Goal: Task Accomplishment & Management: Use online tool/utility

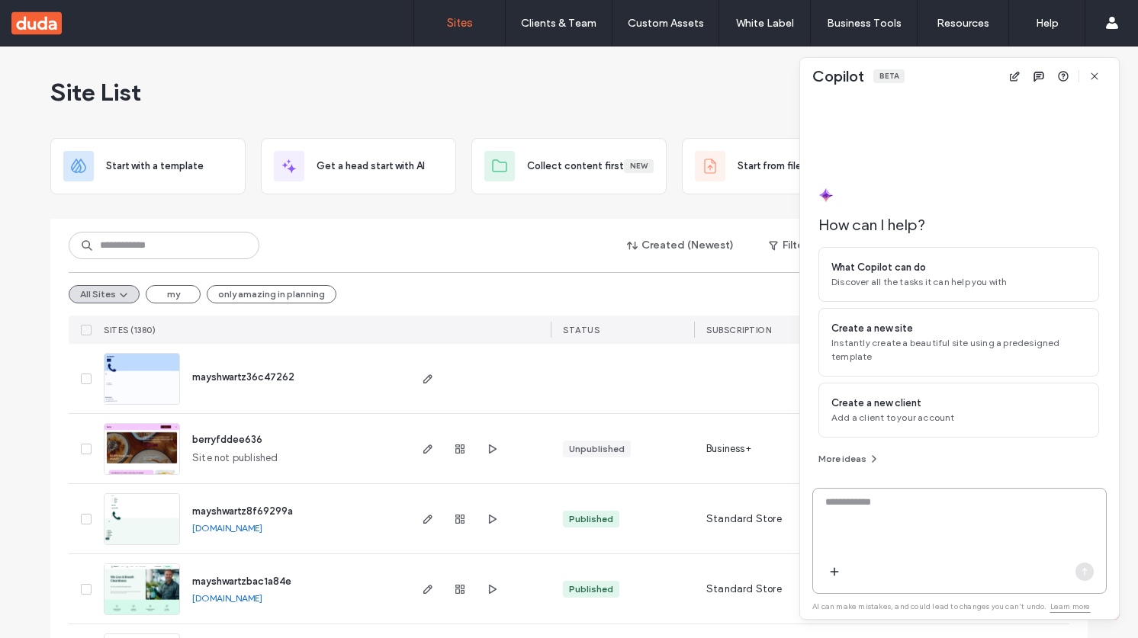
click at [992, 521] on textarea at bounding box center [959, 524] width 293 height 59
click at [881, 495] on textarea at bounding box center [959, 524] width 293 height 59
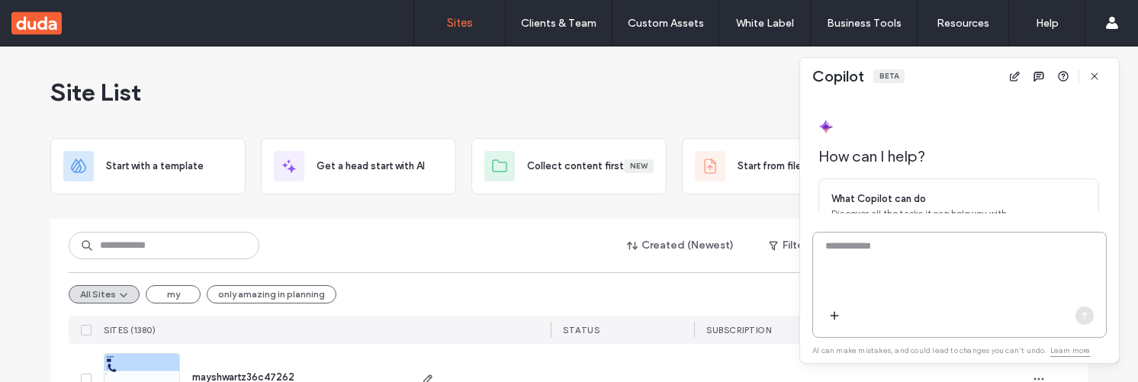
click at [882, 258] on textarea at bounding box center [959, 268] width 293 height 59
type textarea "**"
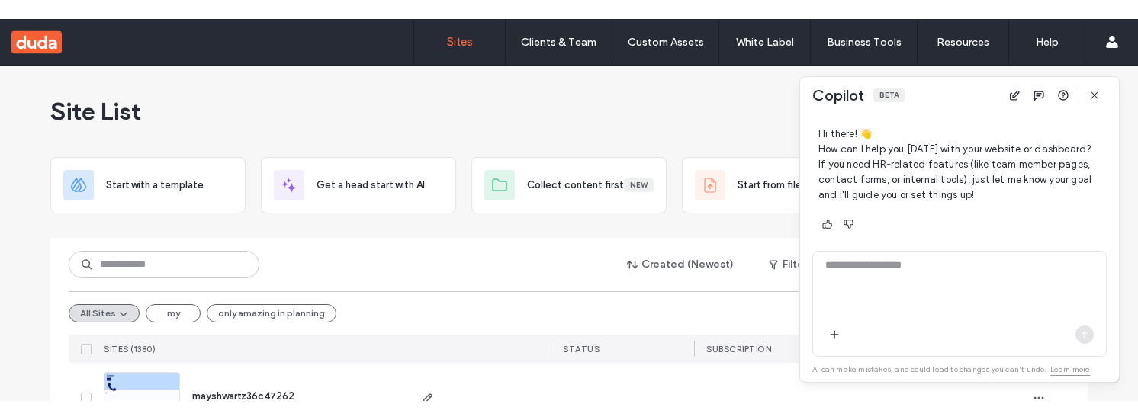
scroll to position [385, 0]
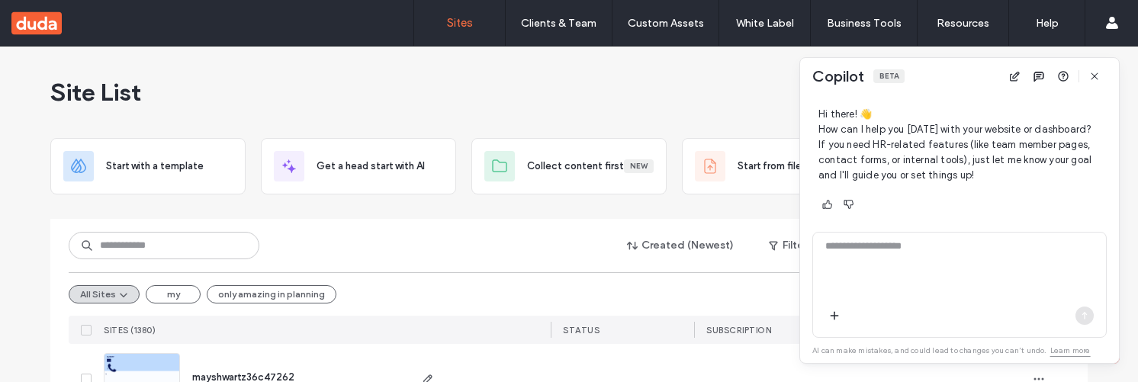
click at [997, 381] on div at bounding box center [922, 378] width 207 height 69
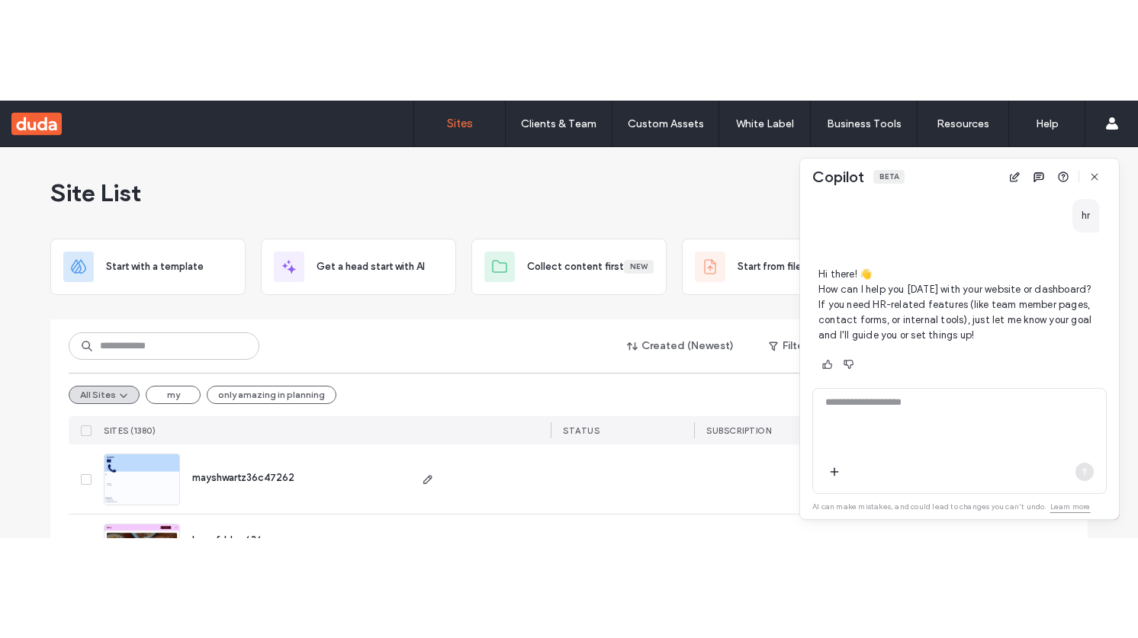
scroll to position [331, 0]
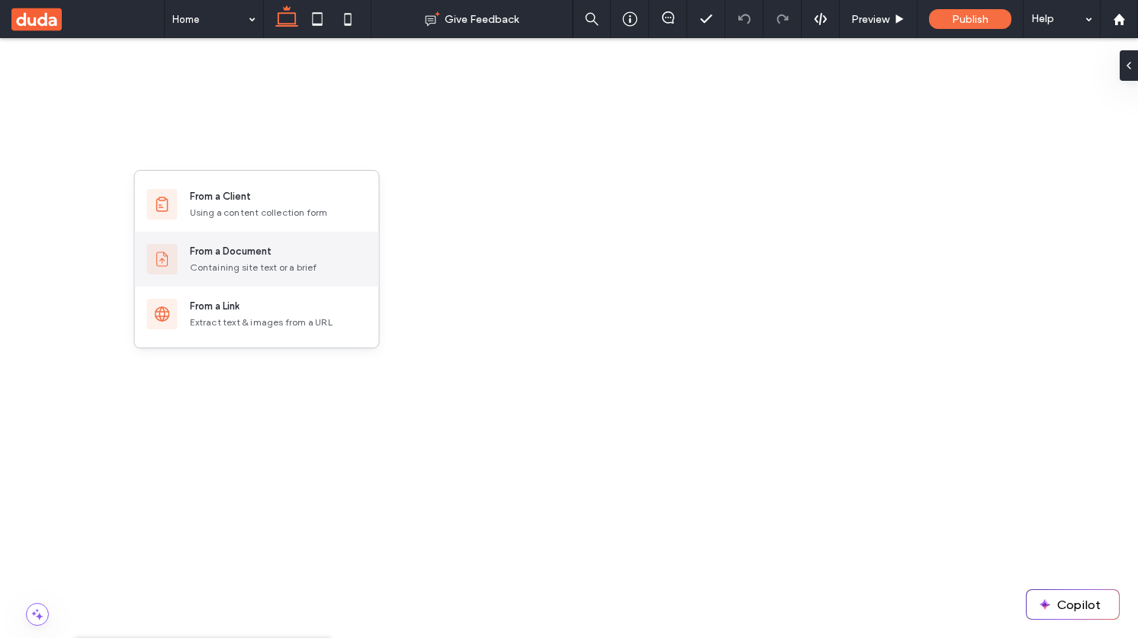
click at [246, 262] on div "Containing site text or a brief" at bounding box center [278, 268] width 177 height 14
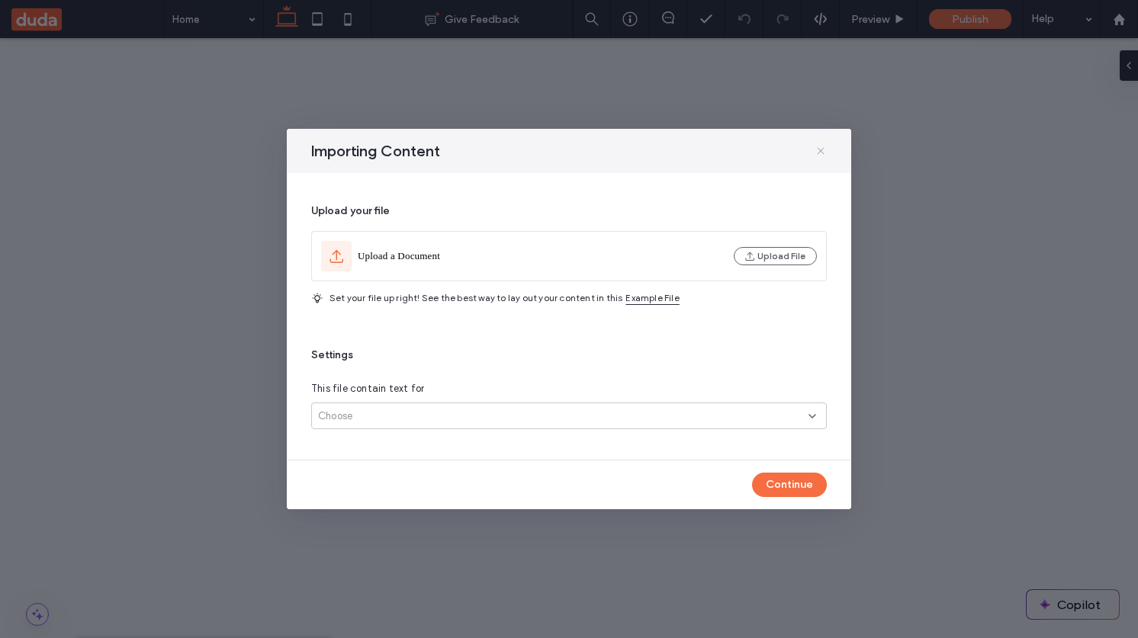
click at [822, 156] on icon at bounding box center [820, 151] width 12 height 12
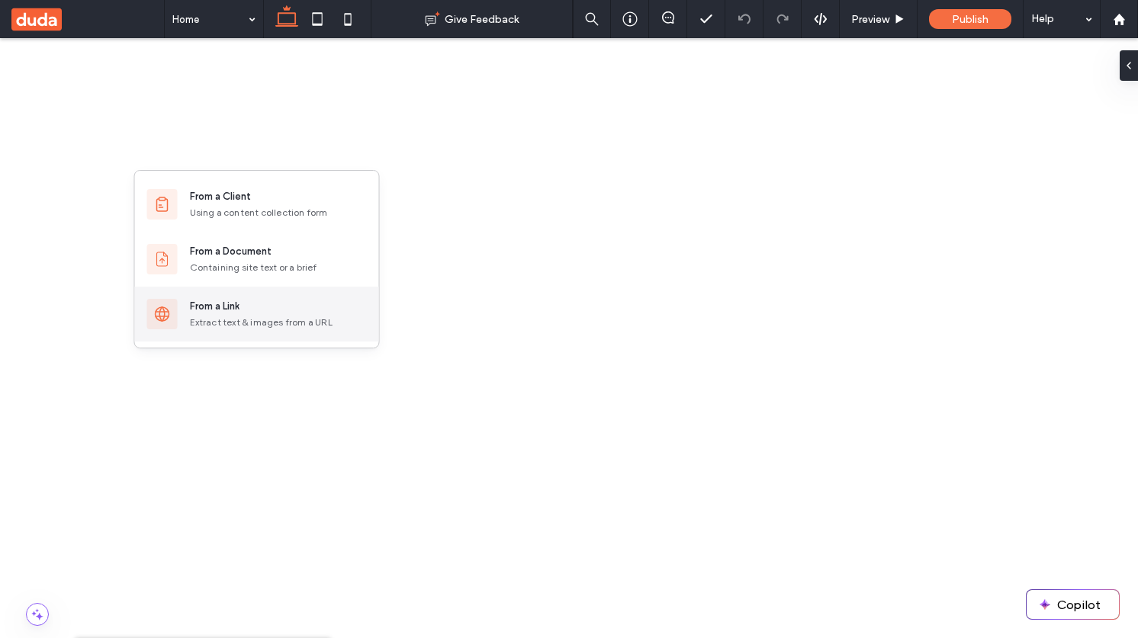
click at [252, 311] on div "From a Link" at bounding box center [278, 306] width 177 height 15
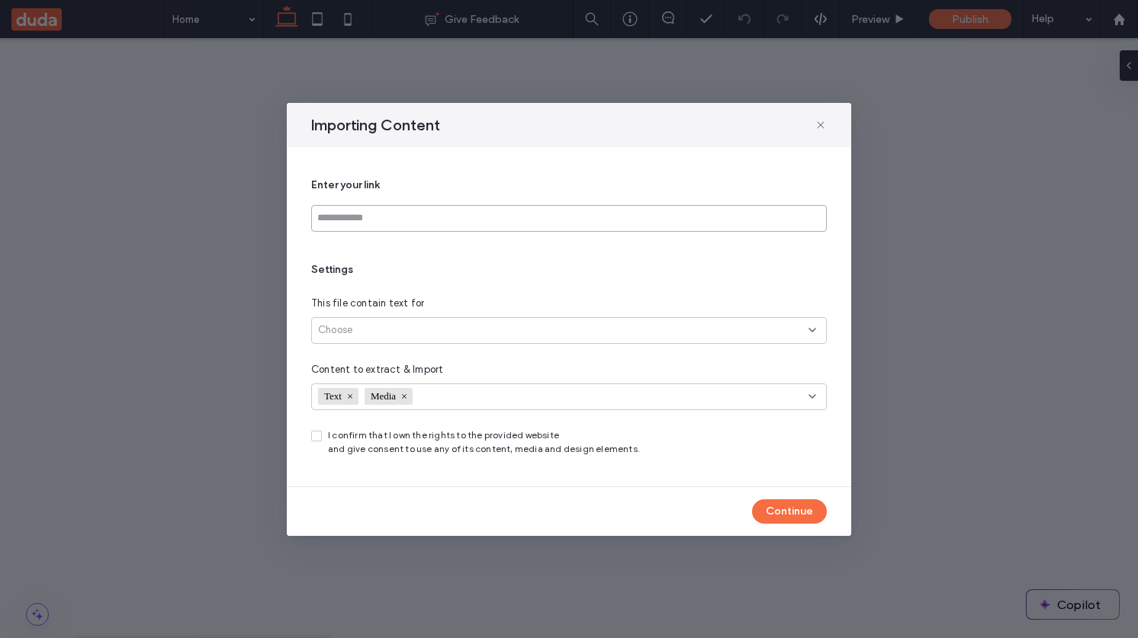
click at [436, 217] on input at bounding box center [569, 218] width 516 height 27
paste input "**********"
type input "**********"
click at [383, 331] on div "Choose" at bounding box center [563, 330] width 490 height 15
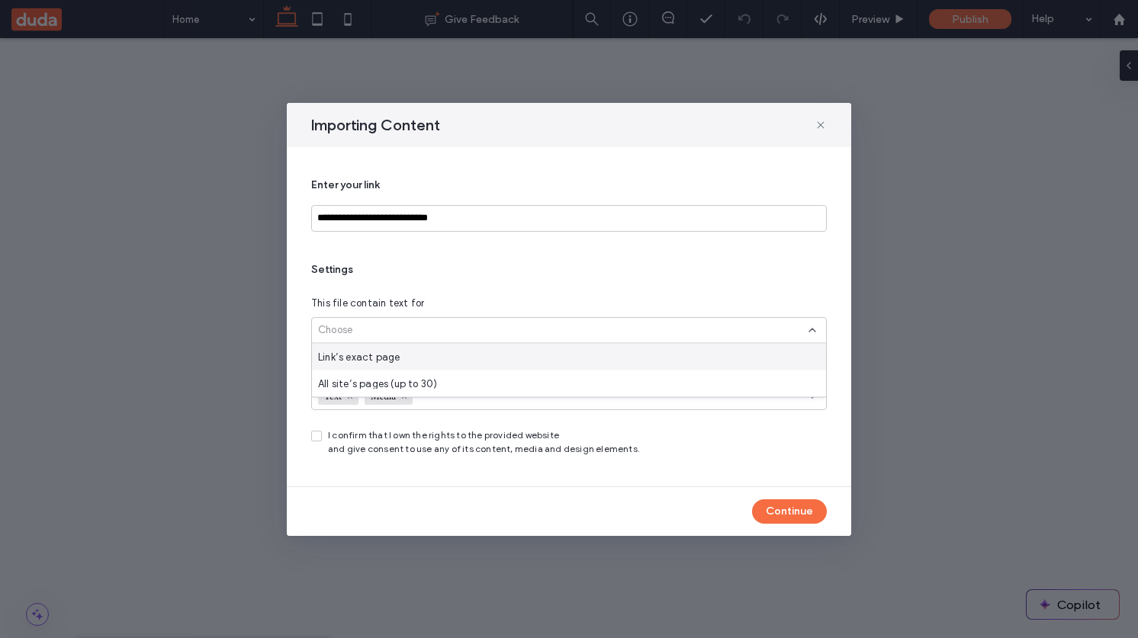
click at [414, 349] on div "Link’s exact page" at bounding box center [569, 357] width 514 height 27
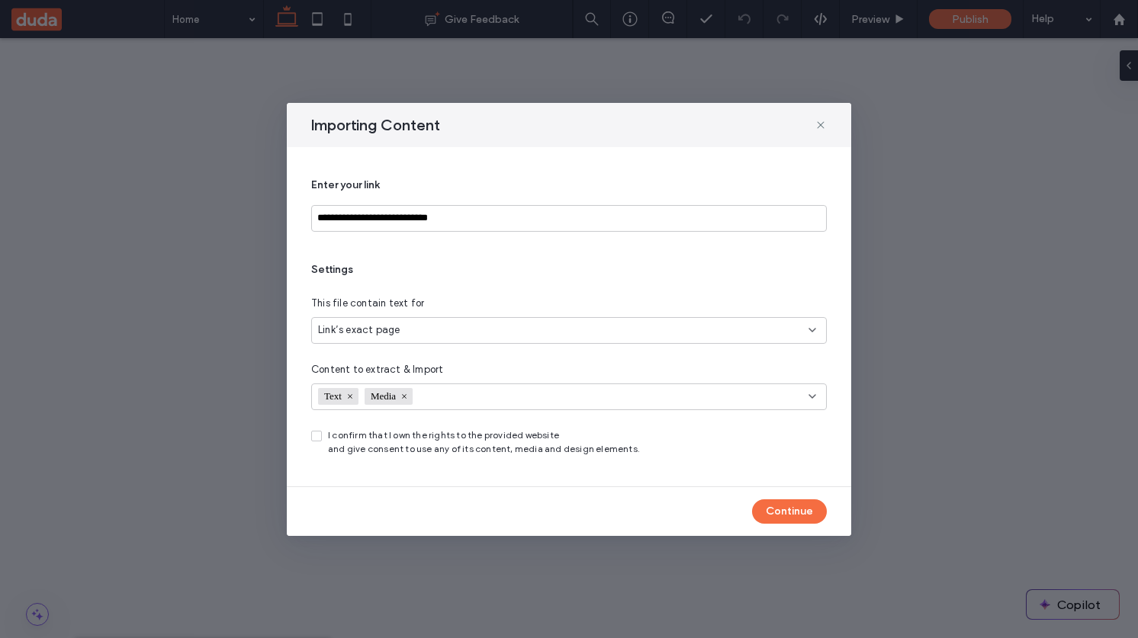
click at [477, 438] on span "I confirm that I own the rights to the provided website and give consent to use…" at bounding box center [484, 442] width 312 height 27
click at [791, 515] on button "Continue" at bounding box center [789, 511] width 75 height 24
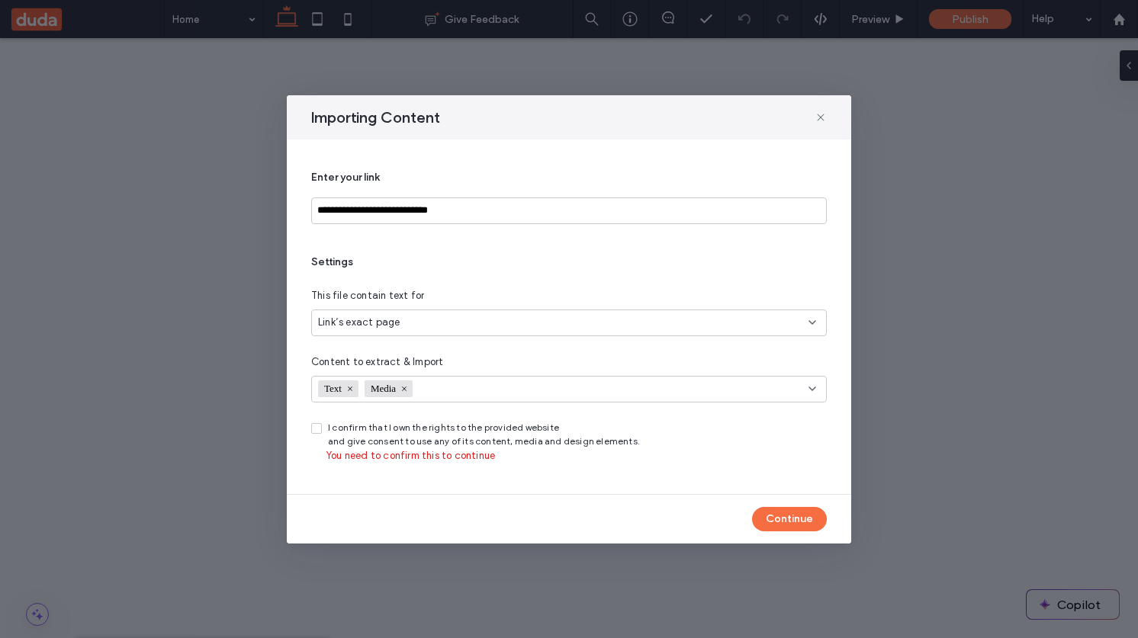
click at [315, 429] on icon at bounding box center [316, 428] width 6 height 5
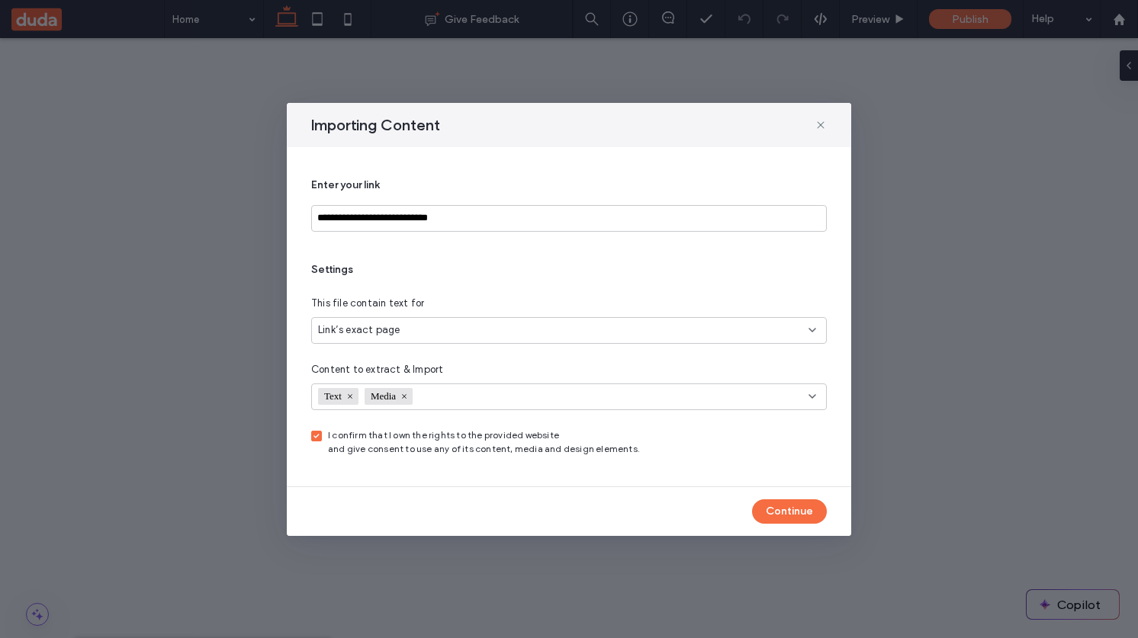
click at [317, 438] on span at bounding box center [316, 436] width 11 height 11
click at [770, 509] on button "Continue" at bounding box center [789, 511] width 75 height 24
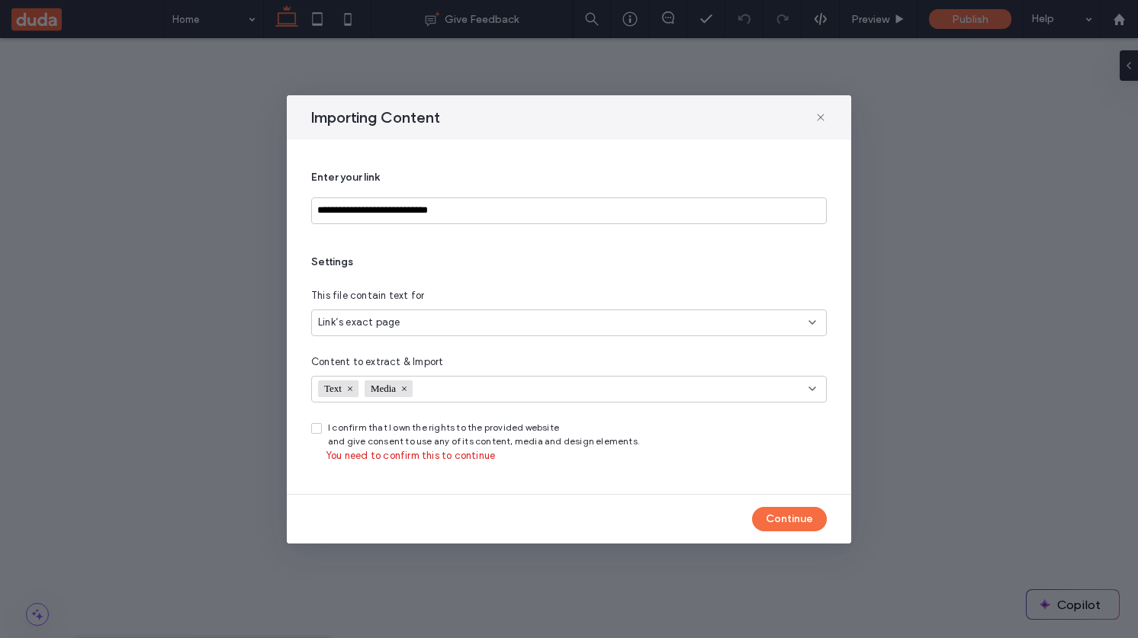
click at [313, 429] on span at bounding box center [316, 428] width 11 height 11
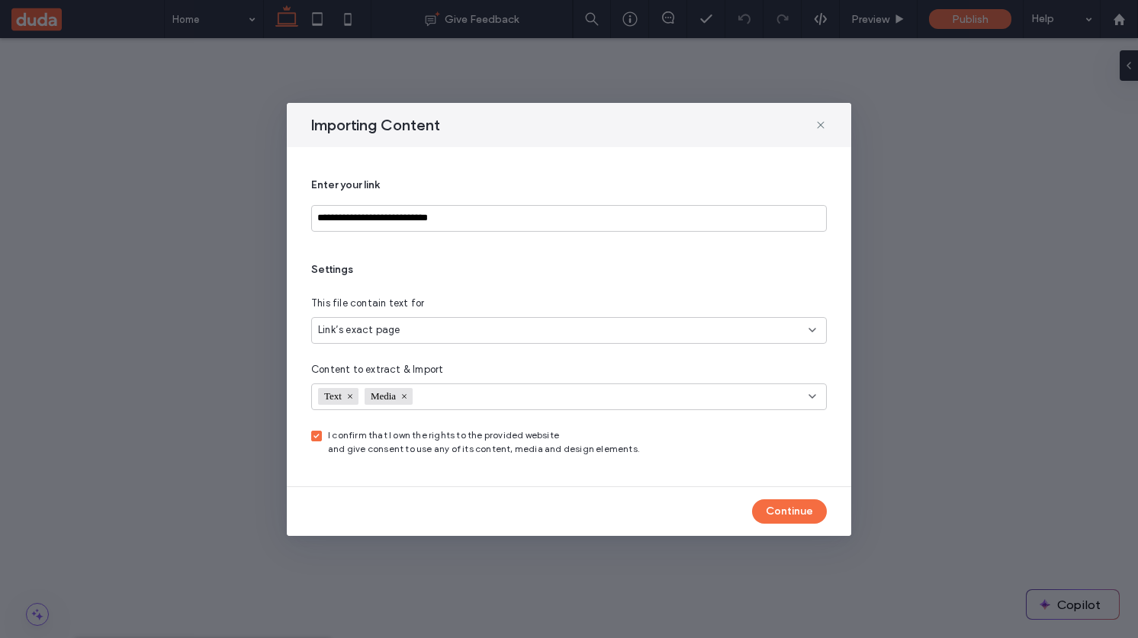
click at [317, 435] on icon at bounding box center [315, 436] width 5 height 5
click at [785, 509] on button "Continue" at bounding box center [789, 511] width 75 height 24
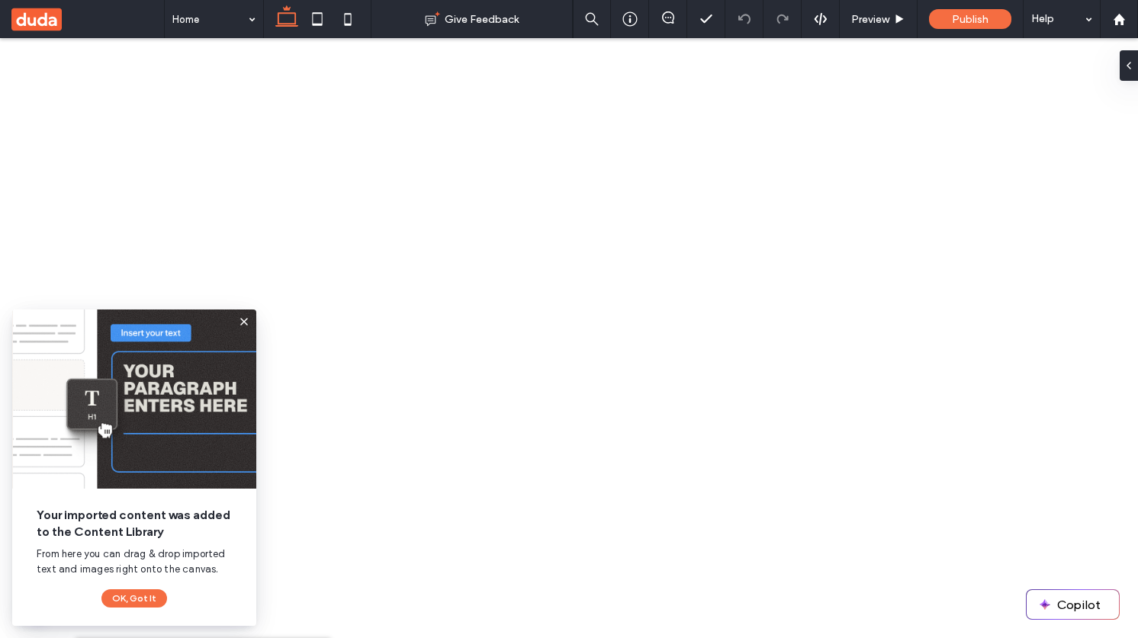
click at [245, 325] on icon at bounding box center [244, 322] width 12 height 12
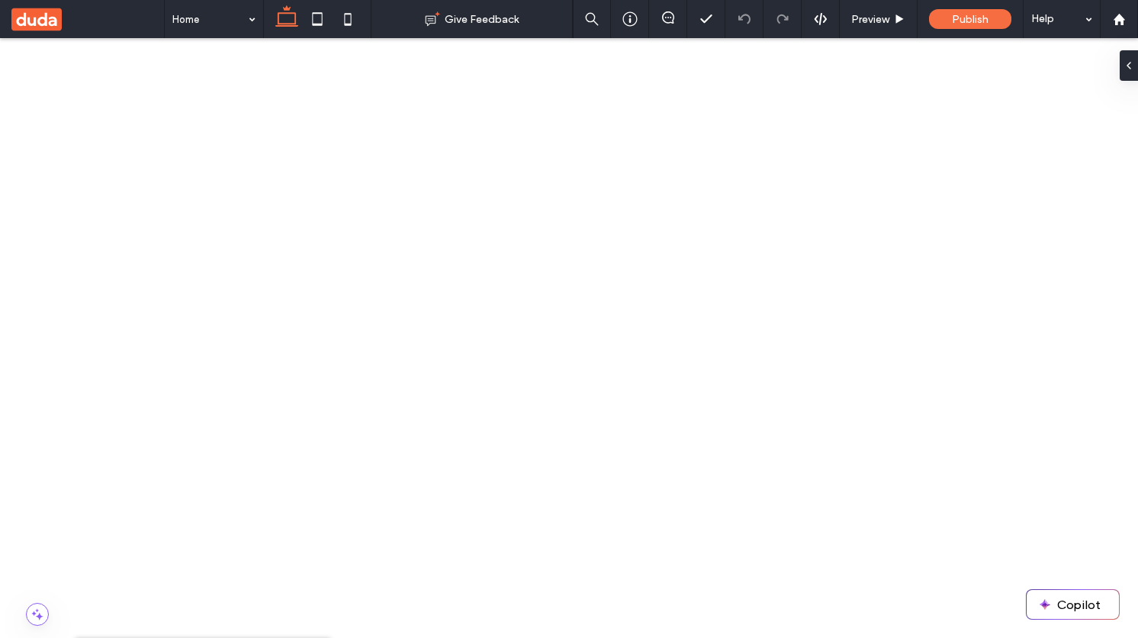
drag, startPoint x: 194, startPoint y: 100, endPoint x: 246, endPoint y: 100, distance: 51.9
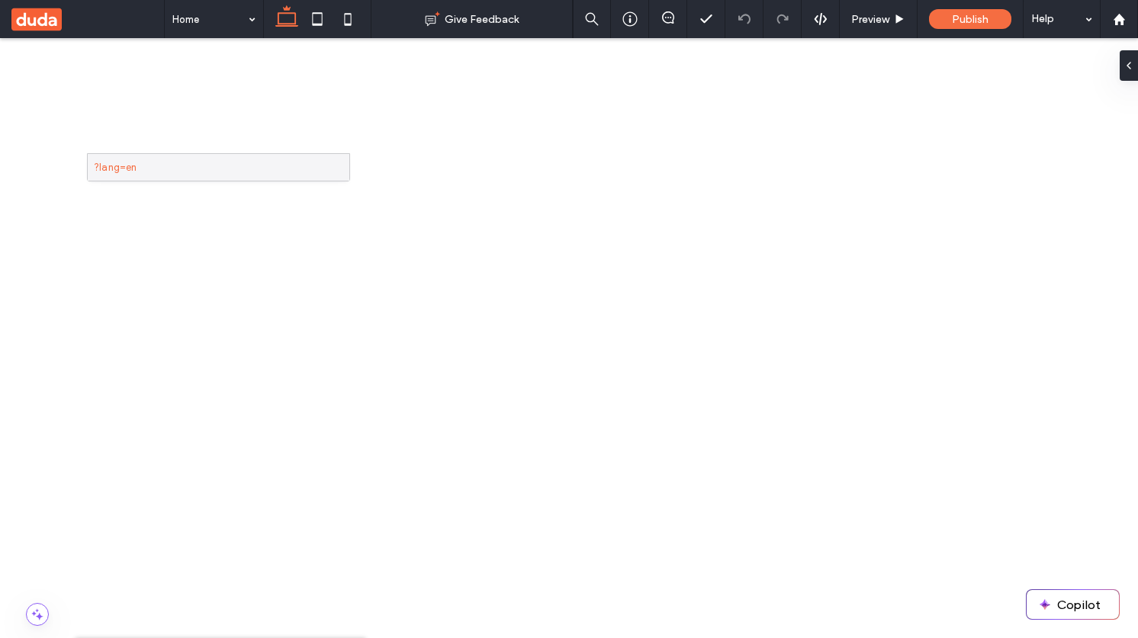
drag, startPoint x: 254, startPoint y: 209, endPoint x: 241, endPoint y: 153, distance: 57.9
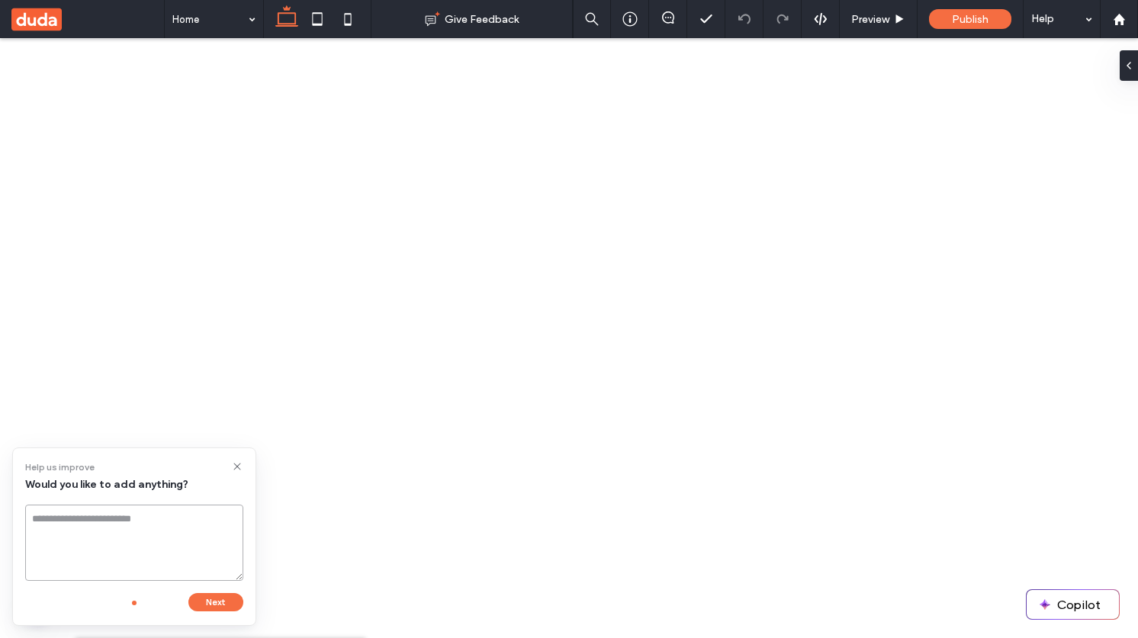
click at [196, 546] on textarea at bounding box center [134, 543] width 218 height 76
type textarea "*******"
click at [227, 599] on button "Next" at bounding box center [215, 602] width 55 height 18
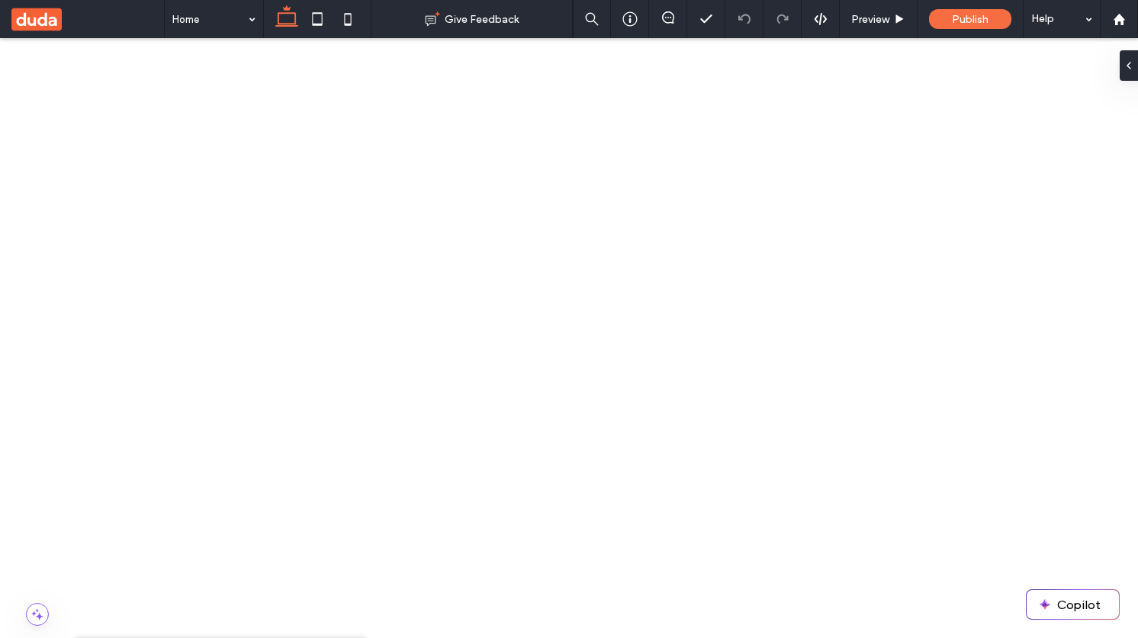
scroll to position [591, 0]
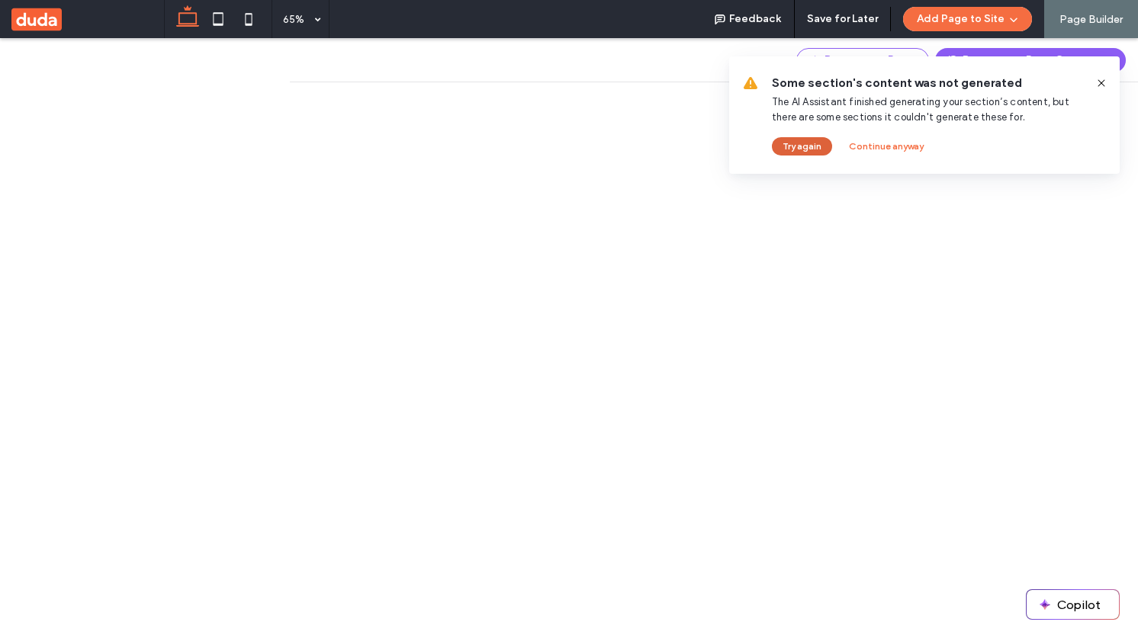
click at [806, 150] on button "Try again" at bounding box center [802, 146] width 60 height 18
click at [1103, 85] on use at bounding box center [1100, 82] width 7 height 7
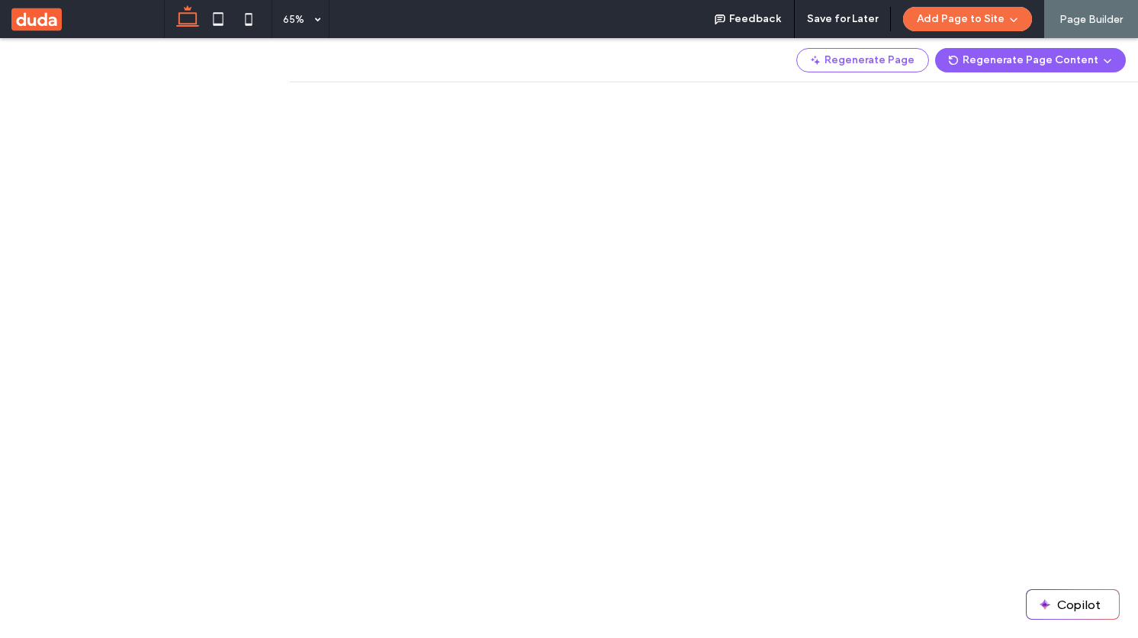
scroll to position [73, 0]
drag, startPoint x: 116, startPoint y: 179, endPoint x: 245, endPoint y: 188, distance: 129.2
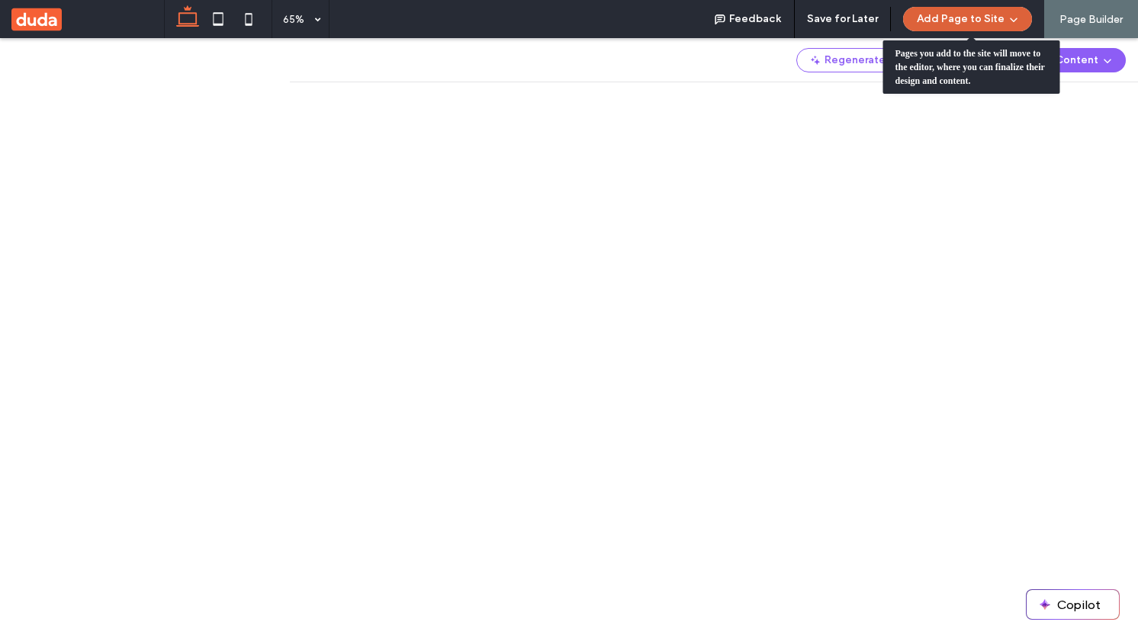
click at [972, 24] on button "Add Page to Site" at bounding box center [967, 19] width 129 height 24
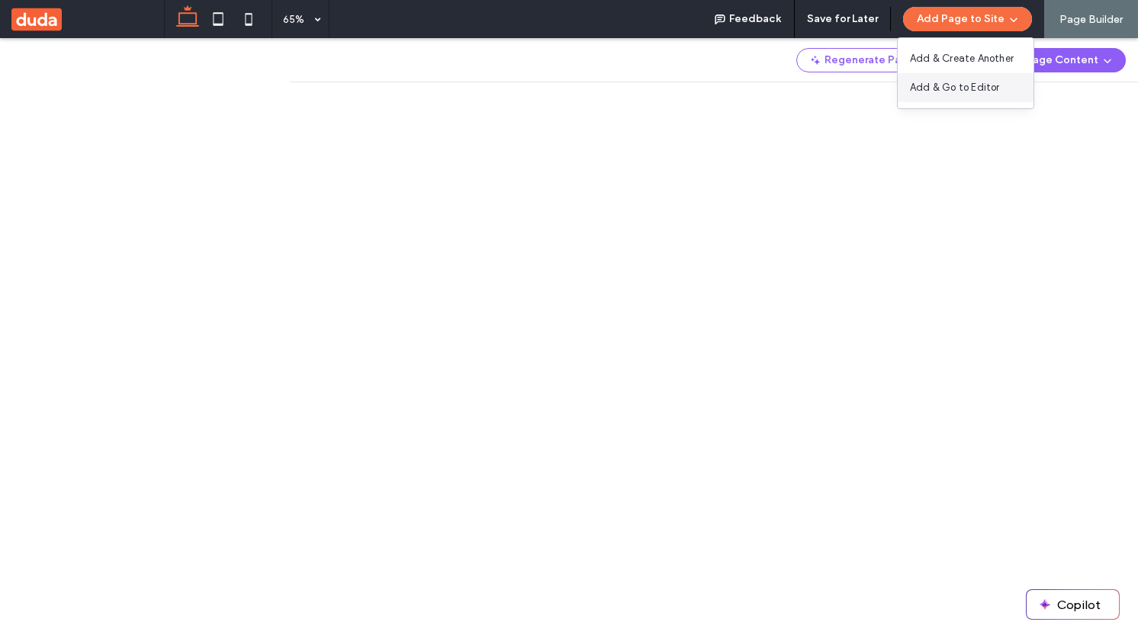
click at [971, 89] on span "Add & Go to Editor" at bounding box center [955, 87] width 90 height 15
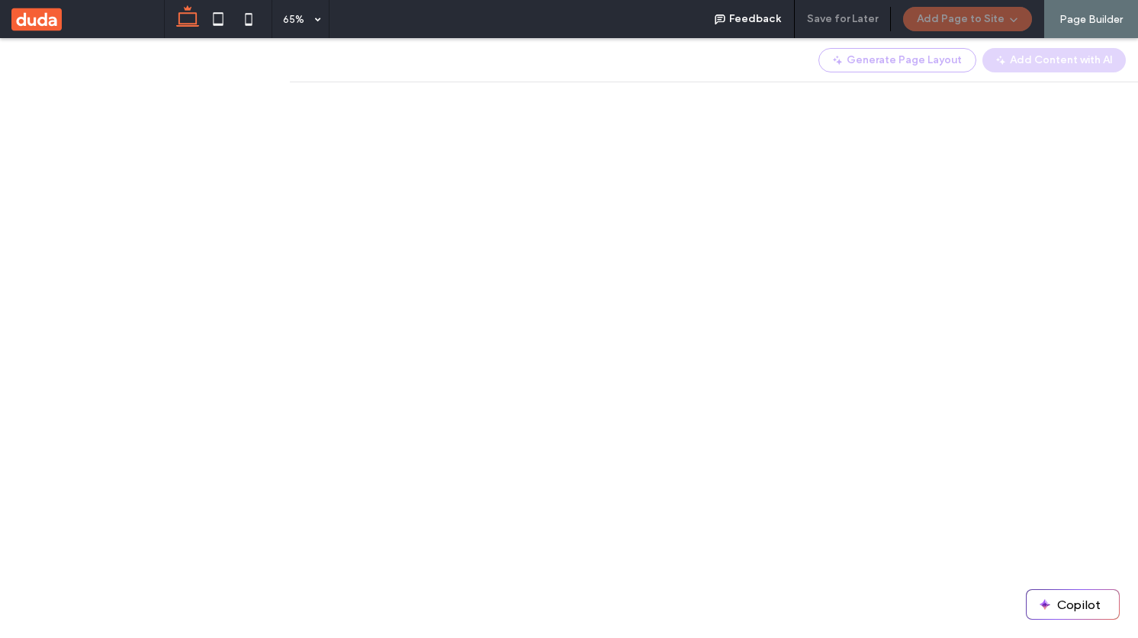
click at [58, 21] on use at bounding box center [36, 19] width 50 height 23
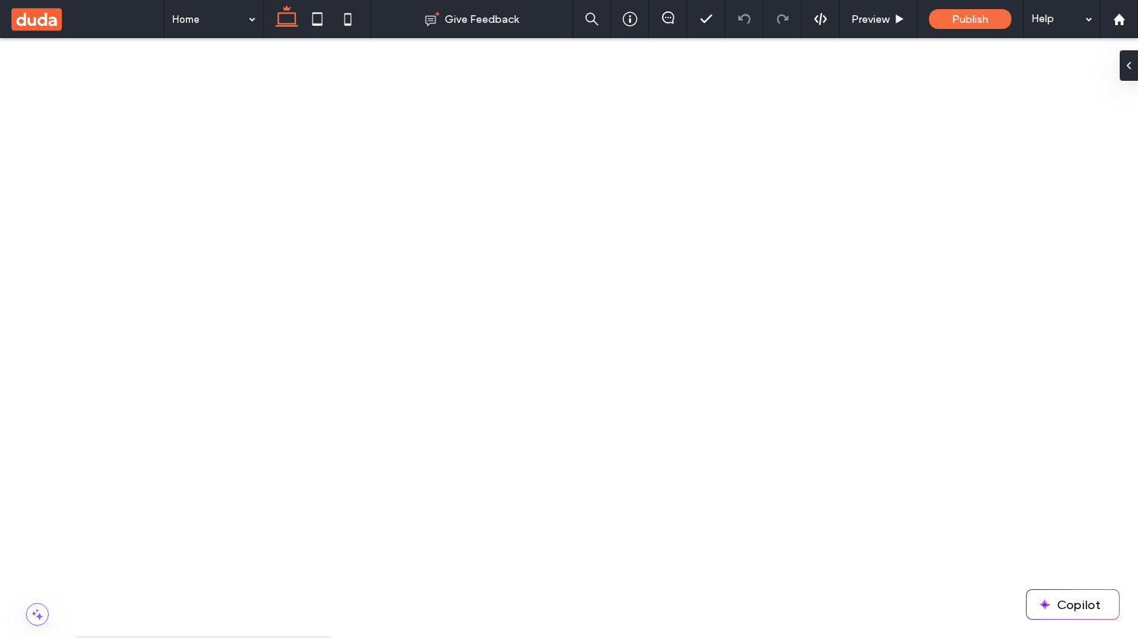
click at [1122, 21] on use at bounding box center [1118, 18] width 11 height 11
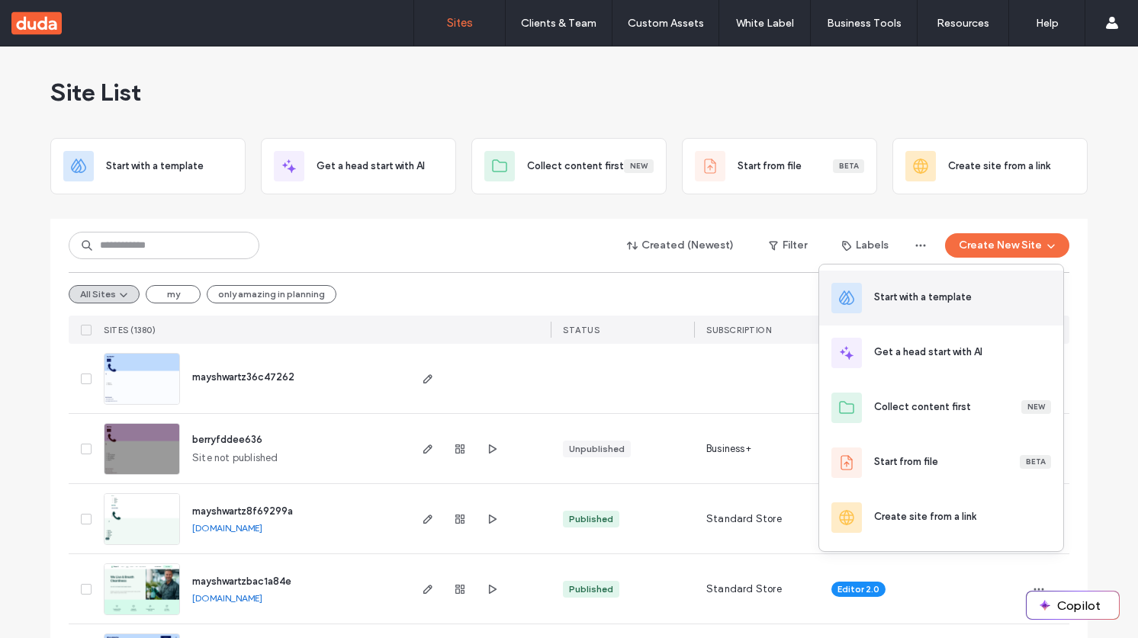
click at [945, 307] on div "Start with a template" at bounding box center [941, 298] width 244 height 55
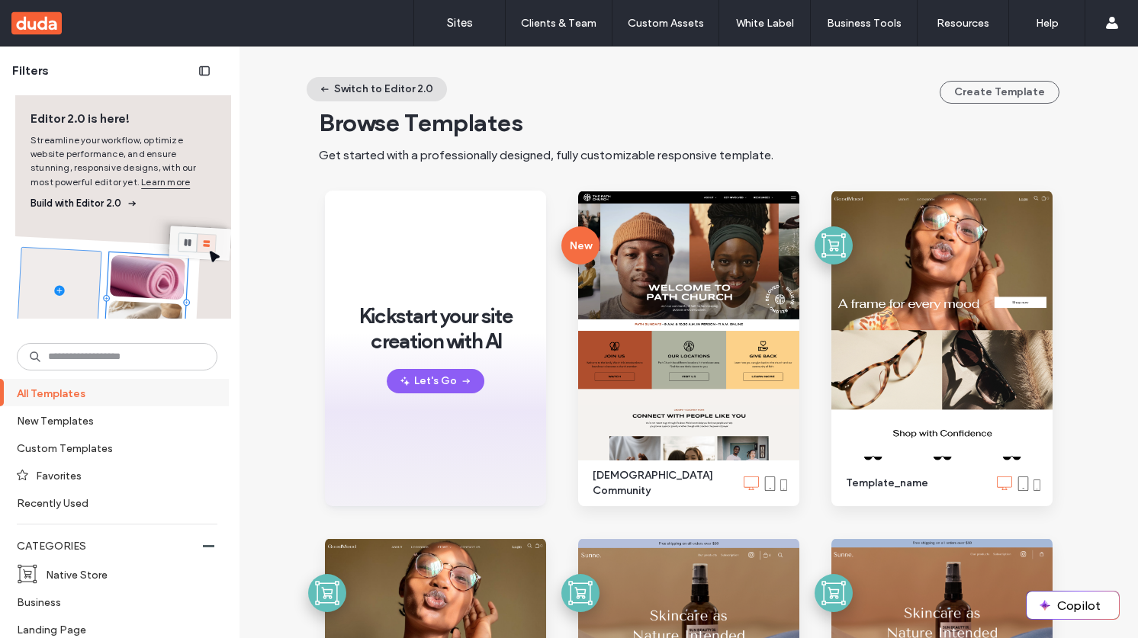
click at [407, 90] on button "Switch to Editor 2.0" at bounding box center [377, 89] width 140 height 24
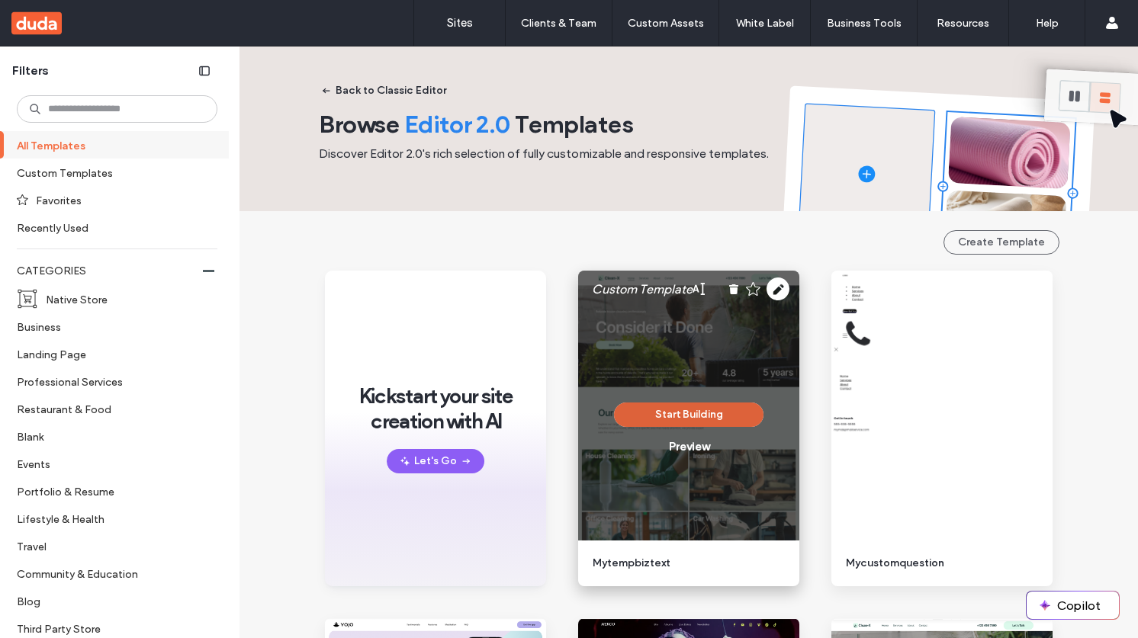
click at [699, 419] on button "Start Building" at bounding box center [688, 415] width 149 height 24
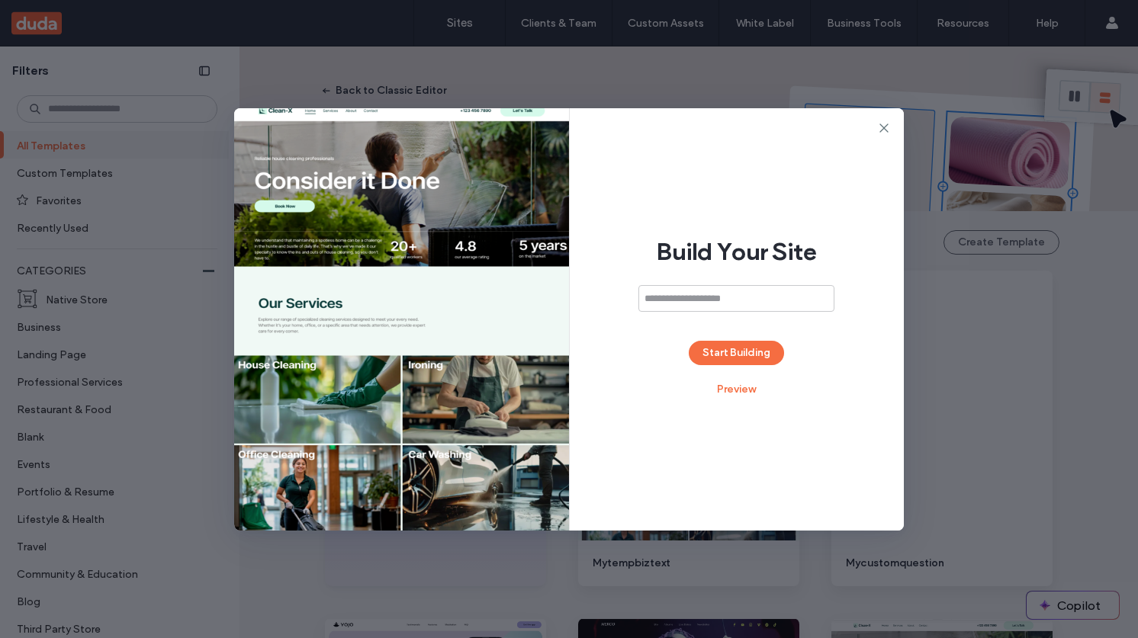
click at [727, 365] on div "Build Your Site Start Building Preview" at bounding box center [737, 319] width 335 height 422
click at [731, 350] on button "Start Building" at bounding box center [736, 353] width 95 height 24
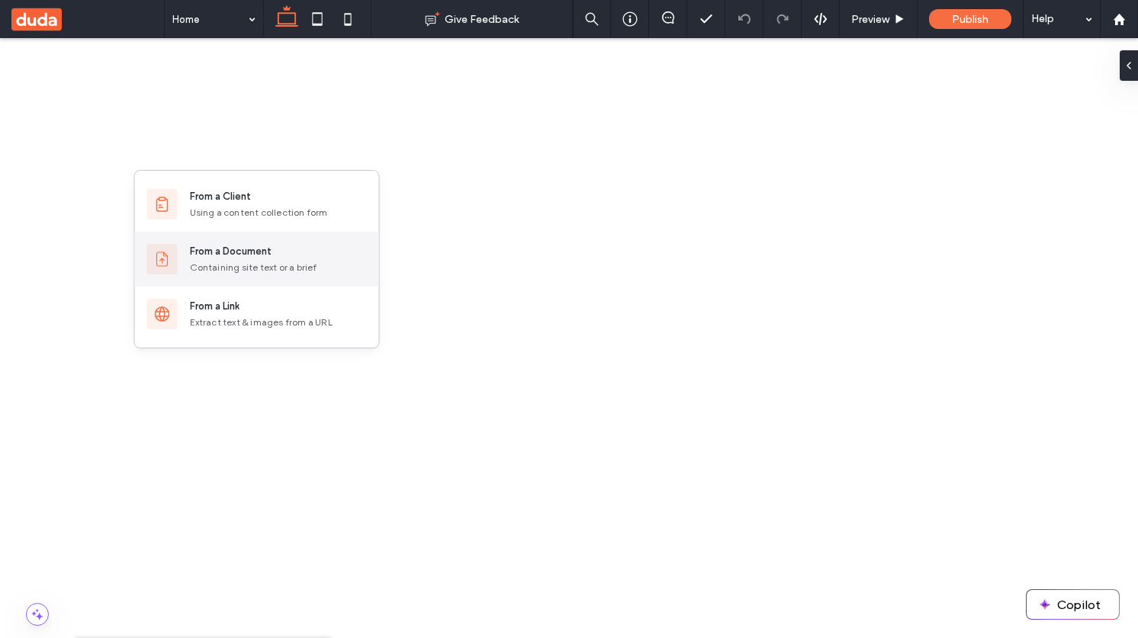
click at [255, 260] on div "From a Document Containing site text or a brief" at bounding box center [278, 259] width 177 height 31
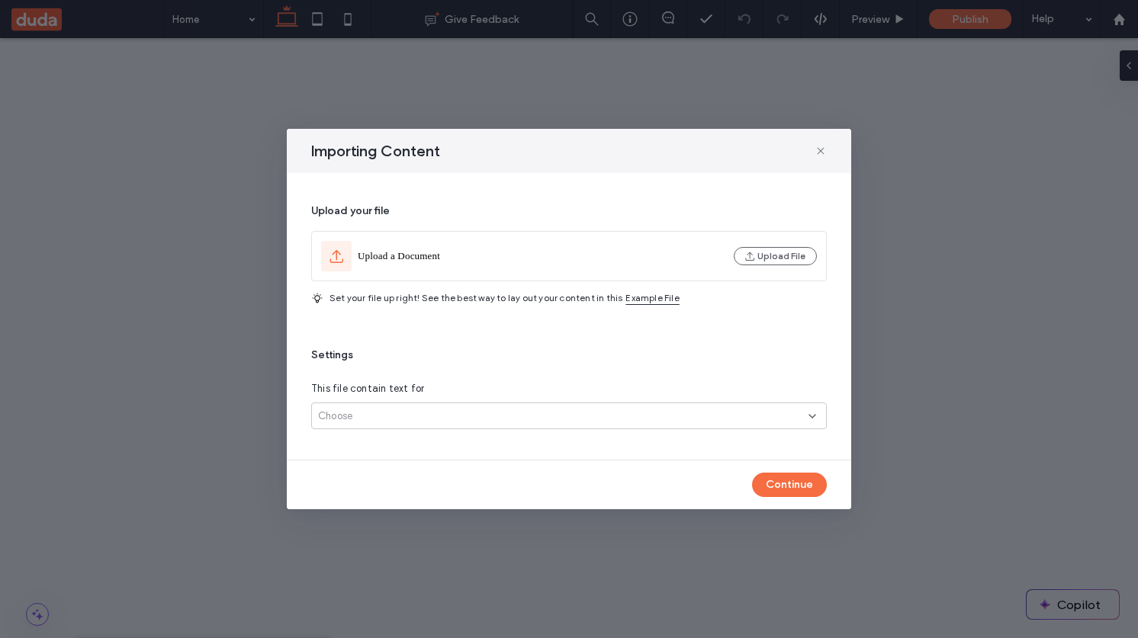
click at [638, 300] on span "Example File" at bounding box center [651, 298] width 53 height 14
click at [822, 152] on use at bounding box center [820, 150] width 7 height 7
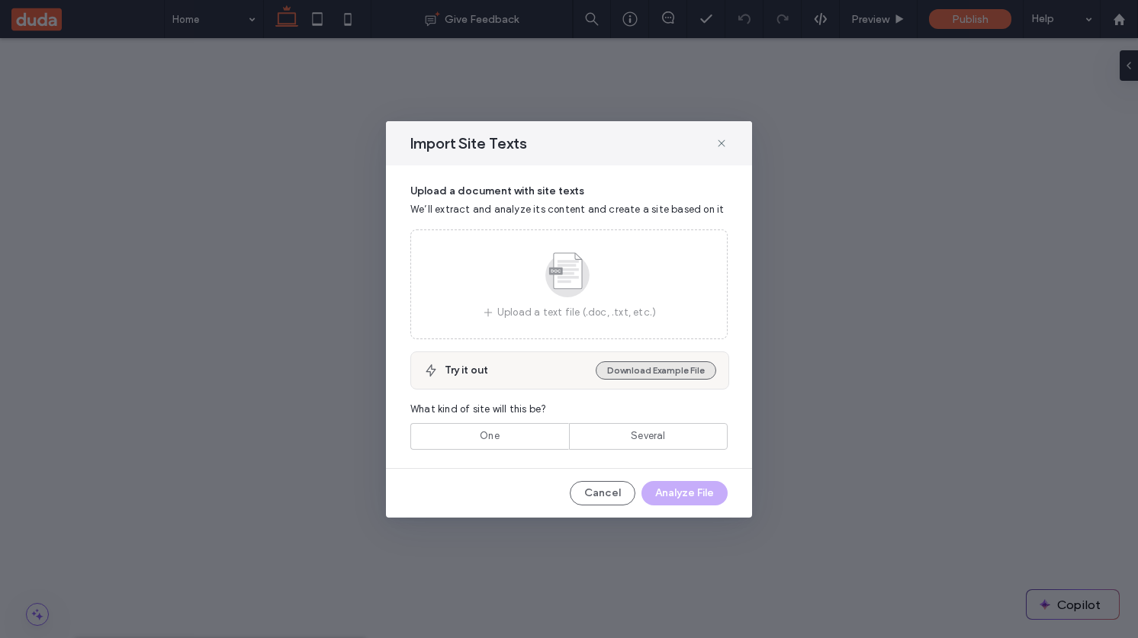
click at [636, 365] on button "Download Example File" at bounding box center [656, 370] width 120 height 18
click at [723, 134] on span at bounding box center [721, 143] width 12 height 20
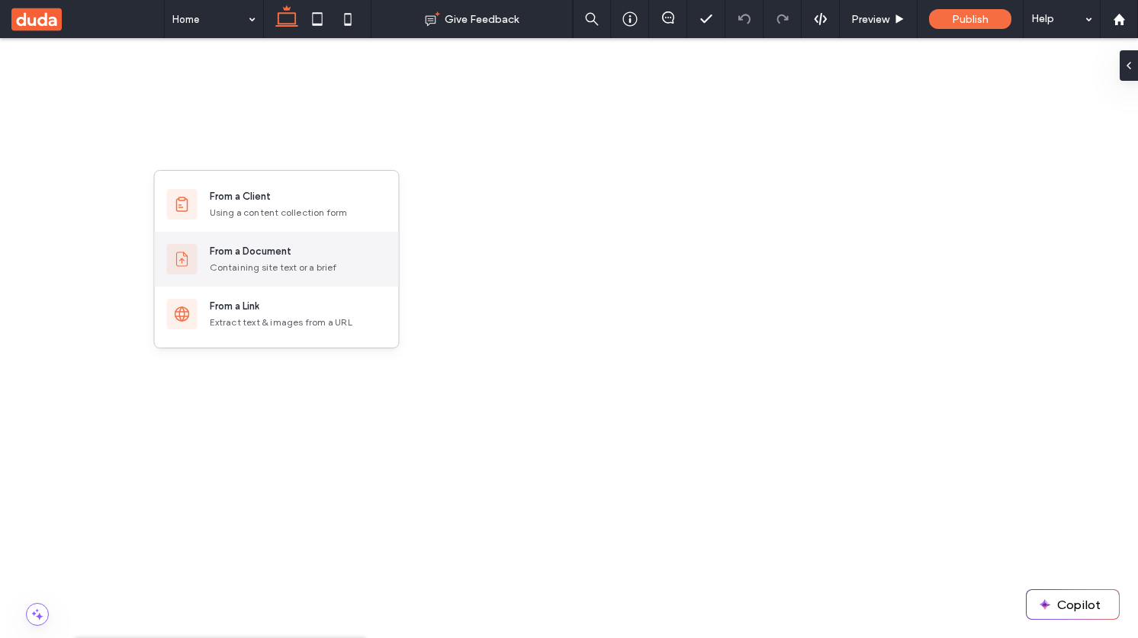
click at [307, 260] on div "From a Document Containing site text or a brief" at bounding box center [298, 259] width 177 height 31
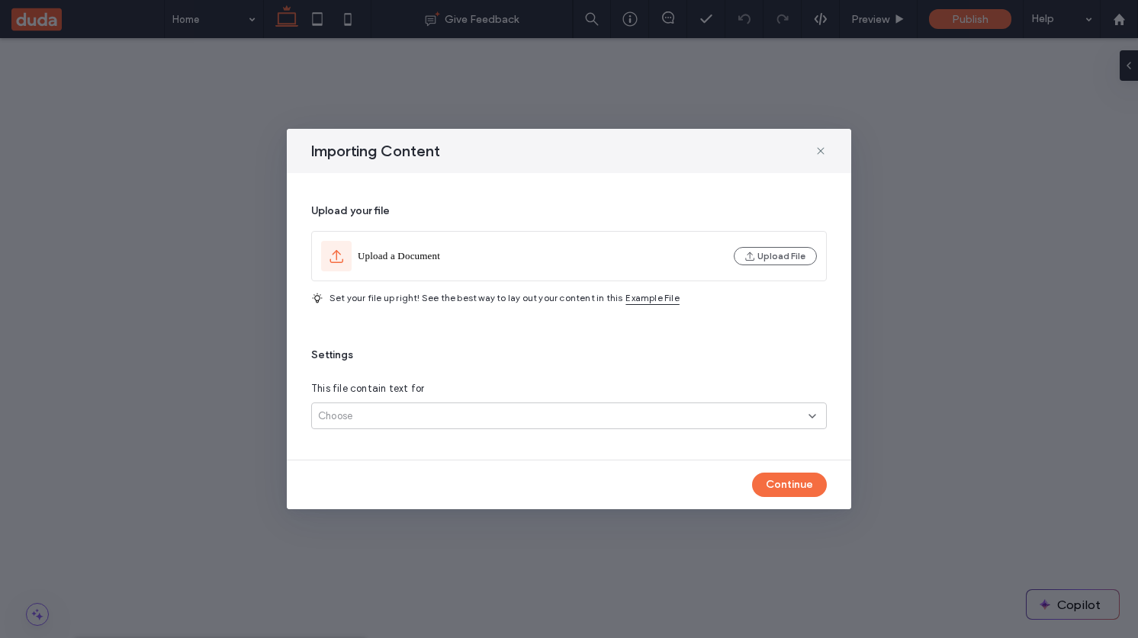
click at [632, 297] on span "Example File" at bounding box center [651, 298] width 53 height 14
click at [358, 430] on div "Upload your file Upload a Document Upload File Set your file up right! See the …" at bounding box center [569, 316] width 516 height 250
click at [359, 424] on div "Choose" at bounding box center [569, 416] width 516 height 27
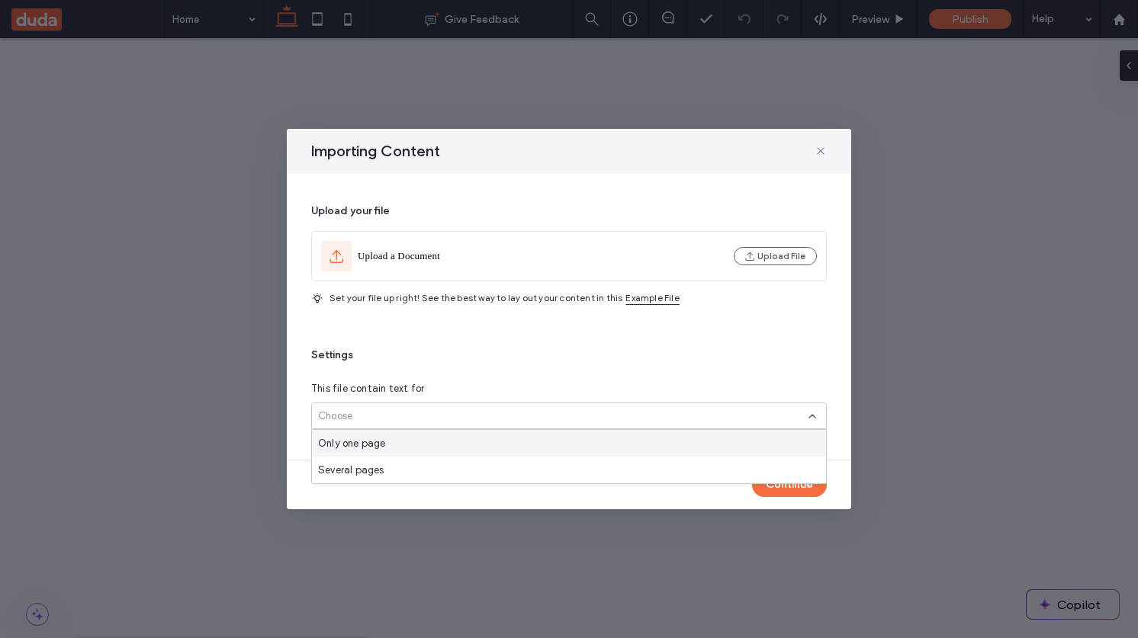
click at [427, 363] on div "Settings This file contain text for Choose" at bounding box center [569, 389] width 516 height 82
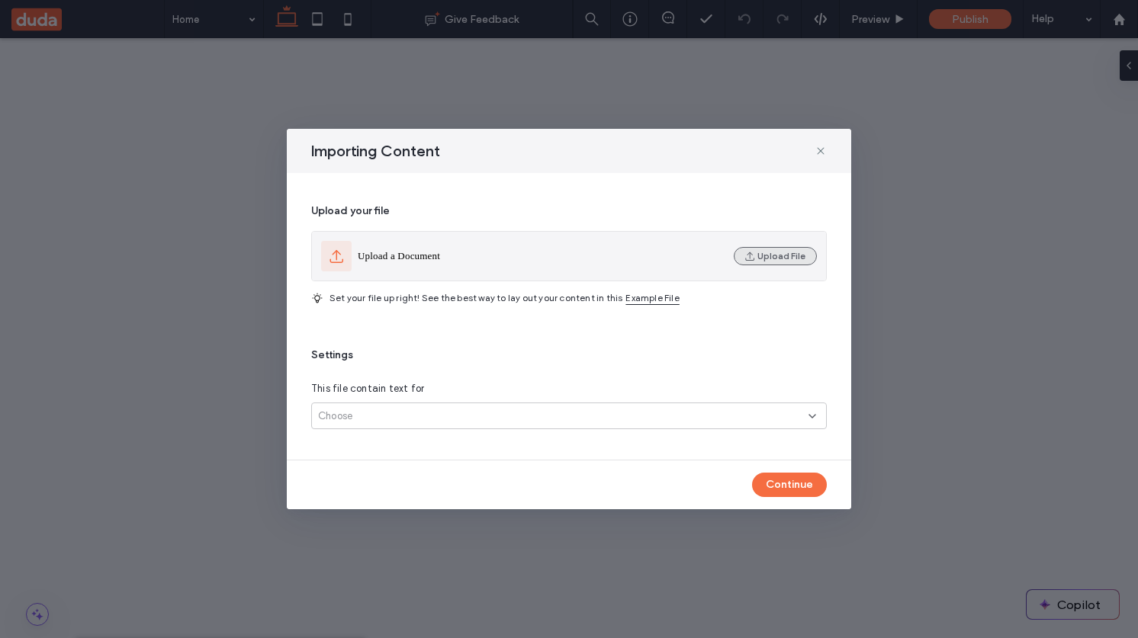
click at [783, 253] on button "Upload File" at bounding box center [775, 256] width 83 height 18
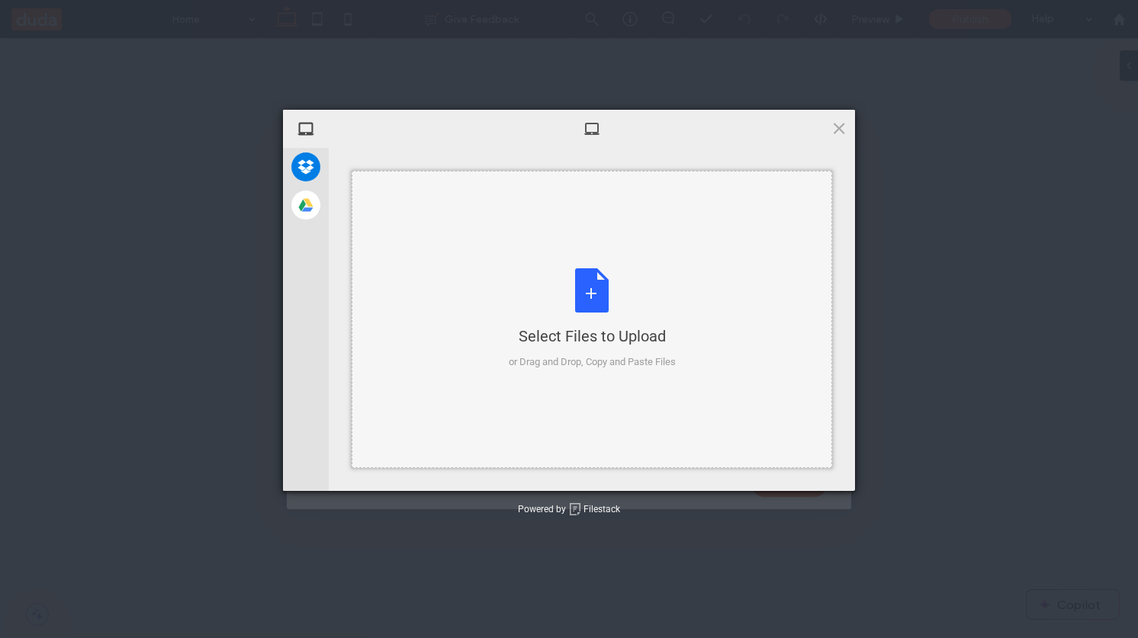
click at [590, 297] on div "Select Files to Upload or Drag and Drop, Copy and Paste Files" at bounding box center [592, 318] width 167 height 101
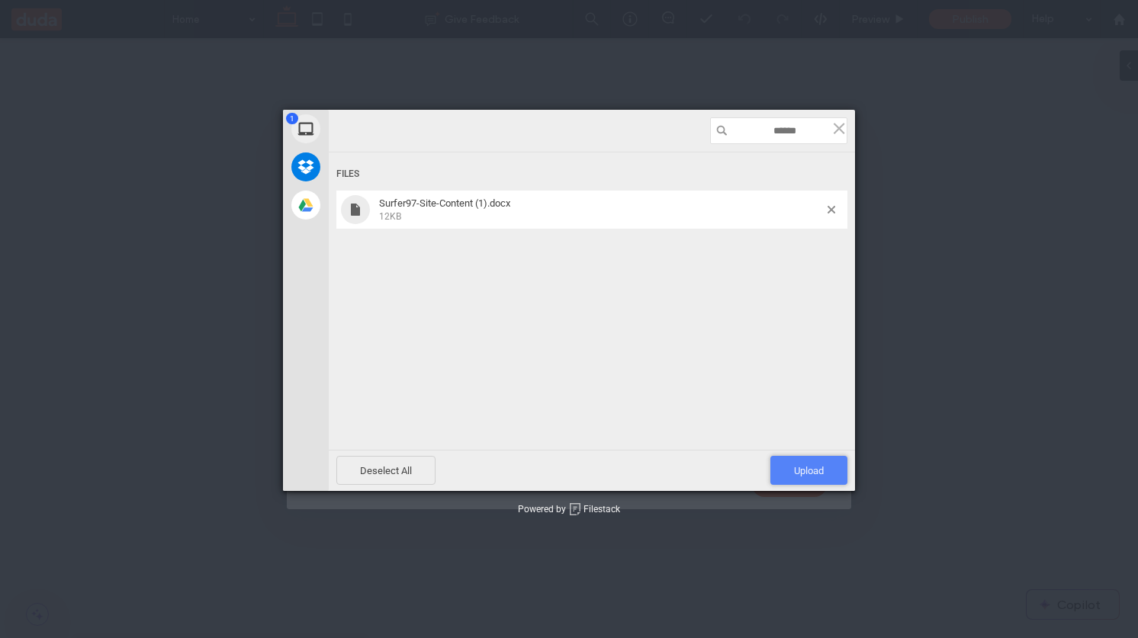
click at [814, 469] on span "Upload 1" at bounding box center [809, 470] width 30 height 11
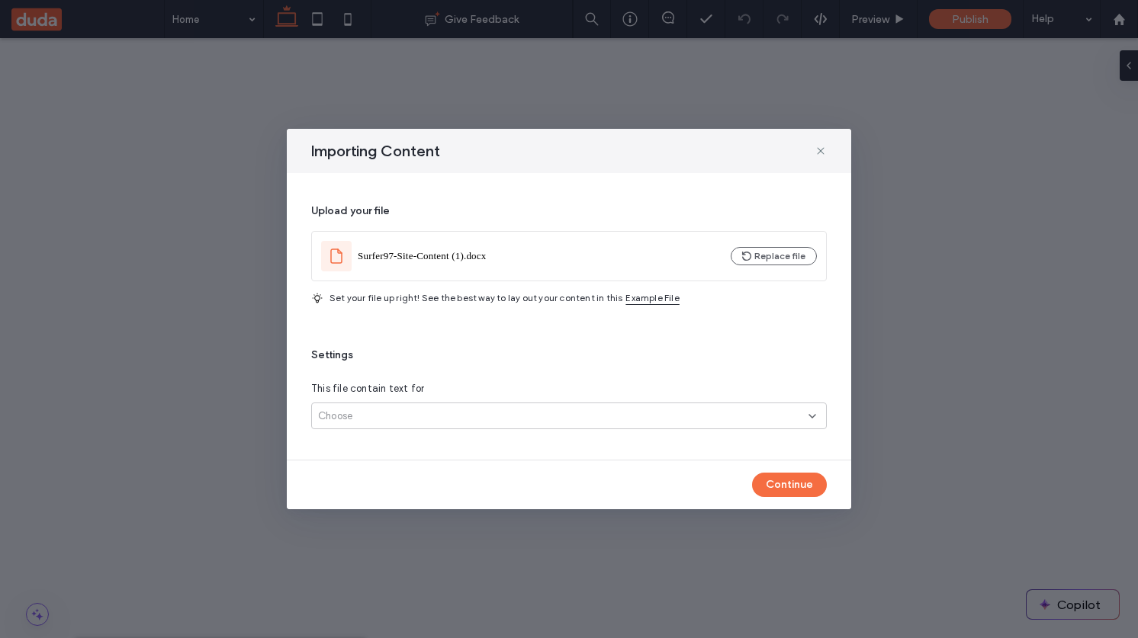
click at [361, 413] on div "Choose" at bounding box center [563, 416] width 490 height 15
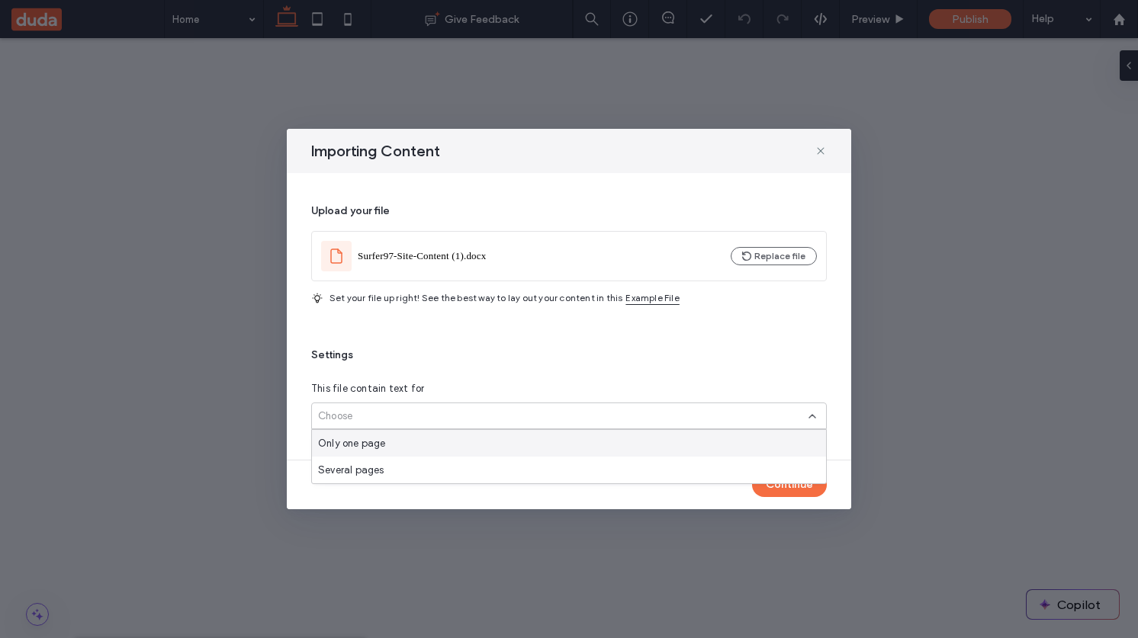
click at [362, 442] on span "Only one page" at bounding box center [352, 443] width 68 height 15
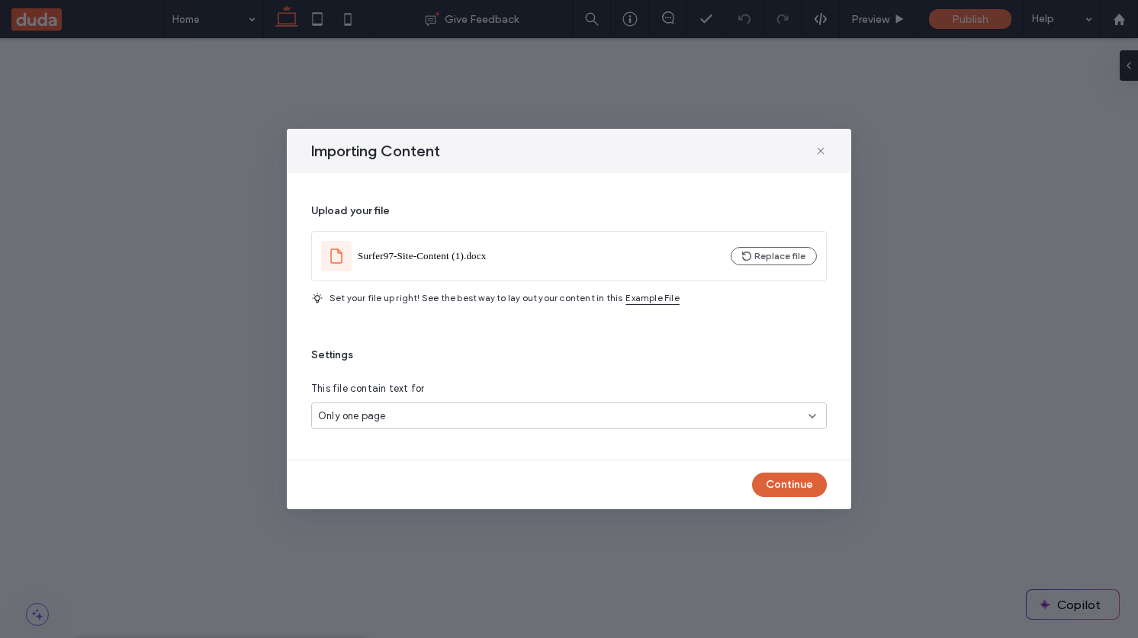
click at [778, 481] on button "Continue" at bounding box center [789, 485] width 75 height 24
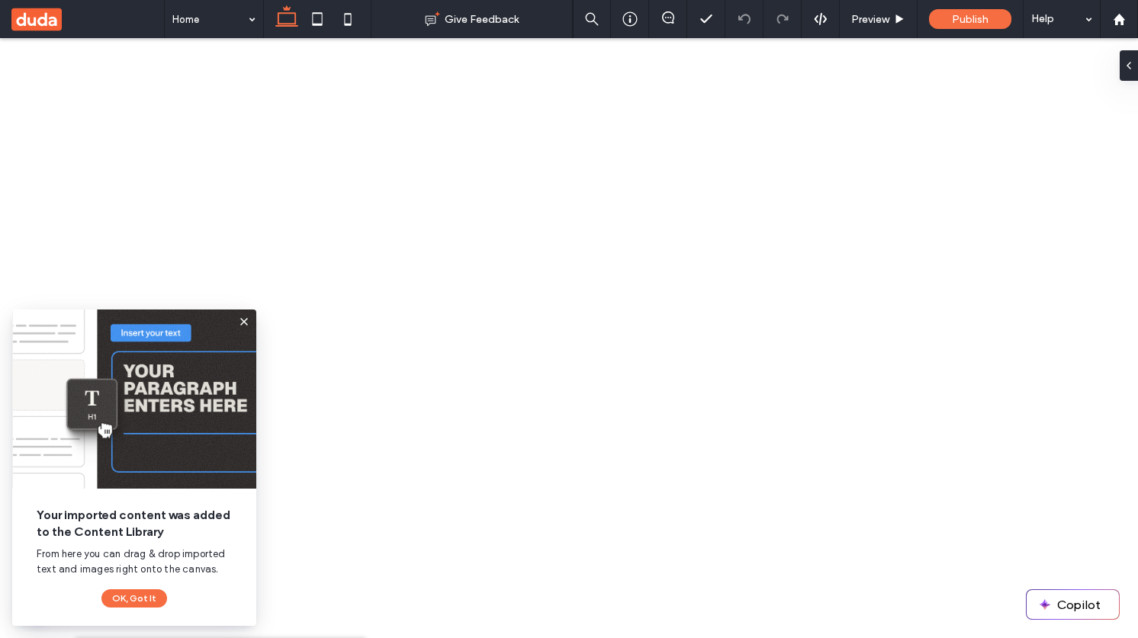
click at [241, 323] on use at bounding box center [244, 323] width 8 height 8
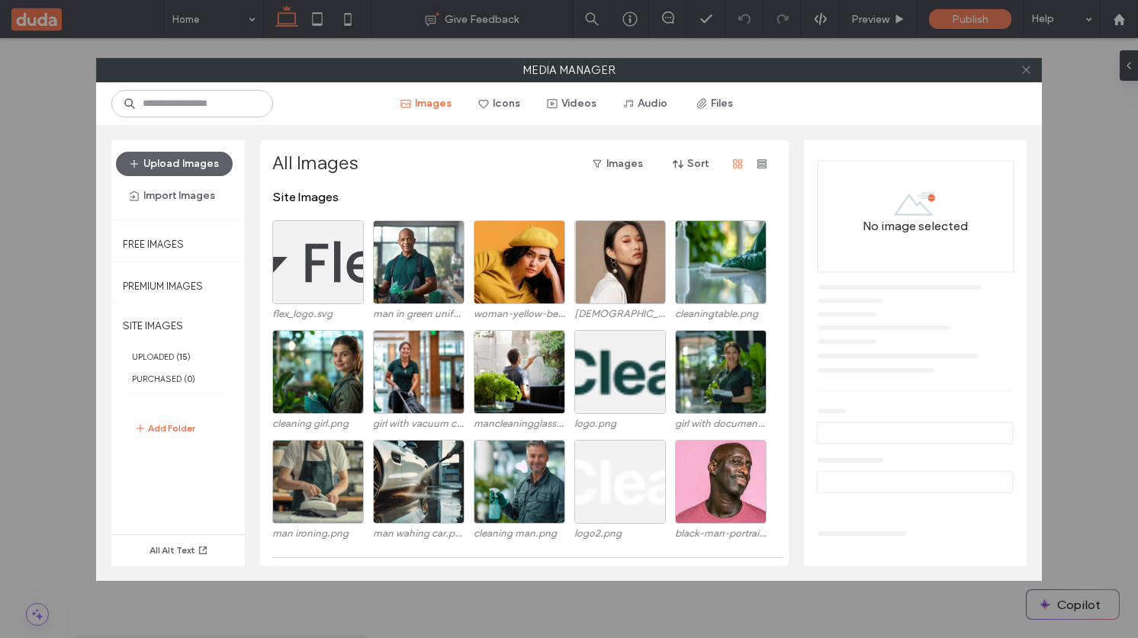
click at [1023, 62] on span at bounding box center [1025, 70] width 11 height 23
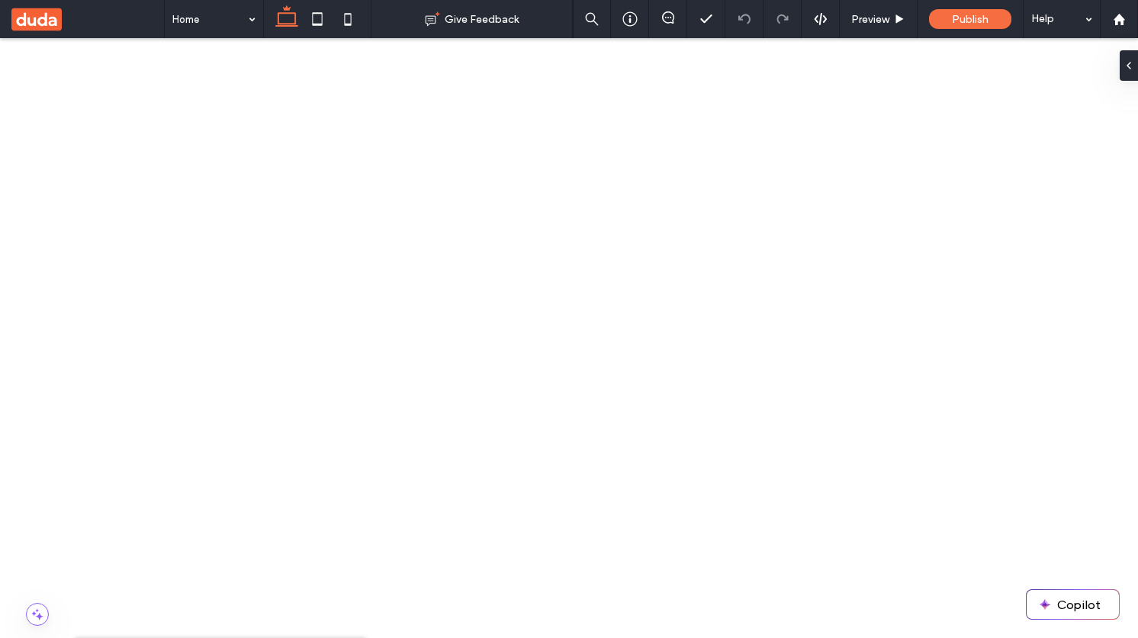
click at [371, 138] on span "Delete All Pages" at bounding box center [394, 142] width 74 height 15
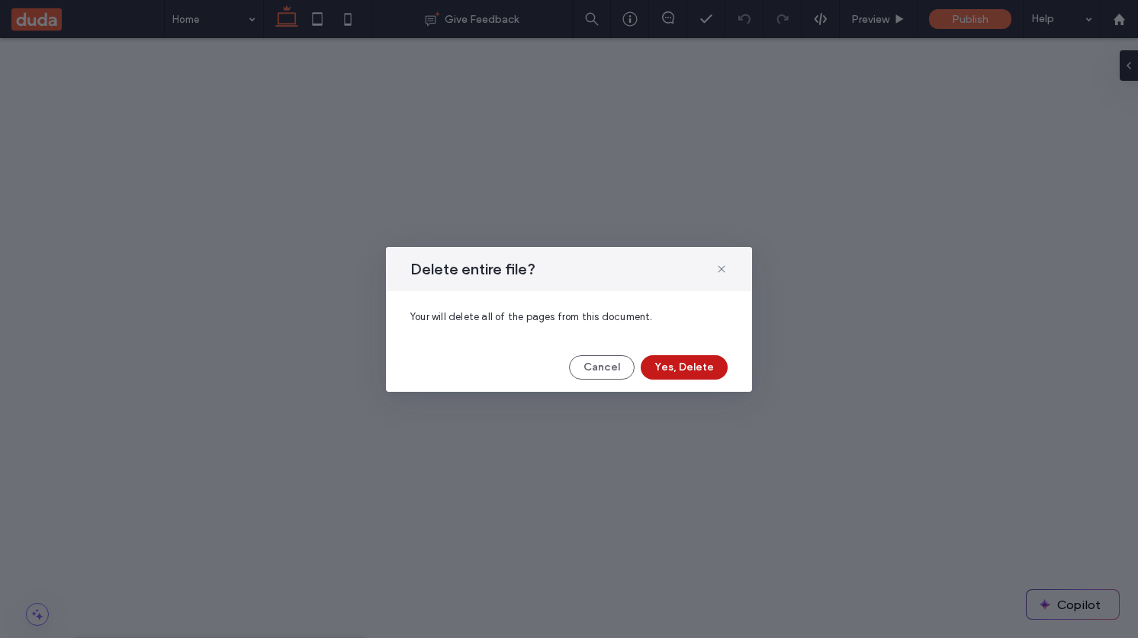
click at [670, 358] on button "Yes, Delete" at bounding box center [684, 367] width 87 height 24
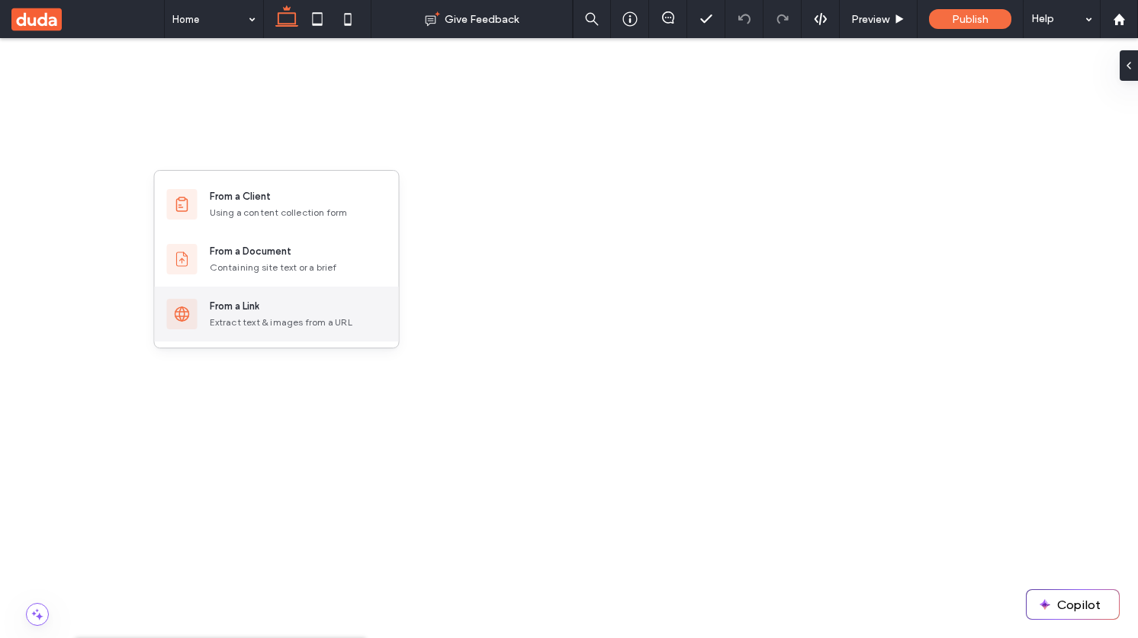
click at [245, 320] on div "Extract text & images from a URL" at bounding box center [298, 323] width 177 height 14
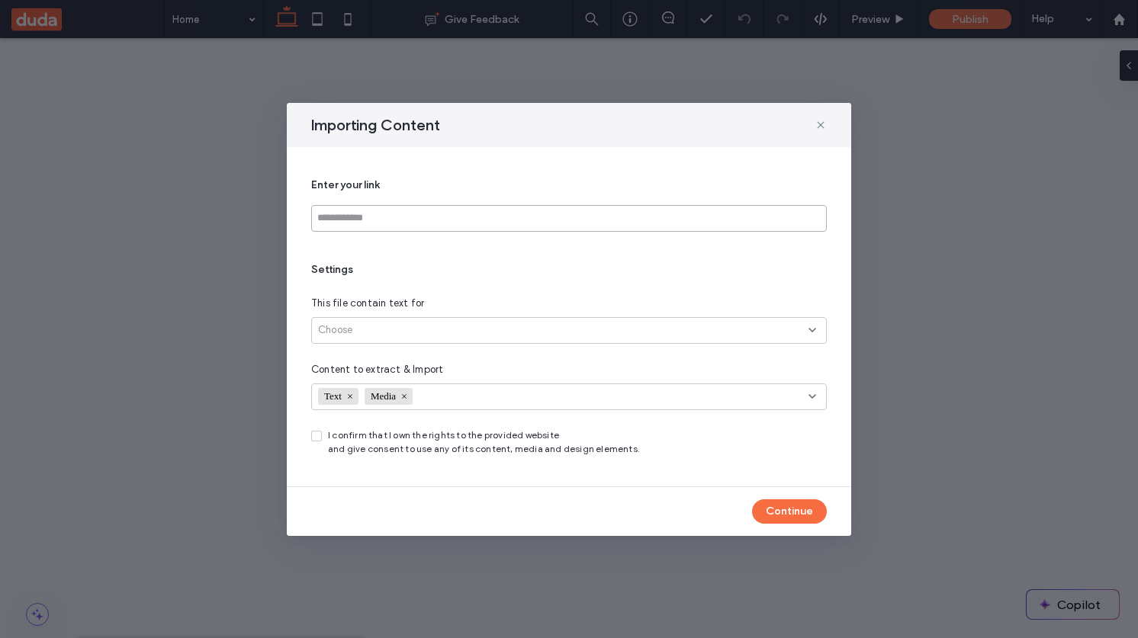
click at [419, 210] on input at bounding box center [569, 218] width 516 height 27
paste input "**********"
type input "**********"
paste input "**********"
type input "**********"
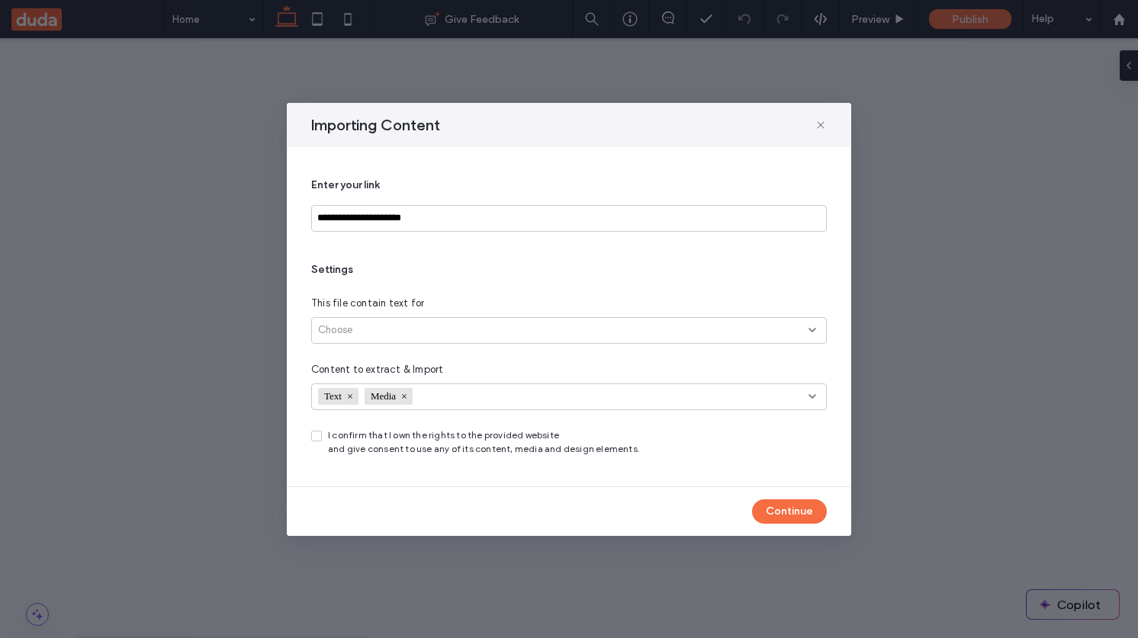
click at [583, 329] on div "Choose" at bounding box center [563, 330] width 490 height 15
click at [524, 377] on div "All site’s pages (up to 30)" at bounding box center [569, 384] width 514 height 27
click at [781, 512] on button "Continue" at bounding box center [789, 511] width 75 height 24
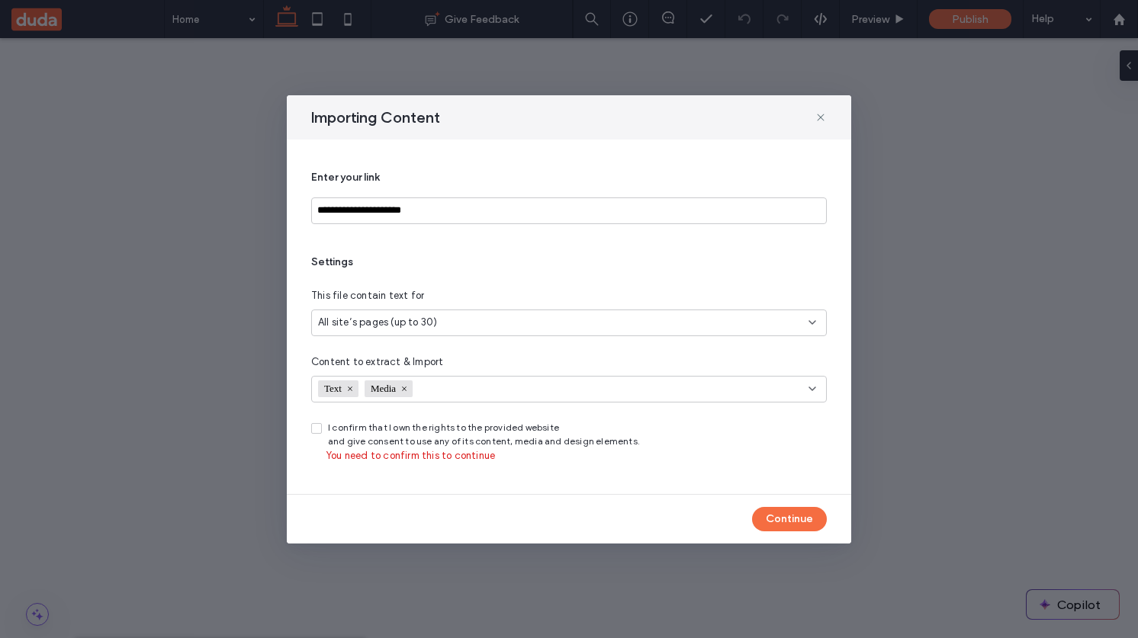
click at [358, 437] on span "I confirm that I own the rights to the provided website and give consent to use…" at bounding box center [484, 434] width 312 height 27
click at [318, 429] on icon at bounding box center [316, 428] width 6 height 5
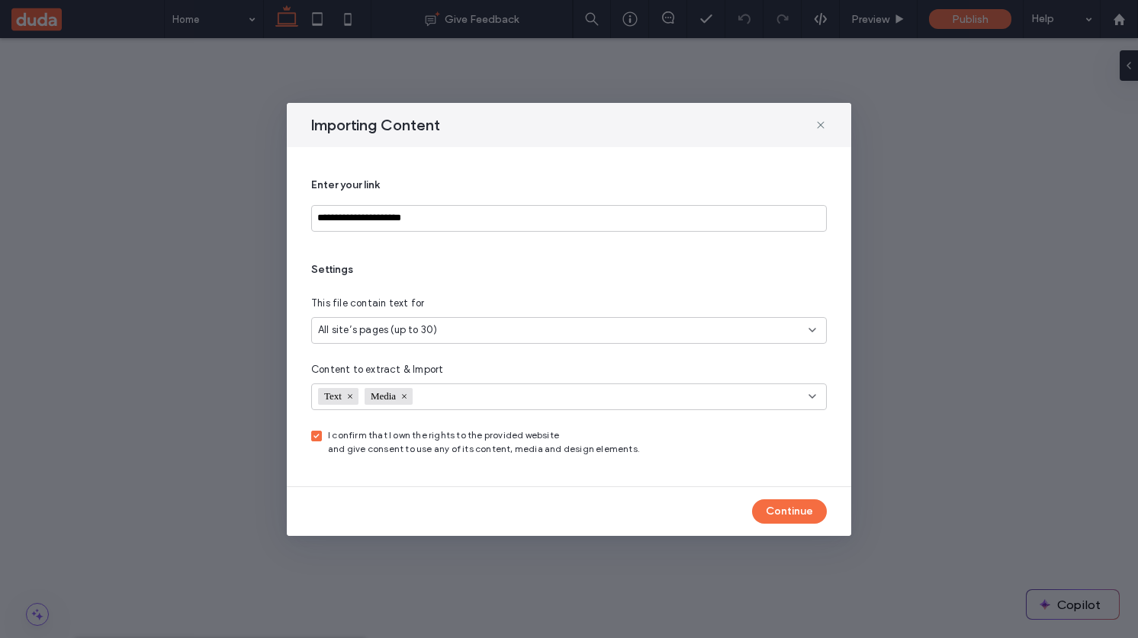
click at [402, 439] on span "I confirm that I own the rights to the provided website and give consent to use…" at bounding box center [484, 442] width 312 height 27
click at [319, 435] on icon at bounding box center [316, 436] width 6 height 5
click at [782, 509] on button "Continue" at bounding box center [789, 511] width 75 height 24
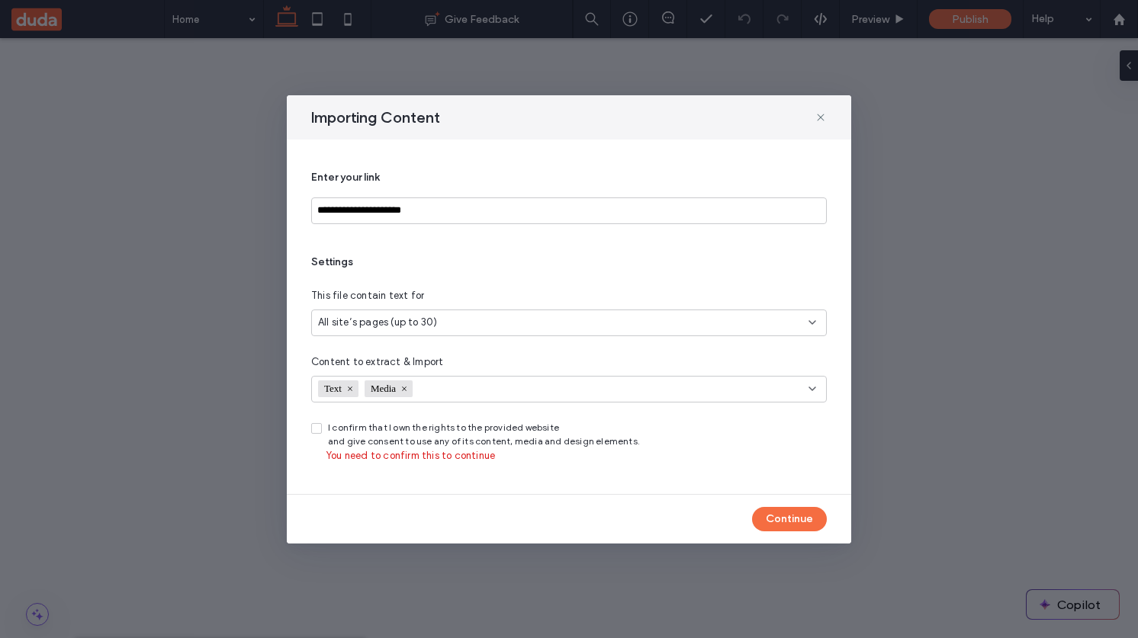
click at [319, 429] on icon at bounding box center [316, 428] width 6 height 5
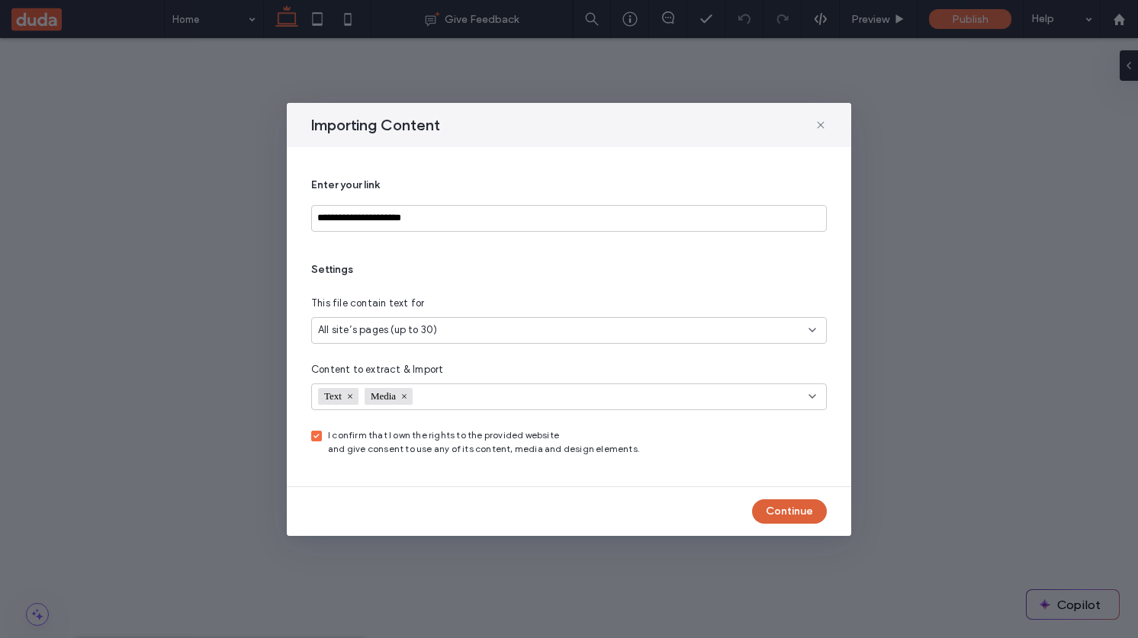
click at [775, 505] on button "Continue" at bounding box center [789, 511] width 75 height 24
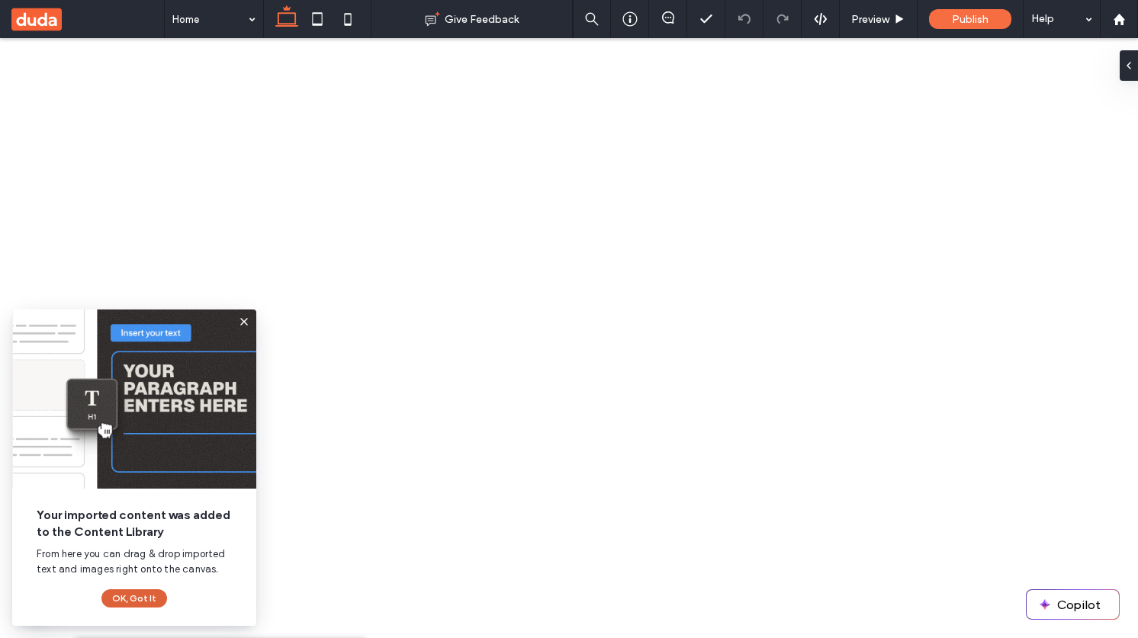
click at [144, 596] on button "OK, Got It" at bounding box center [134, 598] width 66 height 18
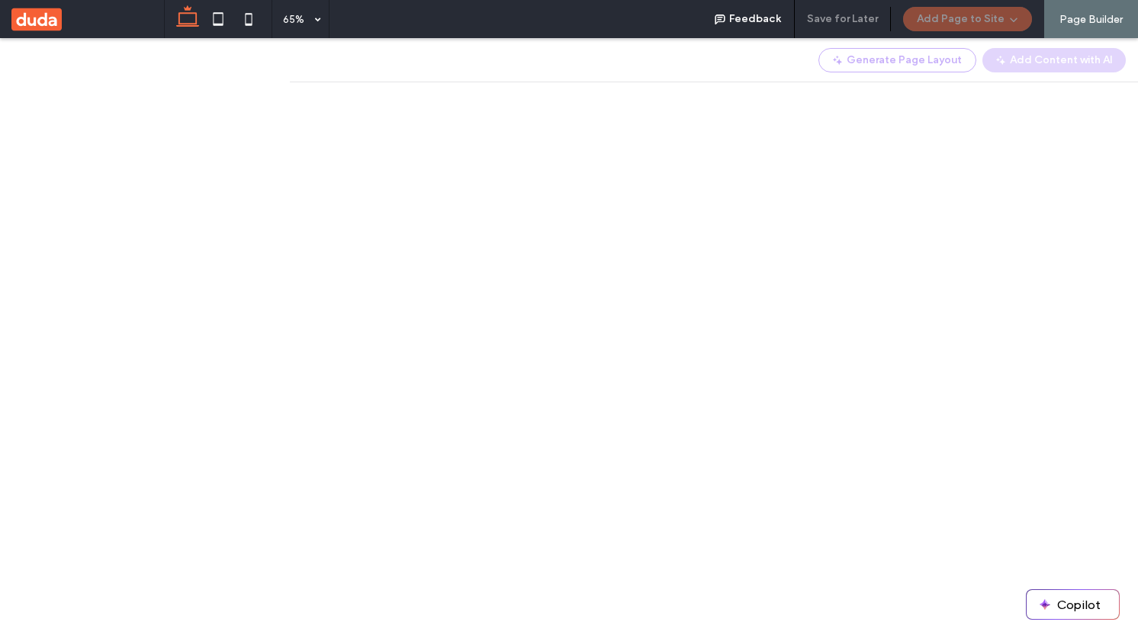
scroll to position [1266, 0]
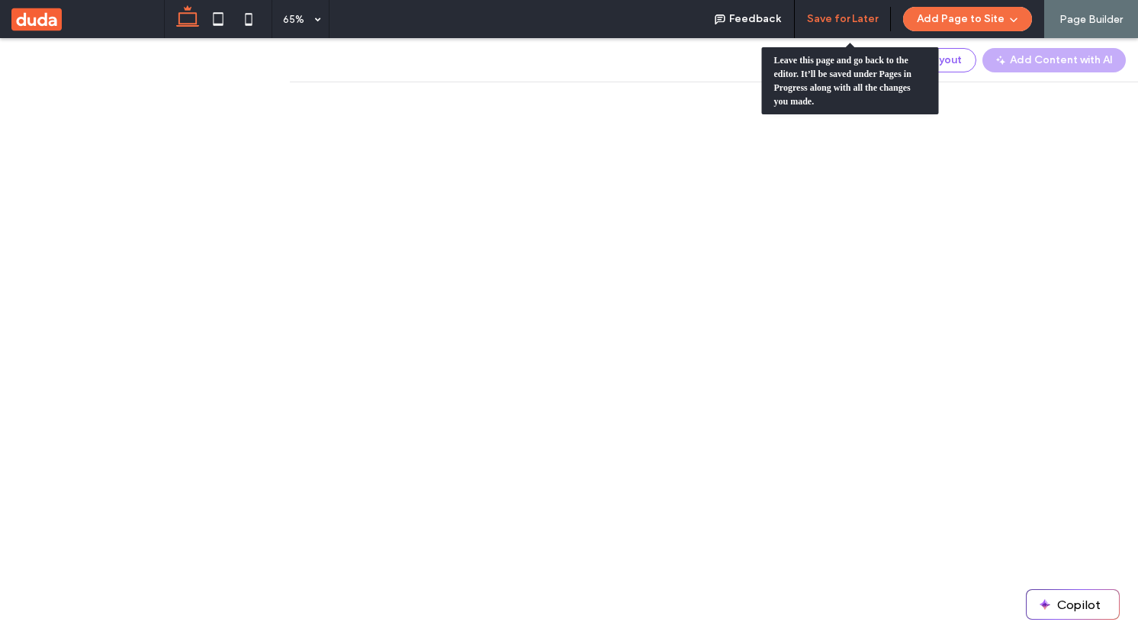
click at [825, 16] on button "Save for Later" at bounding box center [842, 19] width 71 height 24
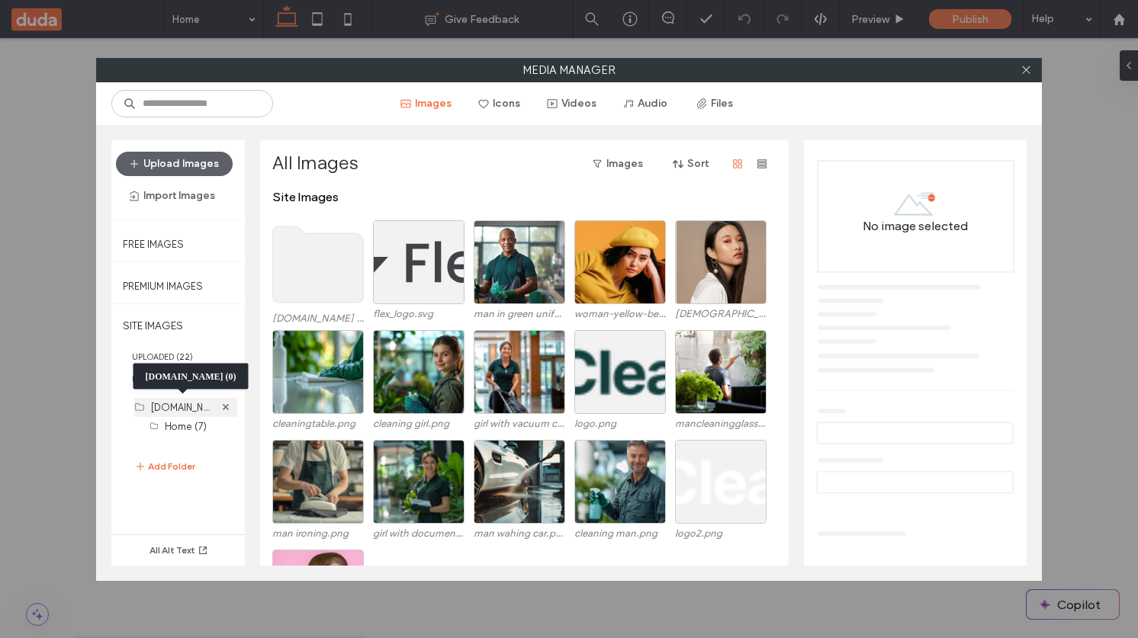
click at [188, 407] on label "fabropasta.dk (0)" at bounding box center [196, 407] width 90 height 14
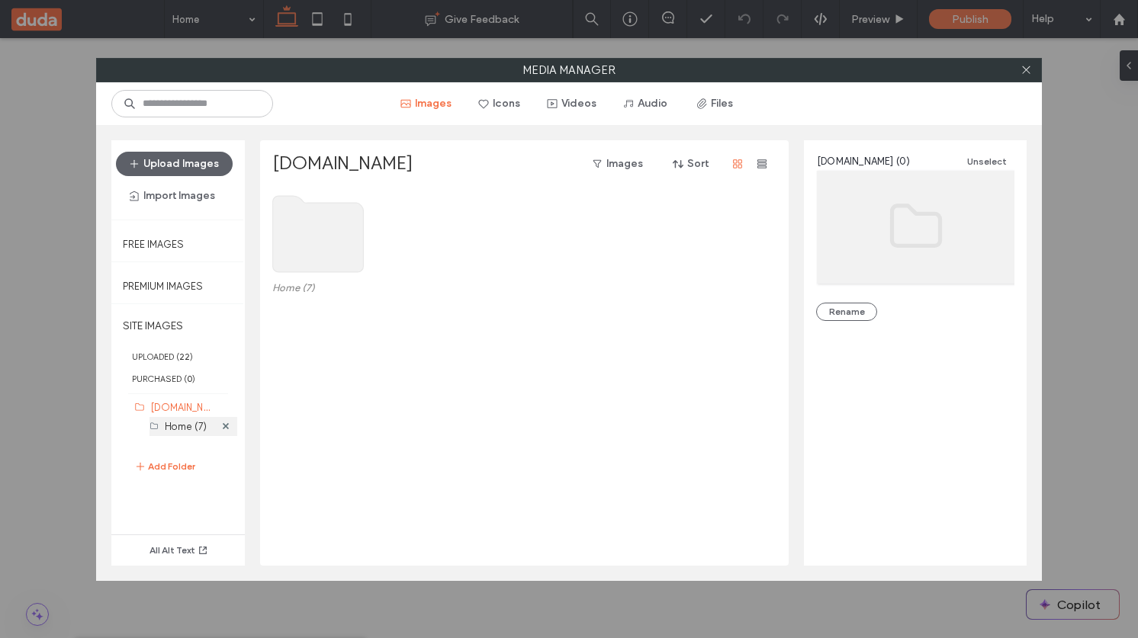
click at [188, 424] on label "Home (7)" at bounding box center [186, 426] width 42 height 11
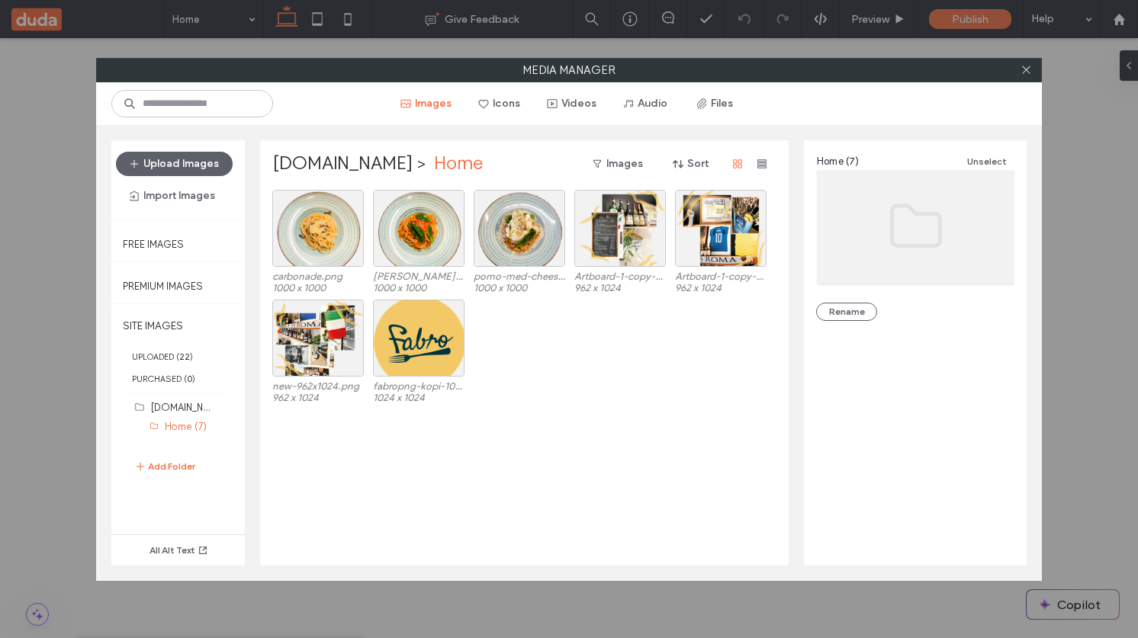
click at [365, 46] on div "Media Manager Images Icons Videos Audio Files Upload Images Import Images Free …" at bounding box center [569, 319] width 1138 height 638
click at [1020, 72] on icon at bounding box center [1025, 69] width 11 height 11
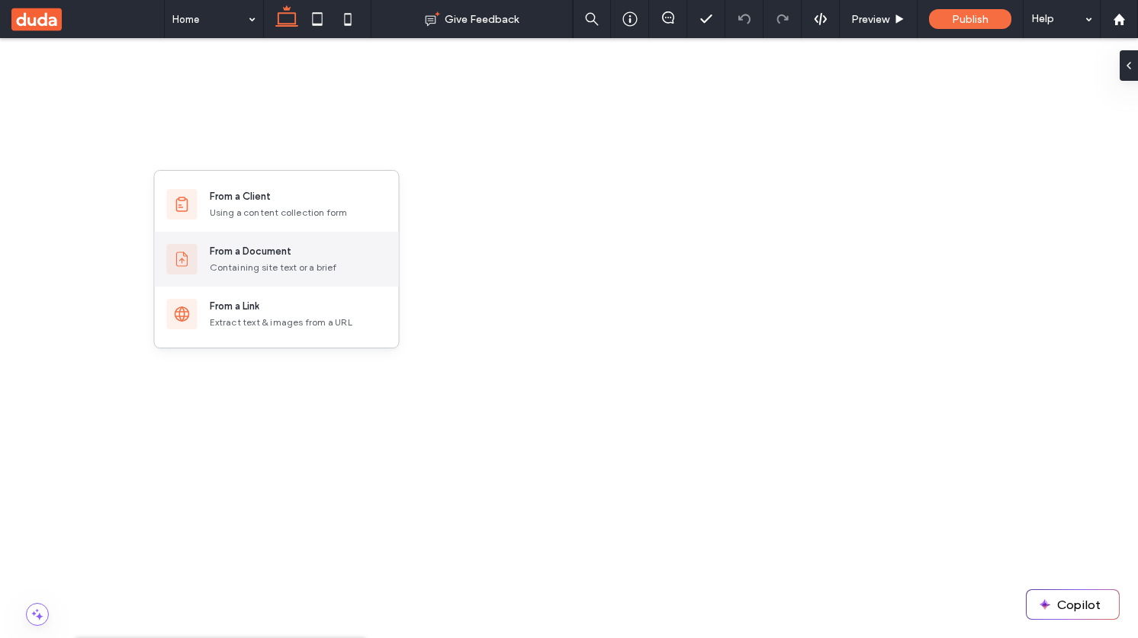
click at [263, 255] on div "From a Document" at bounding box center [251, 251] width 82 height 15
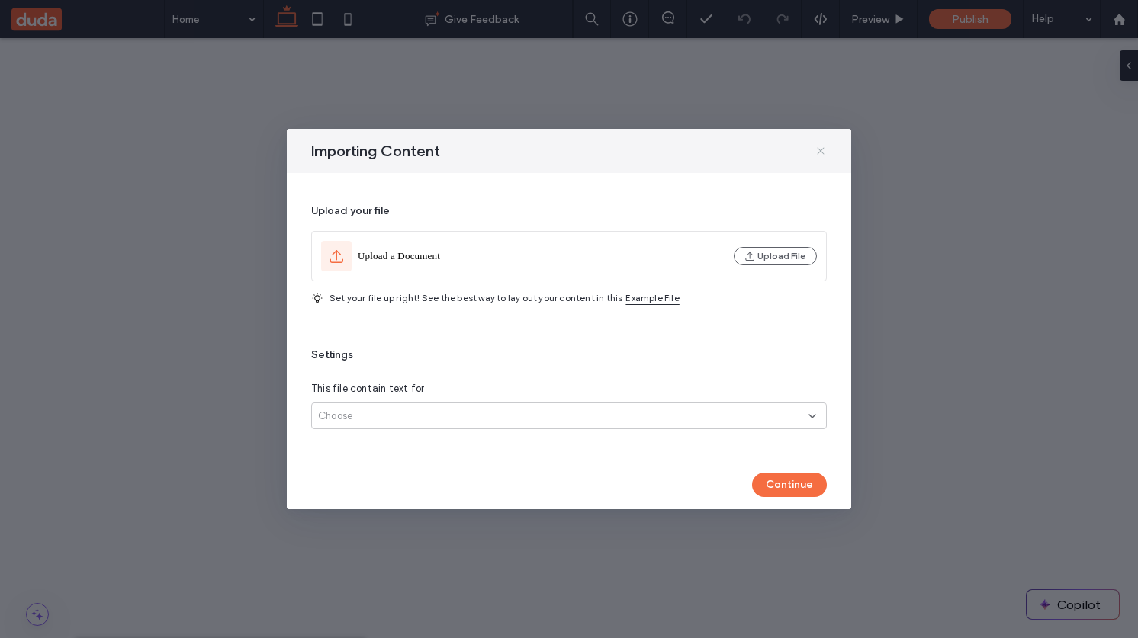
click at [820, 149] on use at bounding box center [820, 150] width 7 height 7
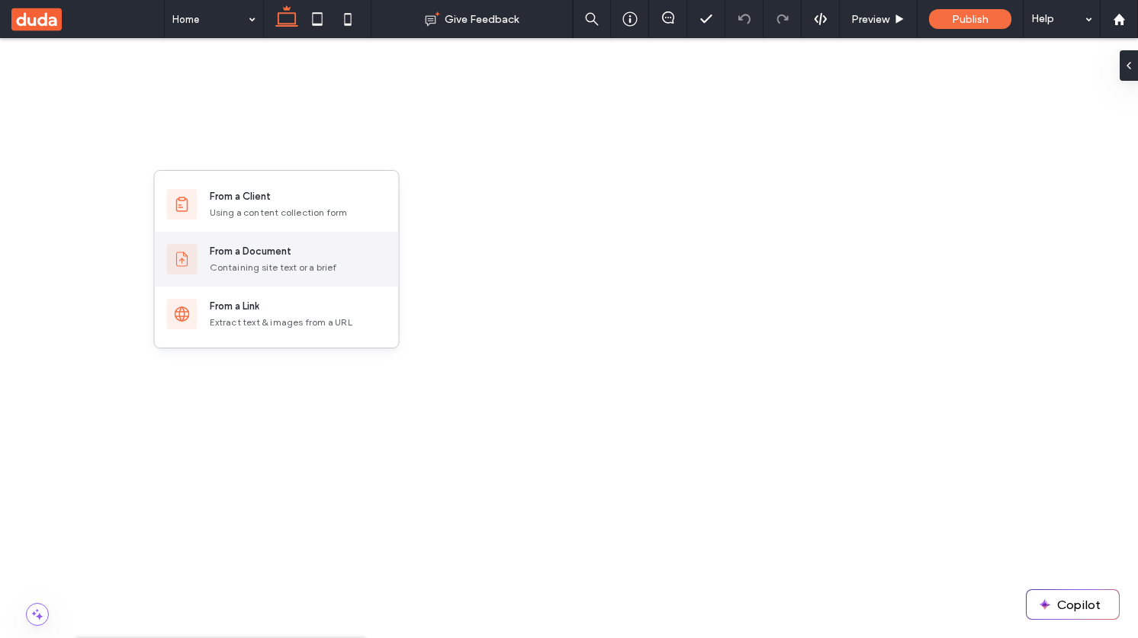
click at [255, 252] on div "From a Document" at bounding box center [251, 251] width 82 height 15
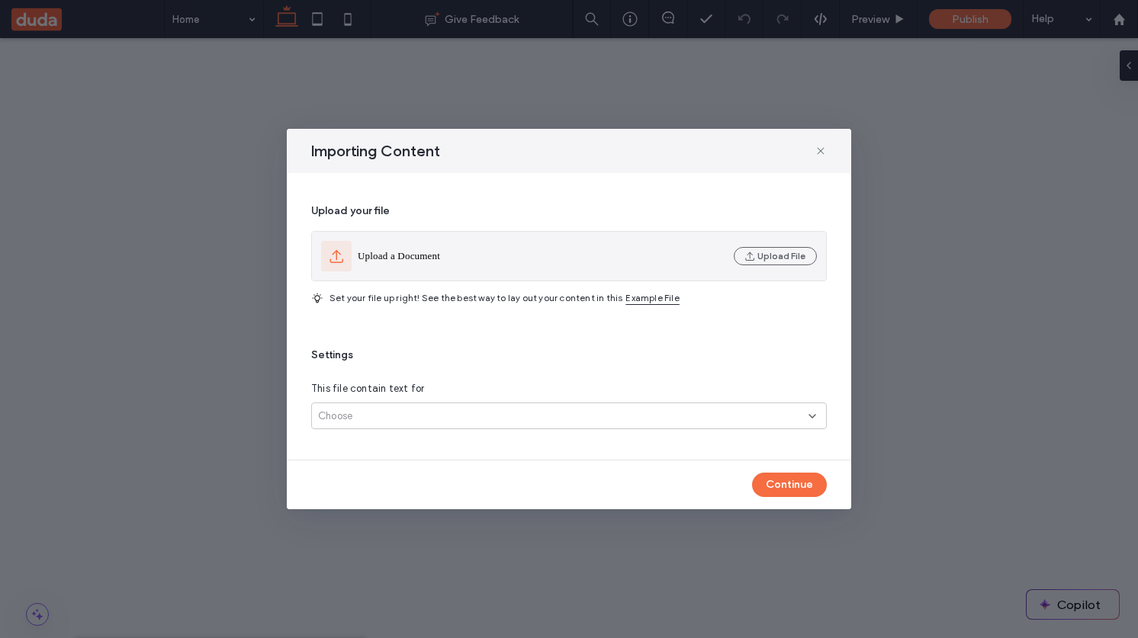
click at [776, 232] on div "Upload a Document Upload File" at bounding box center [569, 256] width 514 height 49
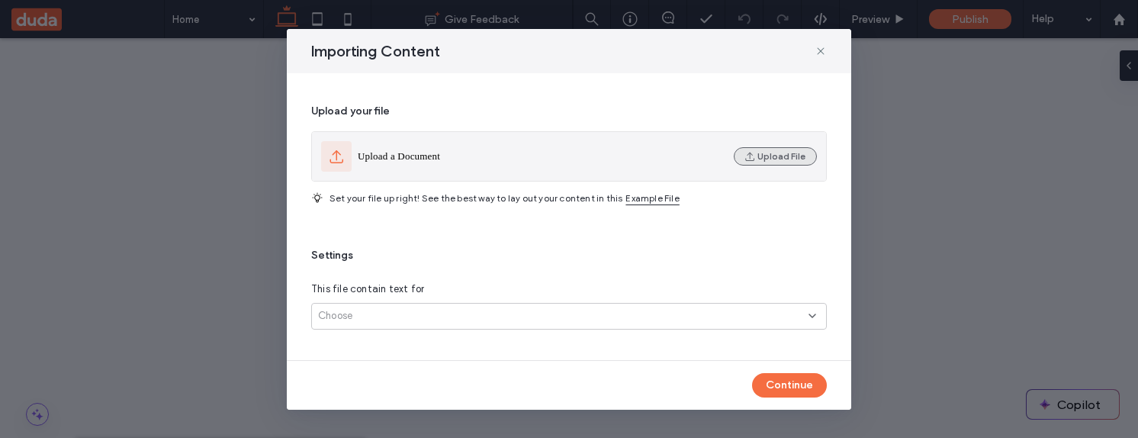
click at [776, 156] on button "Upload File" at bounding box center [775, 156] width 83 height 18
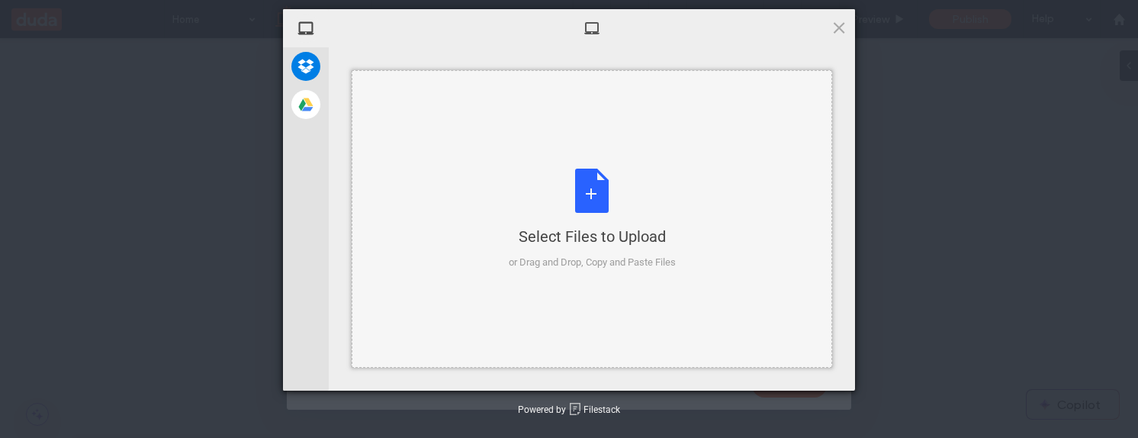
click at [584, 215] on div "Select Files to Upload or Drag and Drop, Copy and Paste Files" at bounding box center [592, 219] width 167 height 101
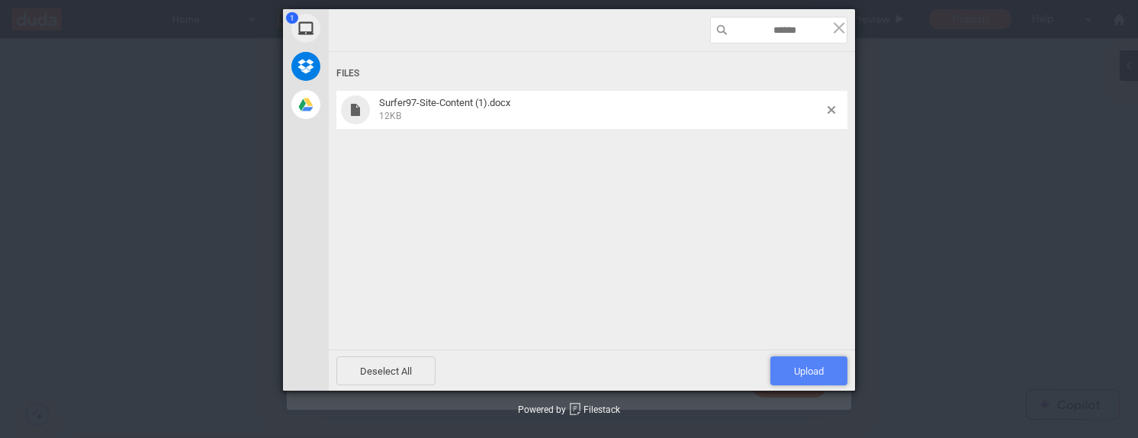
click at [803, 363] on span "Upload 1" at bounding box center [808, 370] width 77 height 29
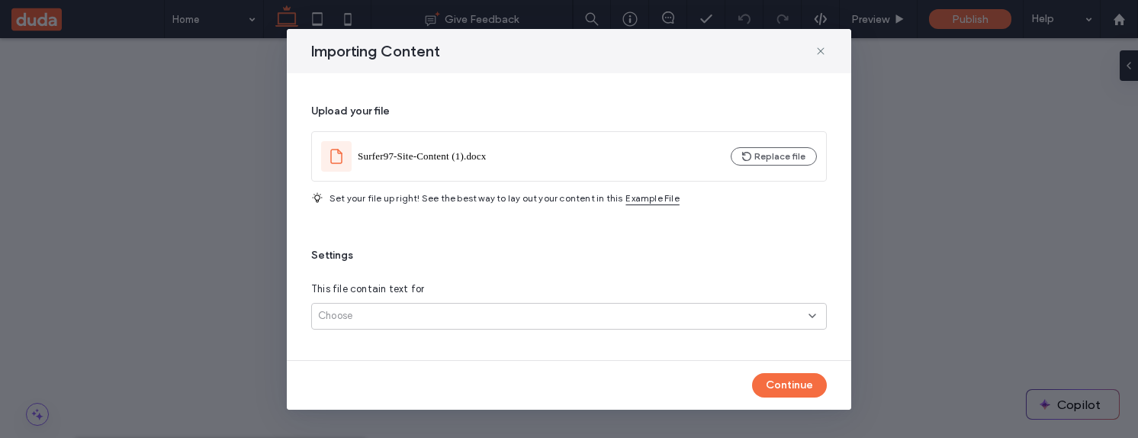
click at [699, 306] on div "Choose" at bounding box center [569, 316] width 516 height 27
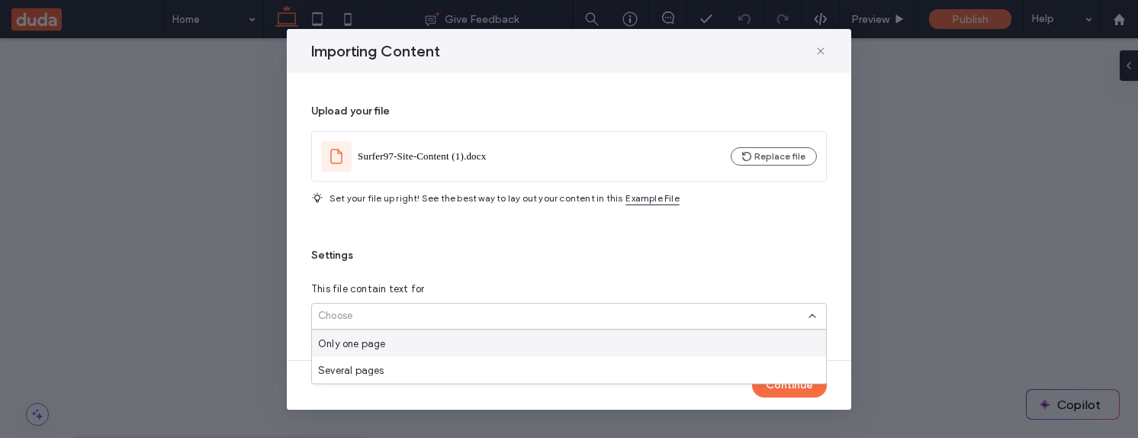
click at [696, 310] on div "Choose" at bounding box center [563, 315] width 490 height 15
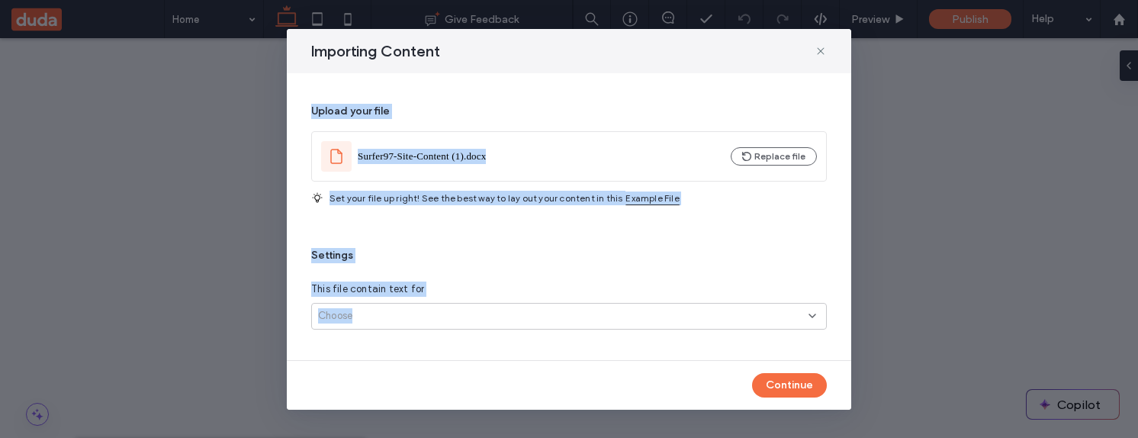
click at [696, 310] on div "Choose" at bounding box center [563, 315] width 490 height 15
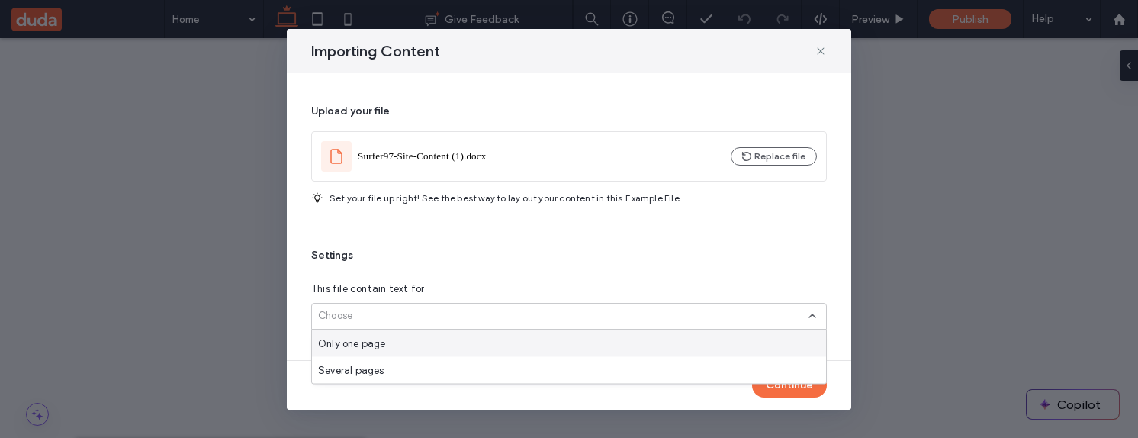
click at [667, 347] on div "Only one page" at bounding box center [569, 343] width 514 height 27
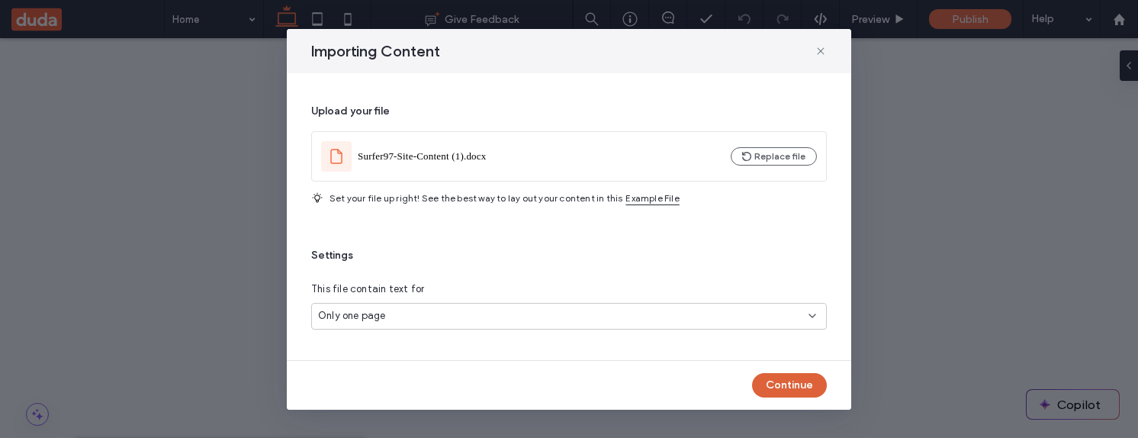
click at [798, 377] on button "Continue" at bounding box center [789, 385] width 75 height 24
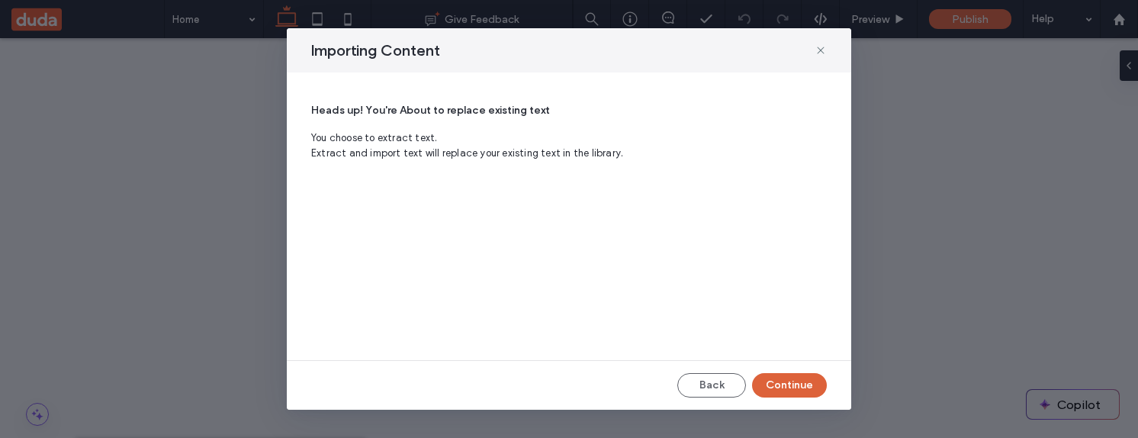
click at [795, 386] on button "Continue" at bounding box center [789, 385] width 75 height 24
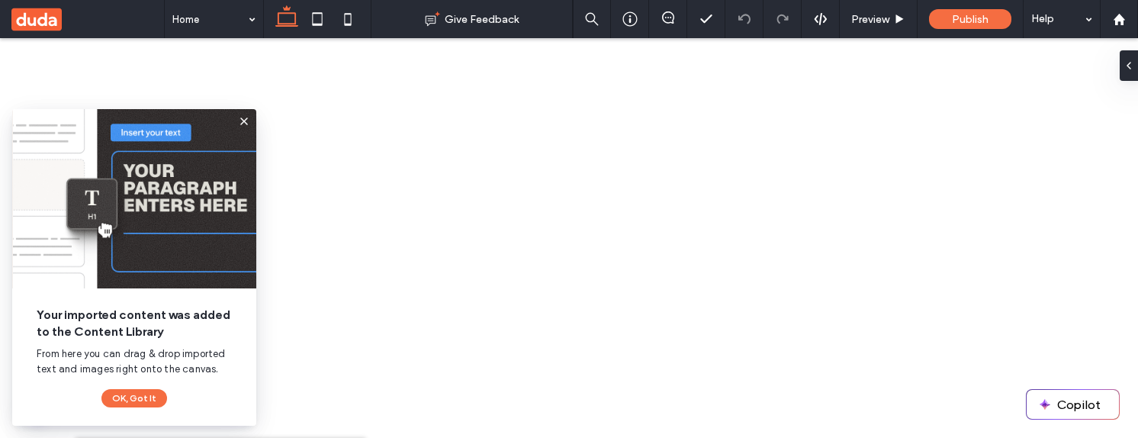
click at [239, 124] on icon at bounding box center [244, 121] width 12 height 12
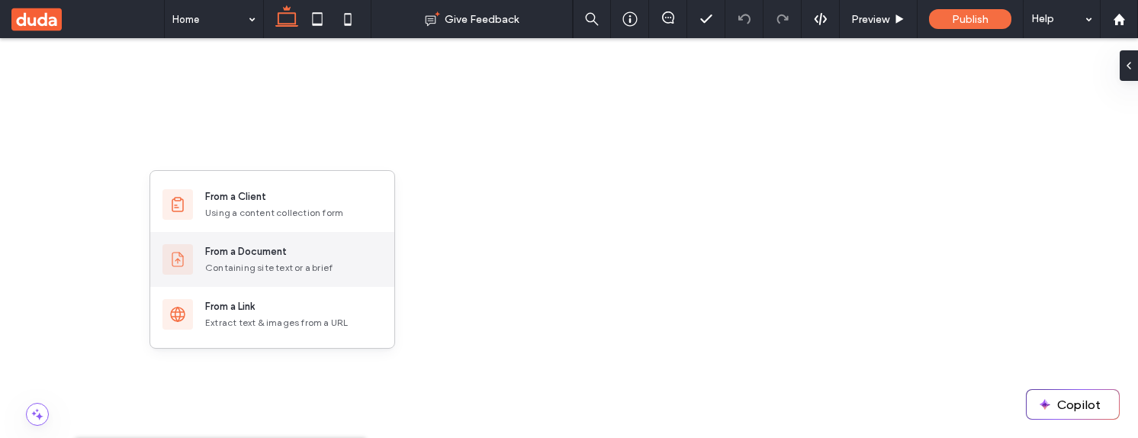
click at [262, 242] on div "From a Document Containing site text or a brief" at bounding box center [272, 259] width 244 height 55
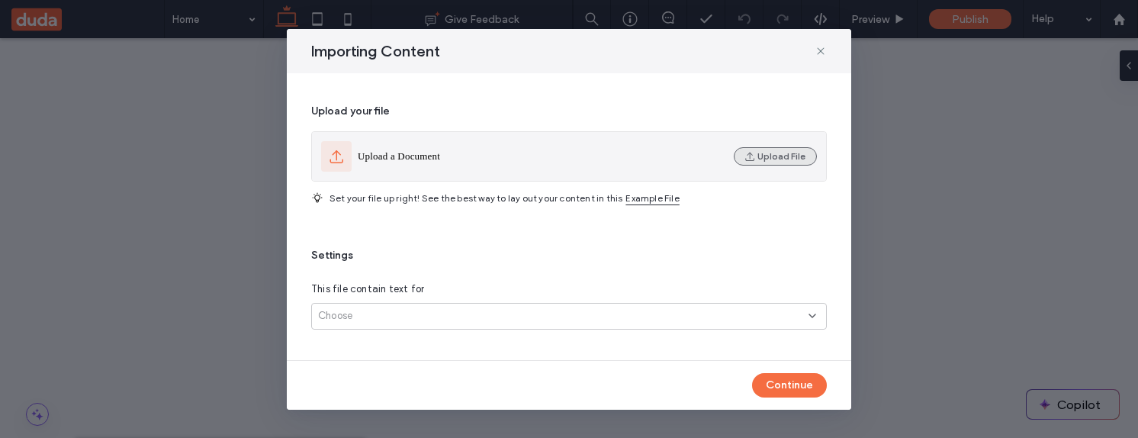
click at [791, 158] on button "Upload File" at bounding box center [775, 156] width 83 height 18
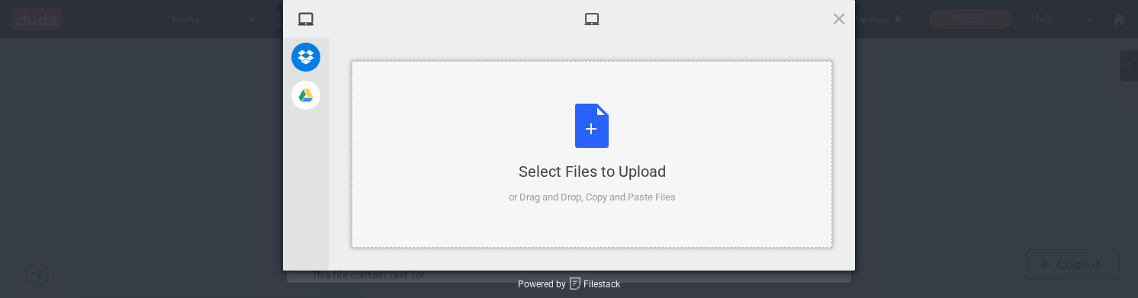
click at [586, 107] on div "Select Files to Upload or Drag and Drop, Copy and Paste Files" at bounding box center [592, 154] width 167 height 101
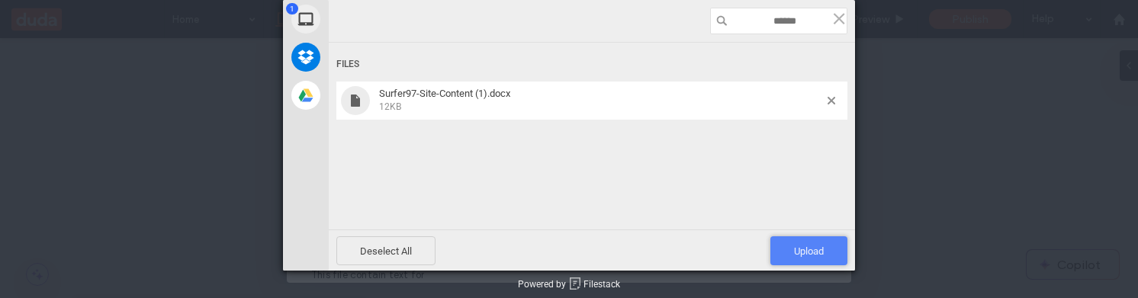
click at [795, 242] on span "Upload 1" at bounding box center [808, 250] width 77 height 29
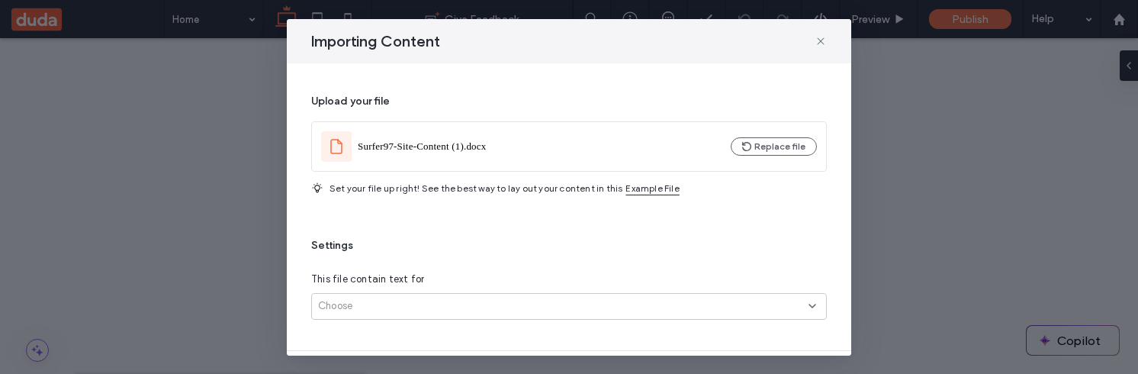
click at [695, 307] on div "Choose" at bounding box center [563, 305] width 490 height 15
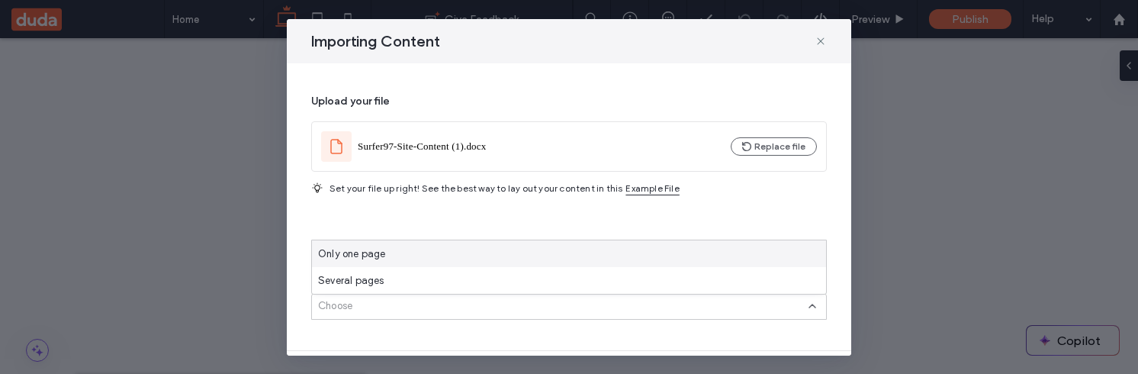
click at [683, 257] on div "Only one page" at bounding box center [569, 253] width 514 height 27
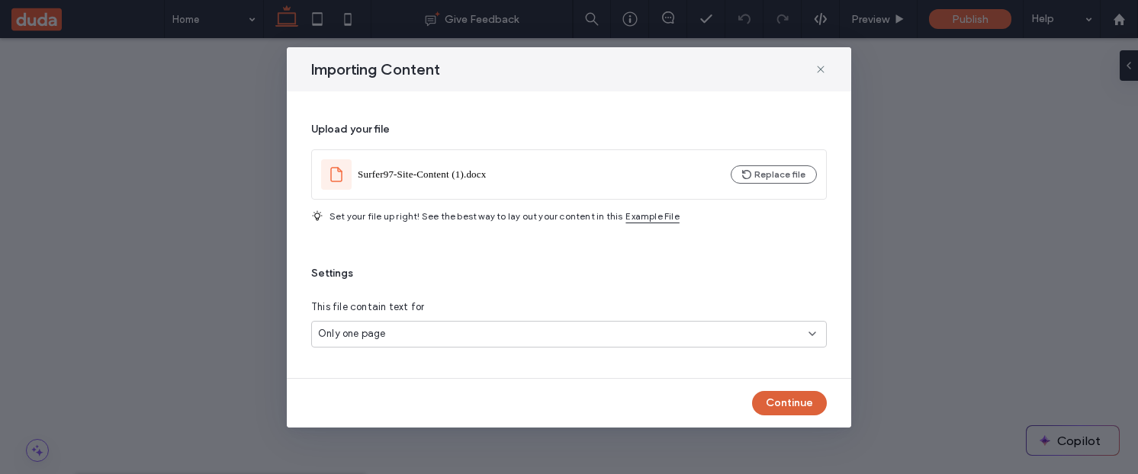
click at [779, 395] on button "Continue" at bounding box center [789, 403] width 75 height 24
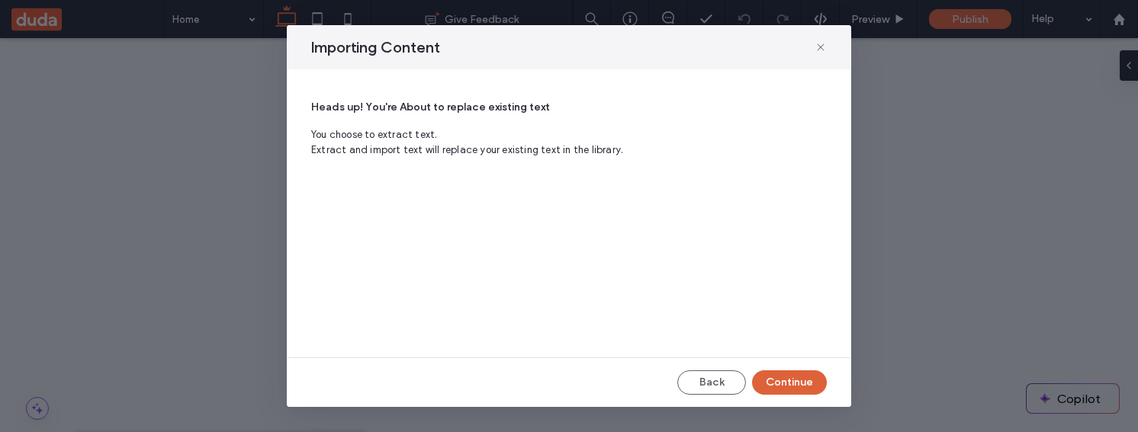
click at [798, 384] on button "Continue" at bounding box center [789, 383] width 75 height 24
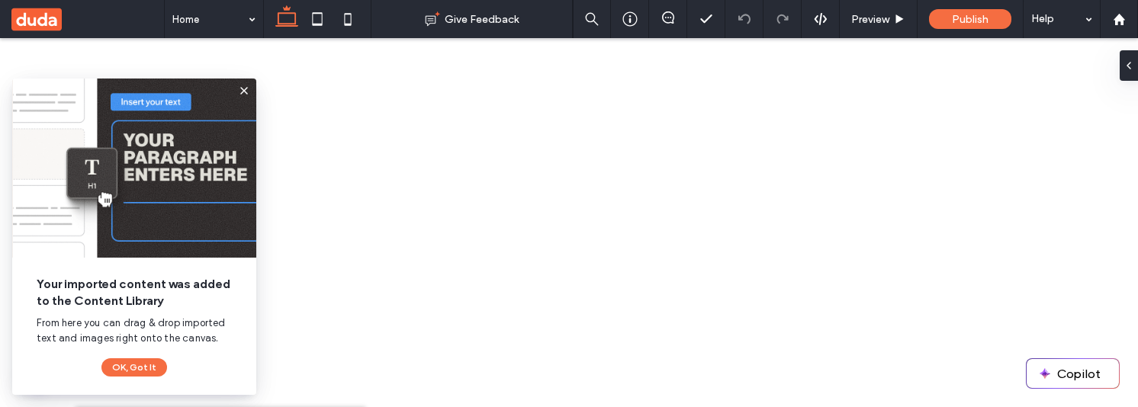
click at [243, 88] on icon at bounding box center [244, 91] width 12 height 12
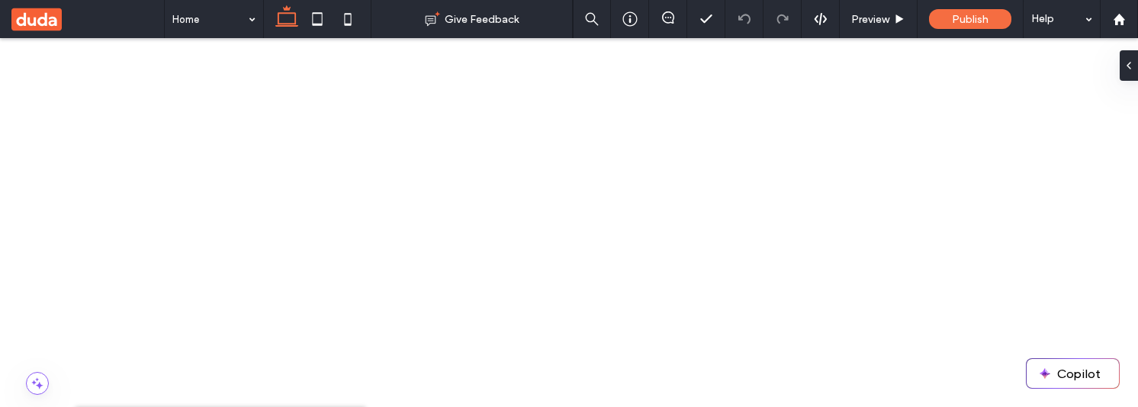
click at [352, 135] on span at bounding box center [348, 142] width 18 height 17
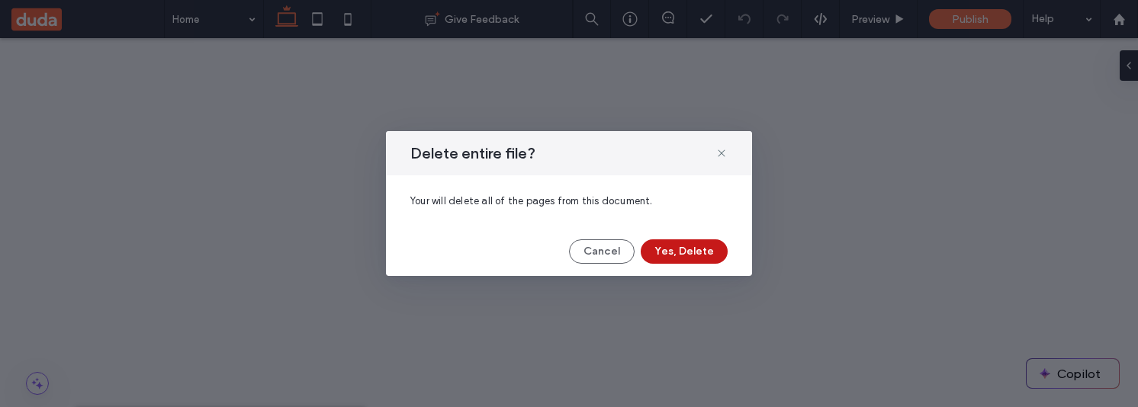
click at [696, 252] on button "Yes, Delete" at bounding box center [684, 251] width 87 height 24
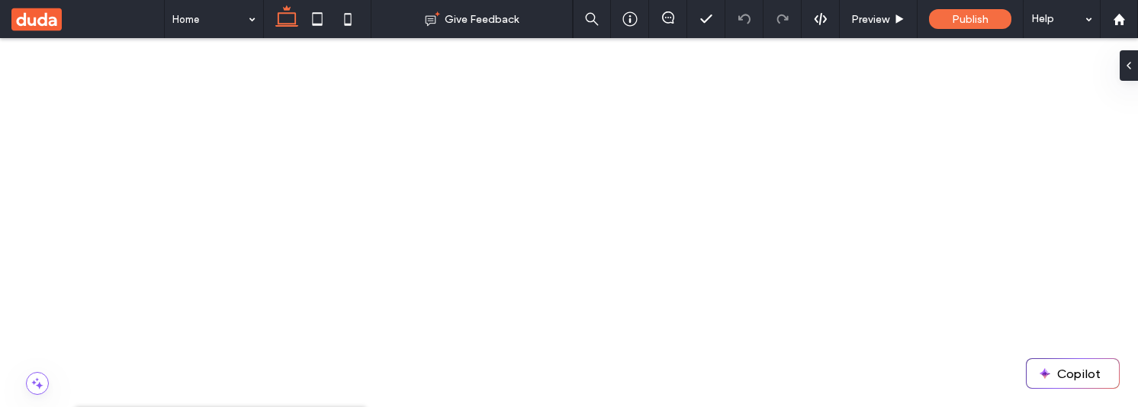
click at [365, 146] on span "Delete All Pages" at bounding box center [394, 142] width 74 height 15
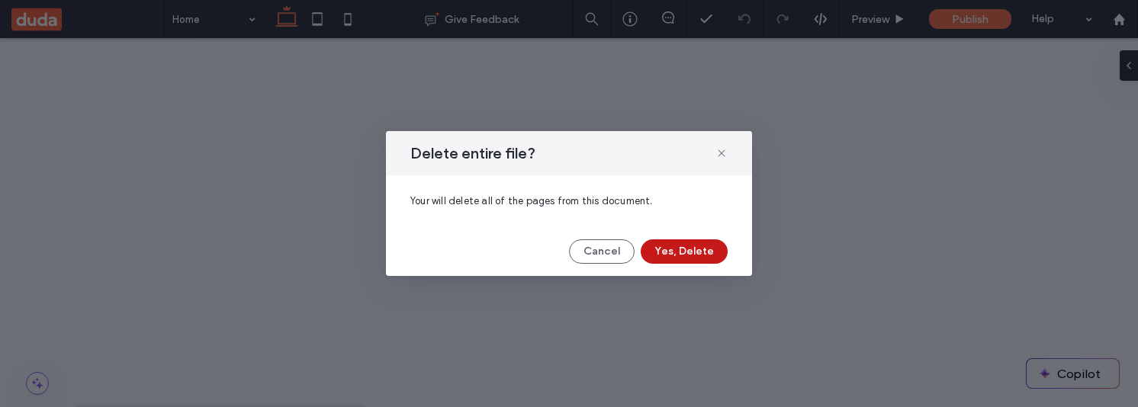
click at [693, 244] on button "Yes, Delete" at bounding box center [684, 251] width 87 height 24
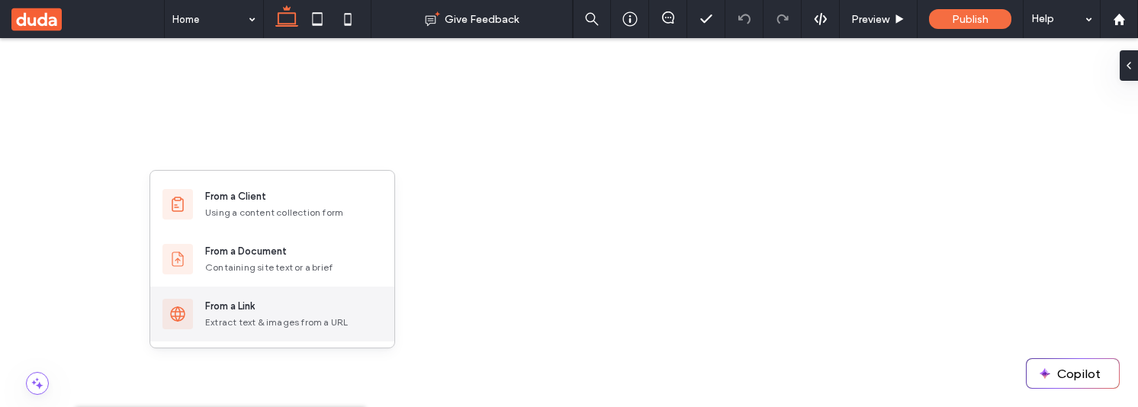
click at [279, 310] on div "From a Link" at bounding box center [293, 306] width 177 height 15
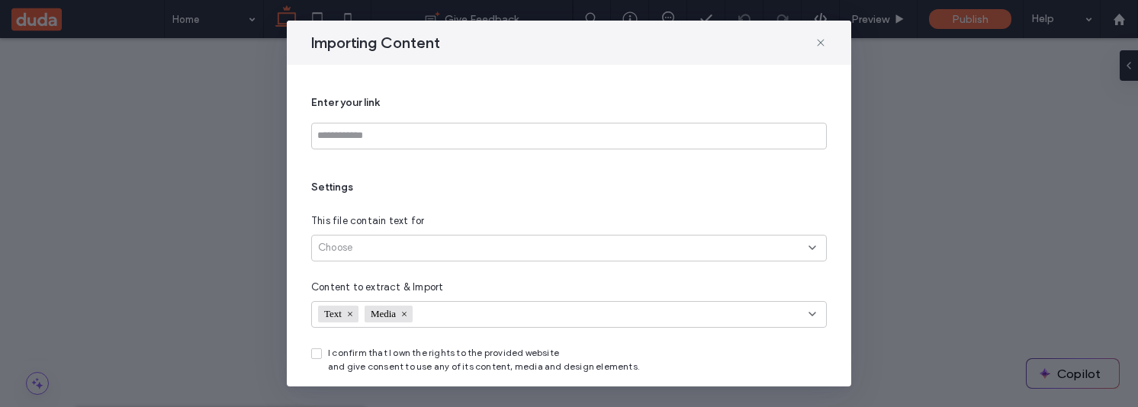
click at [467, 254] on div "Choose" at bounding box center [563, 247] width 490 height 15
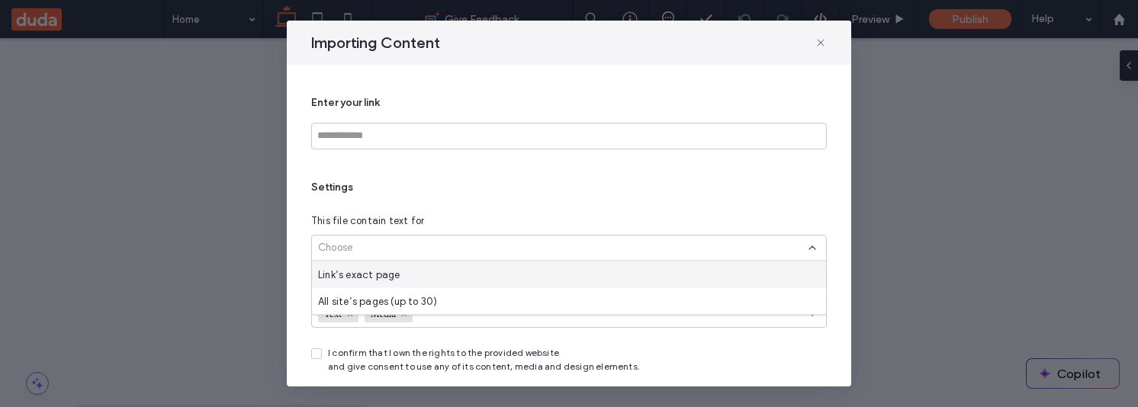
click at [451, 287] on div "Link’s exact page" at bounding box center [569, 275] width 514 height 27
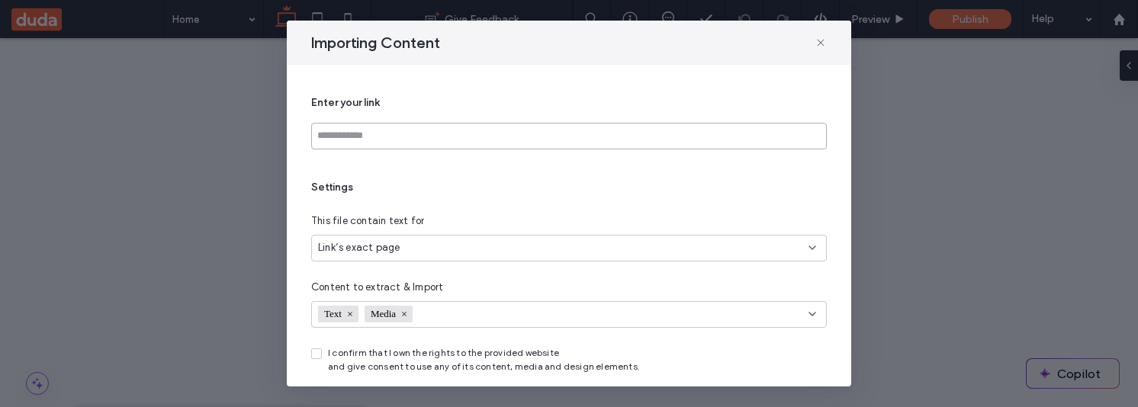
click at [447, 133] on input at bounding box center [569, 136] width 516 height 27
paste input "**********"
type input "**********"
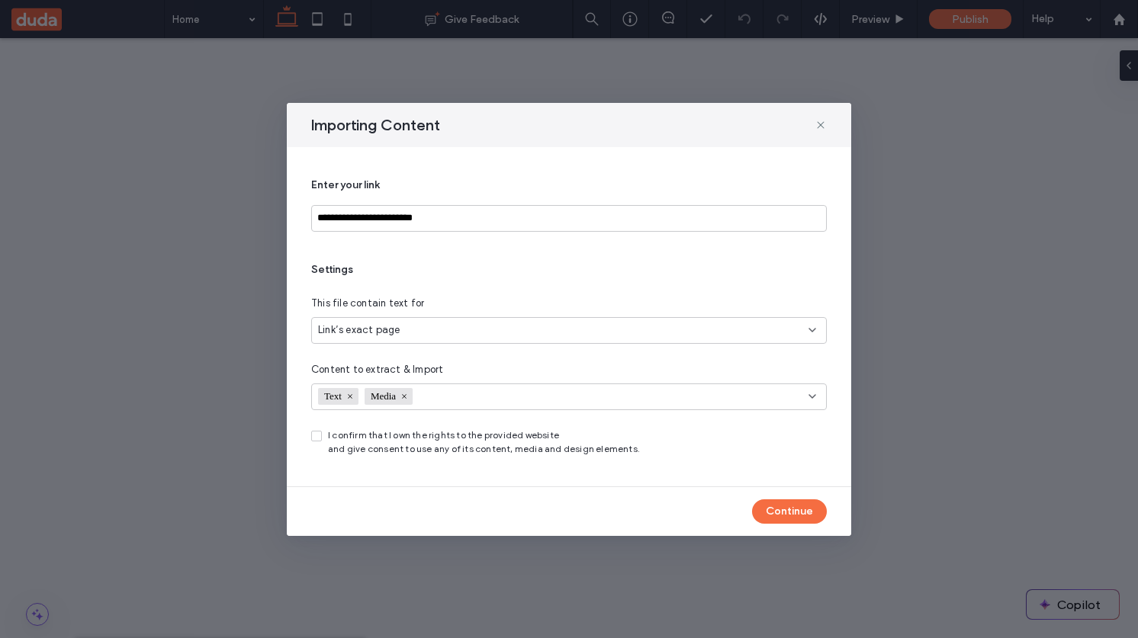
click at [326, 406] on div "Settings This file contain text for Link’s exact page Content to extract & Impo…" at bounding box center [569, 359] width 516 height 194
click at [320, 406] on div "I confirm that I own the rights to the provided website and give consent to use…" at bounding box center [569, 442] width 516 height 27
click at [315, 406] on icon at bounding box center [316, 436] width 6 height 5
click at [779, 406] on button "Continue" at bounding box center [789, 511] width 75 height 24
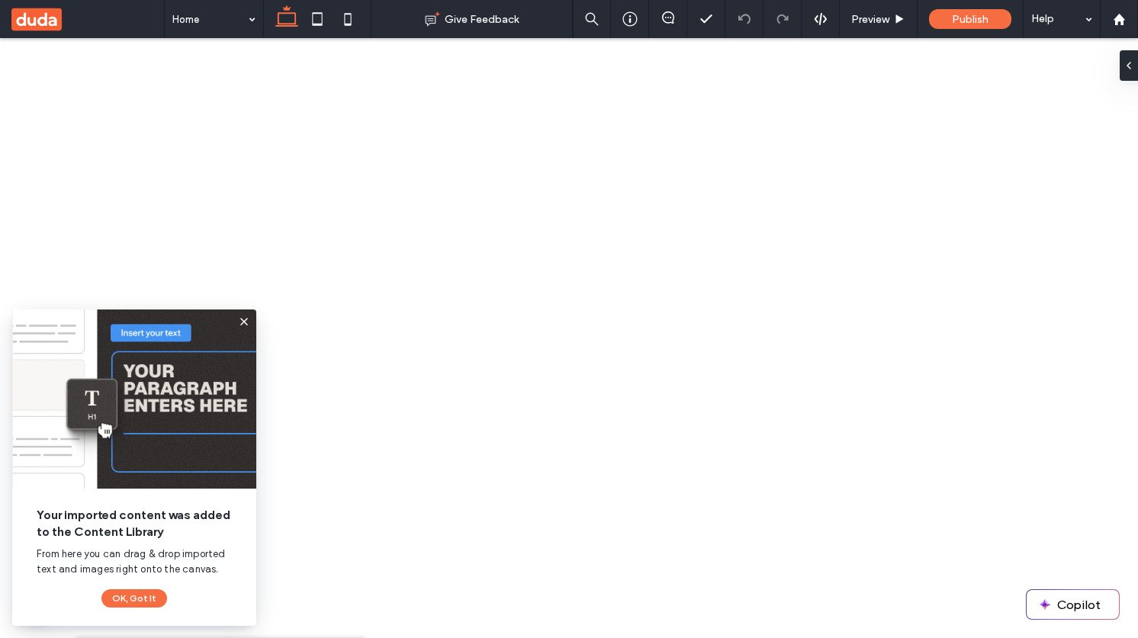
click at [243, 323] on use at bounding box center [244, 323] width 8 height 8
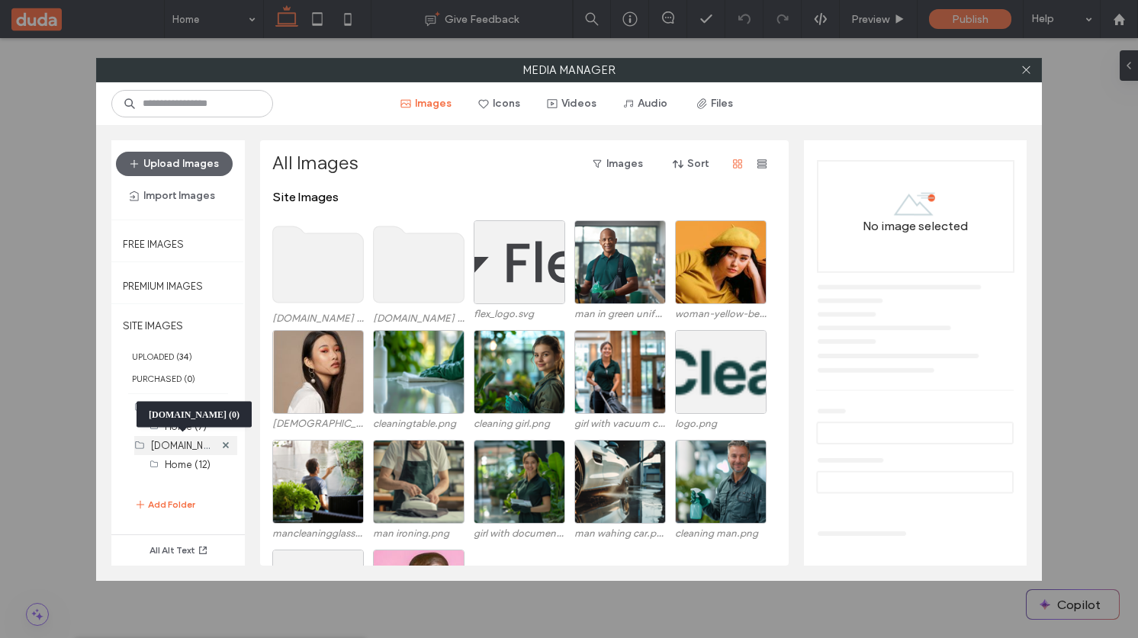
click at [196, 406] on label "[DOMAIN_NAME] (0)" at bounding box center [196, 445] width 90 height 14
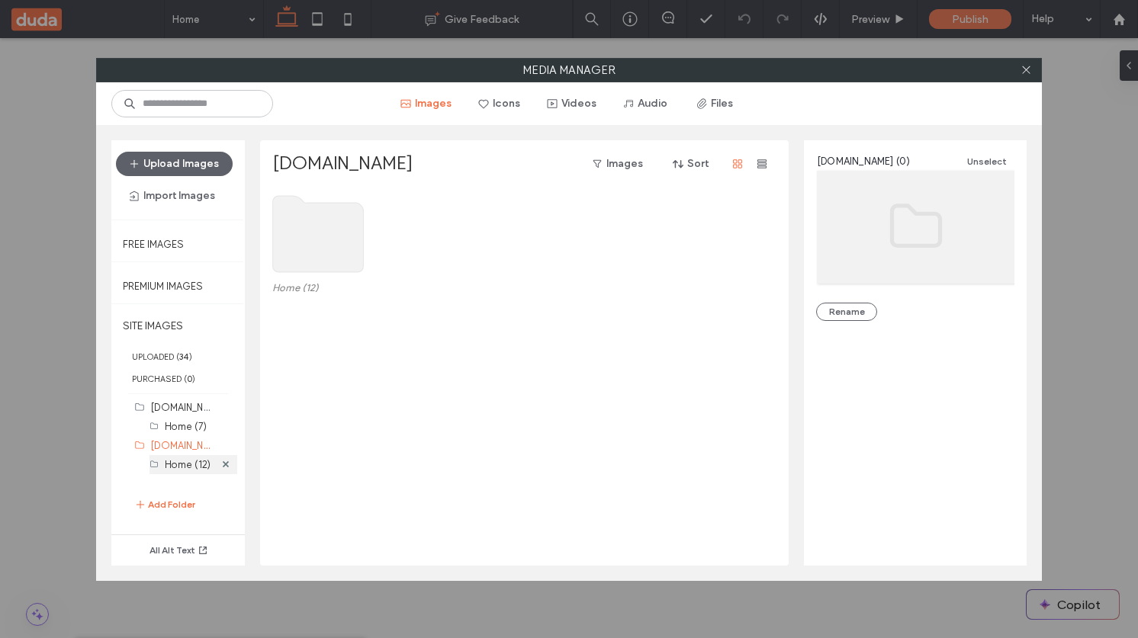
click at [193, 406] on label "Home (12)" at bounding box center [188, 464] width 46 height 11
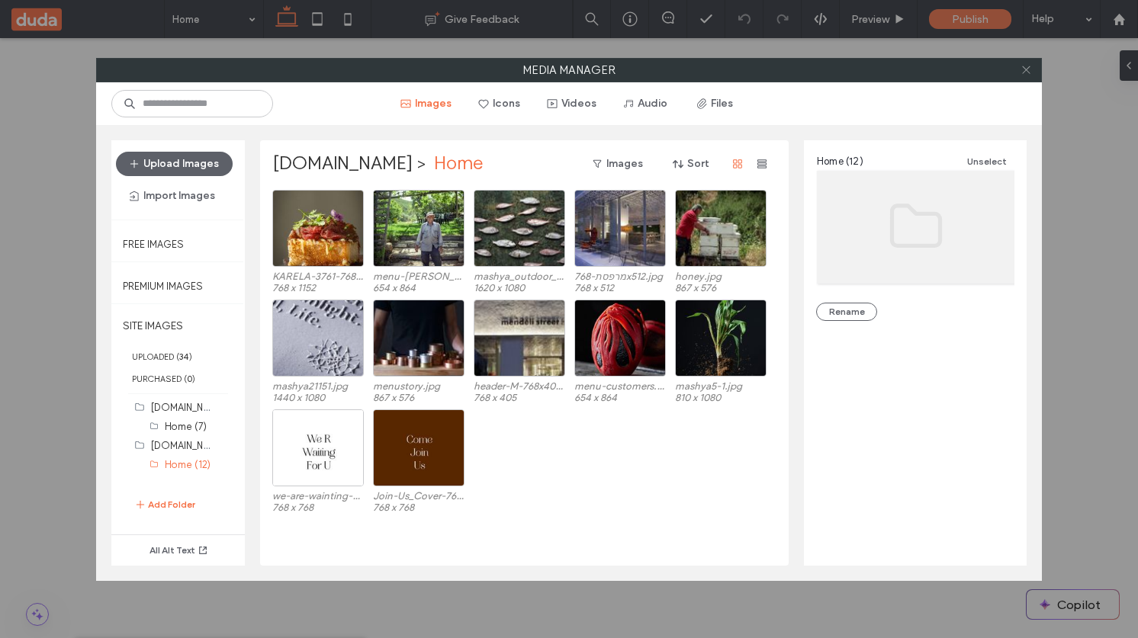
click at [1030, 72] on icon at bounding box center [1025, 69] width 11 height 11
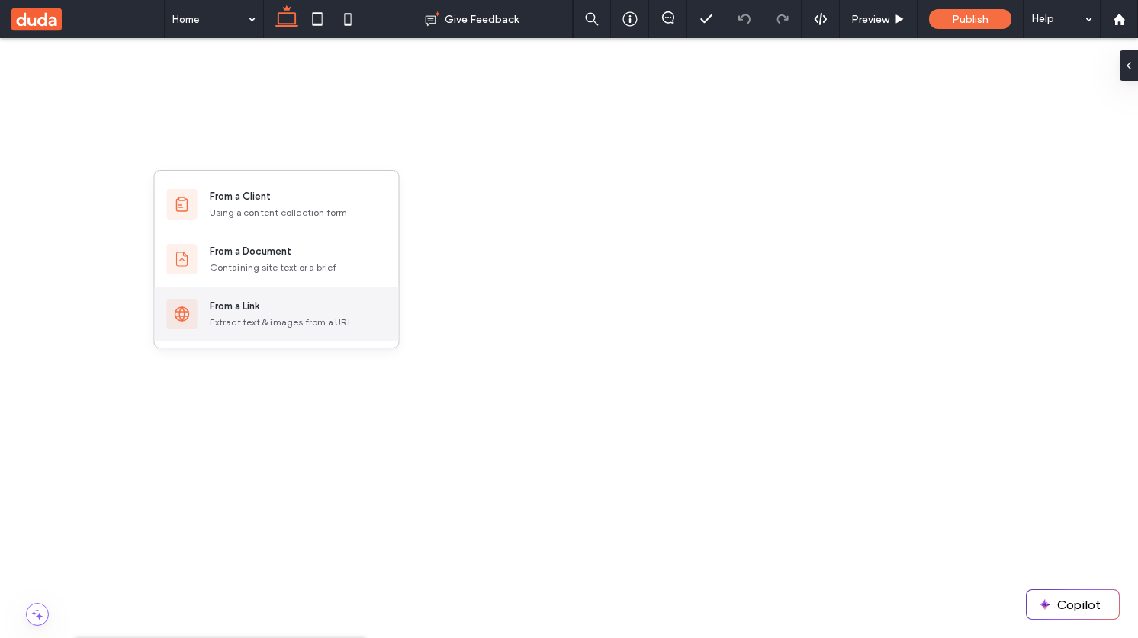
click at [258, 312] on div "From a Link" at bounding box center [235, 306] width 50 height 15
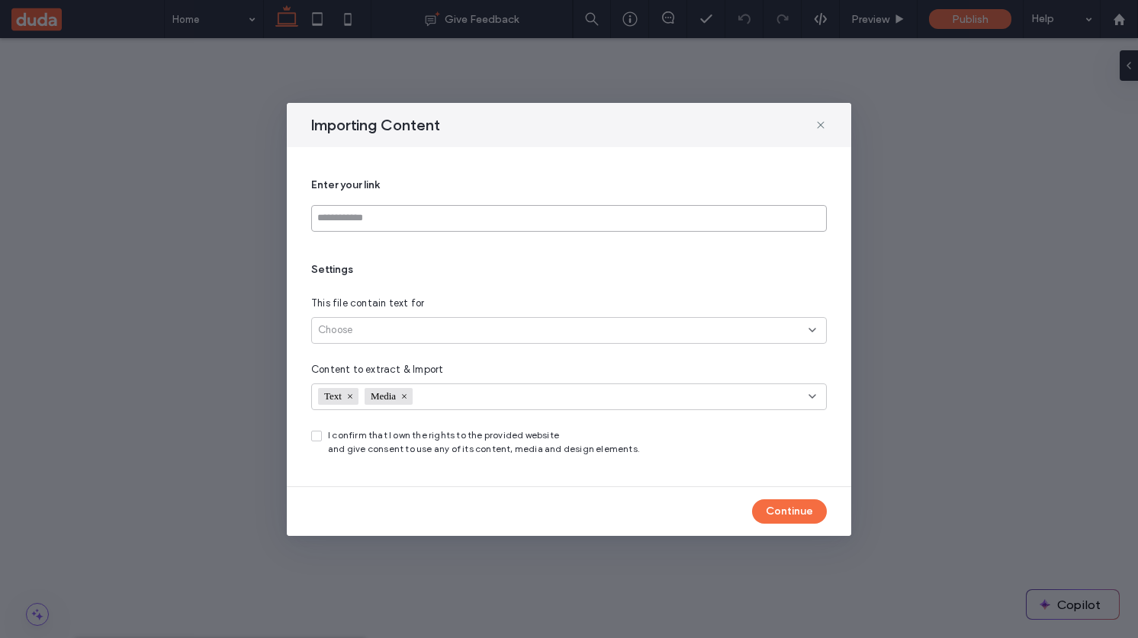
click at [448, 223] on input at bounding box center [569, 218] width 516 height 27
paste input "**********"
type input "**********"
click at [421, 327] on div "Choose" at bounding box center [563, 330] width 490 height 15
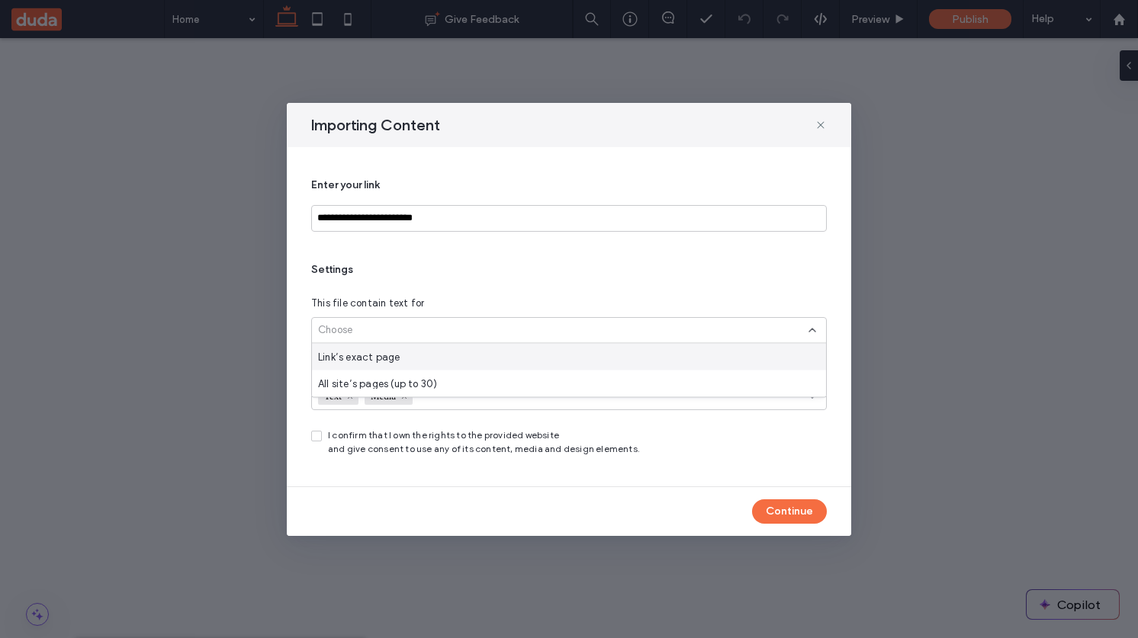
click at [416, 363] on div "Link’s exact page" at bounding box center [569, 357] width 514 height 27
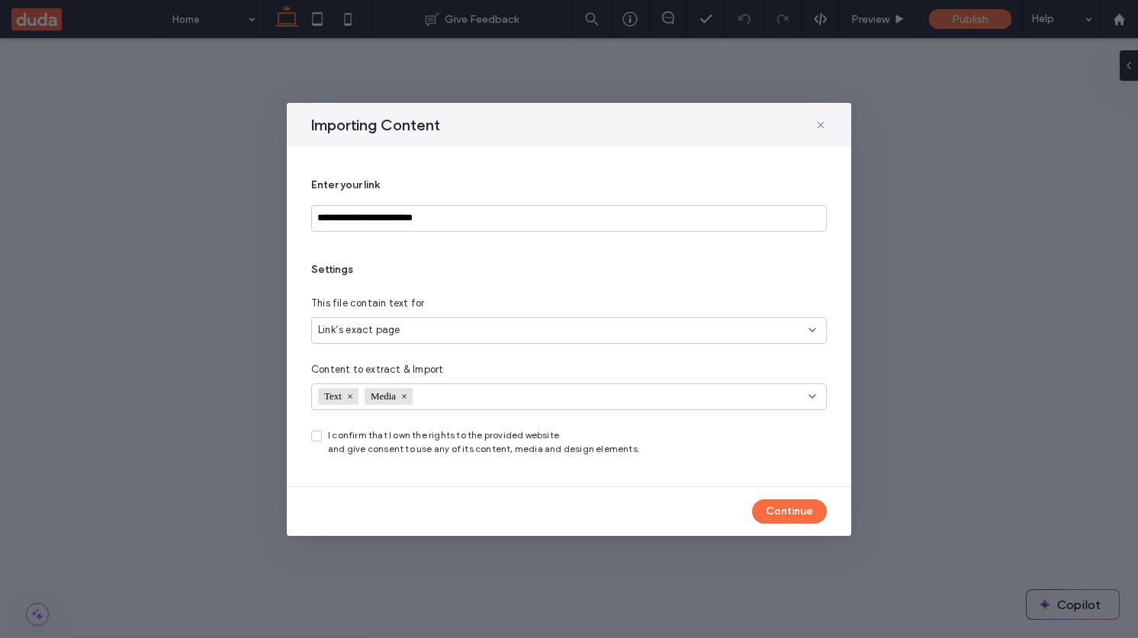
click at [390, 400] on span "Media" at bounding box center [385, 396] width 28 height 12
click at [335, 397] on span "Text" at bounding box center [334, 396] width 21 height 12
click at [335, 397] on span "Choose" at bounding box center [335, 396] width 34 height 15
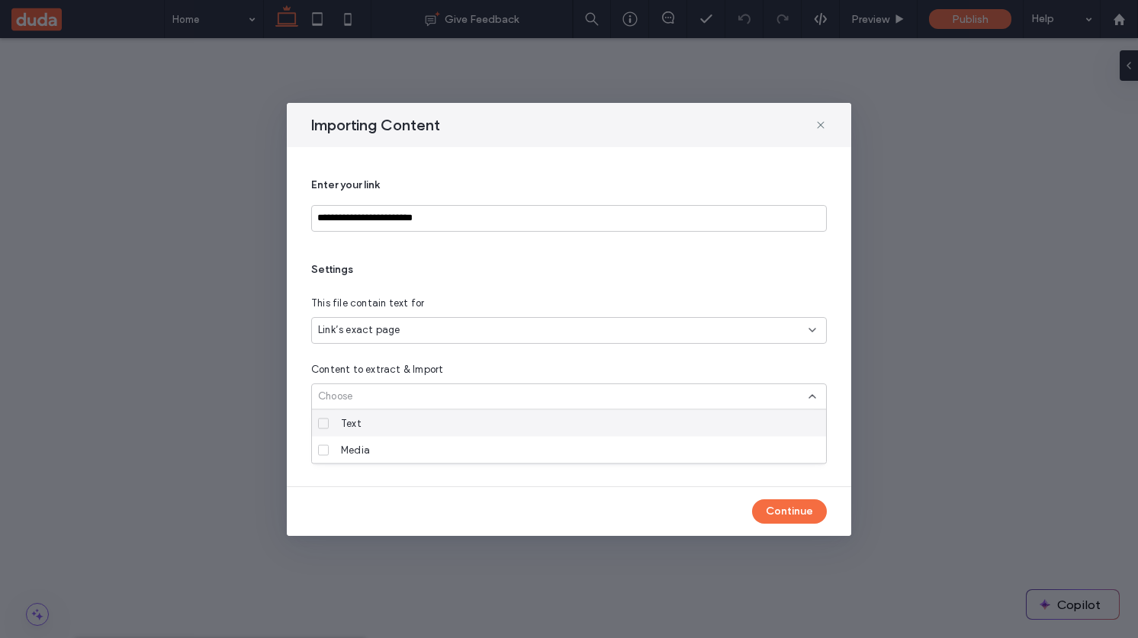
click at [347, 406] on div "Text" at bounding box center [574, 423] width 479 height 27
click at [321, 406] on span at bounding box center [323, 423] width 11 height 11
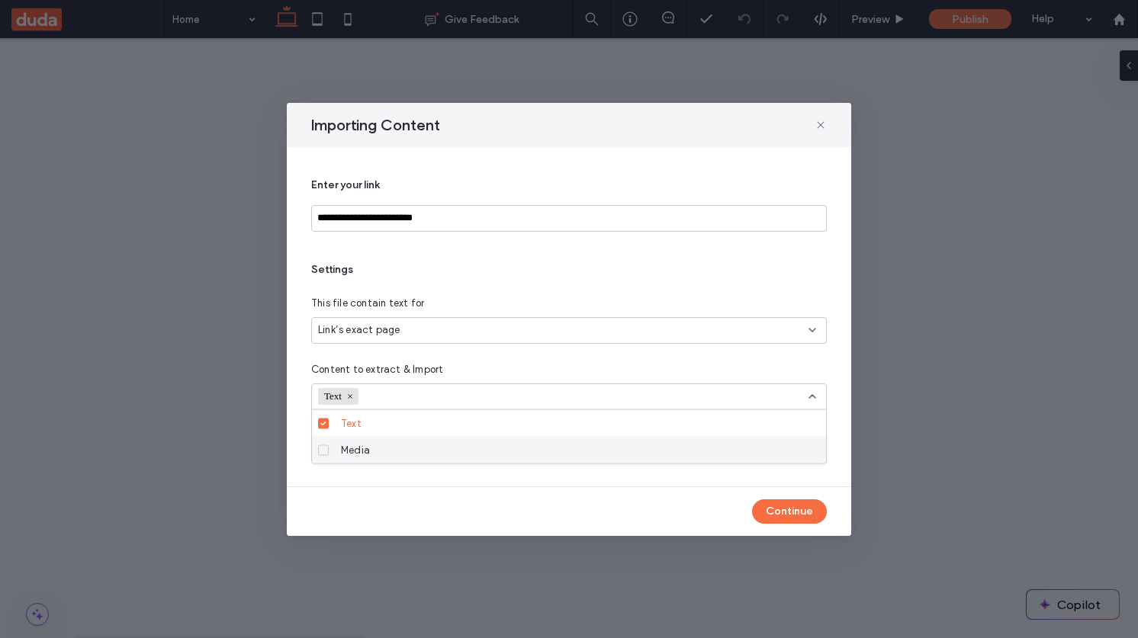
click at [326, 406] on span at bounding box center [323, 450] width 11 height 11
click at [772, 406] on button "Continue" at bounding box center [789, 511] width 75 height 24
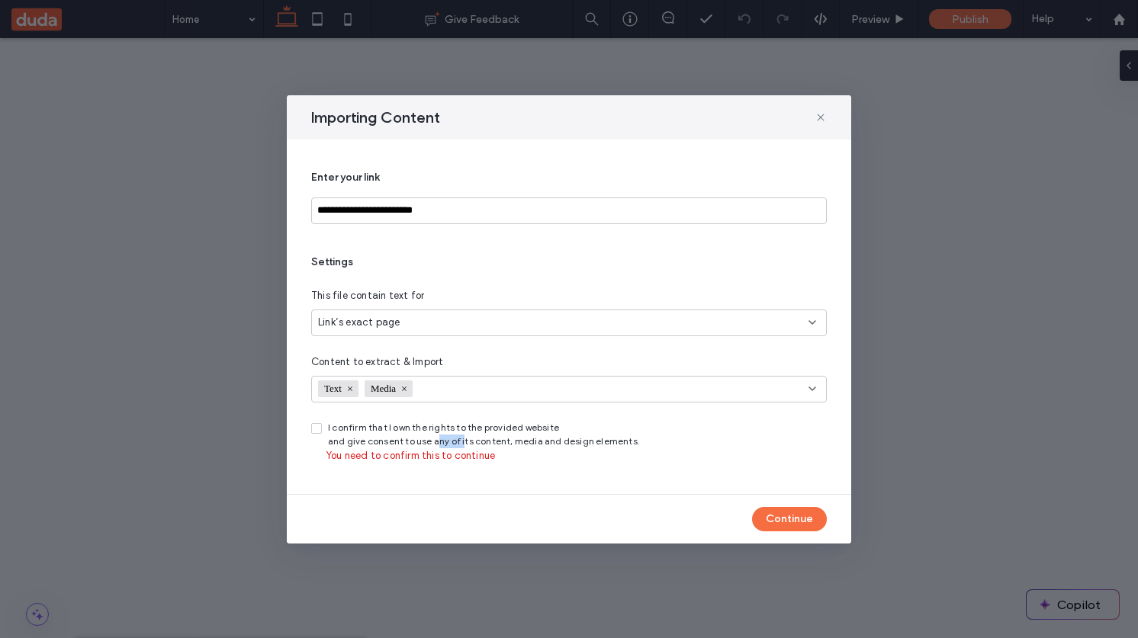
drag, startPoint x: 464, startPoint y: 442, endPoint x: 358, endPoint y: 442, distance: 105.2
click at [429, 406] on span "I confirm that I own the rights to the provided website and give consent to use…" at bounding box center [484, 434] width 312 height 27
click at [323, 406] on div "I confirm that I own the rights to the provided website and give consent to use…" at bounding box center [569, 434] width 516 height 27
click at [321, 406] on span at bounding box center [316, 428] width 11 height 11
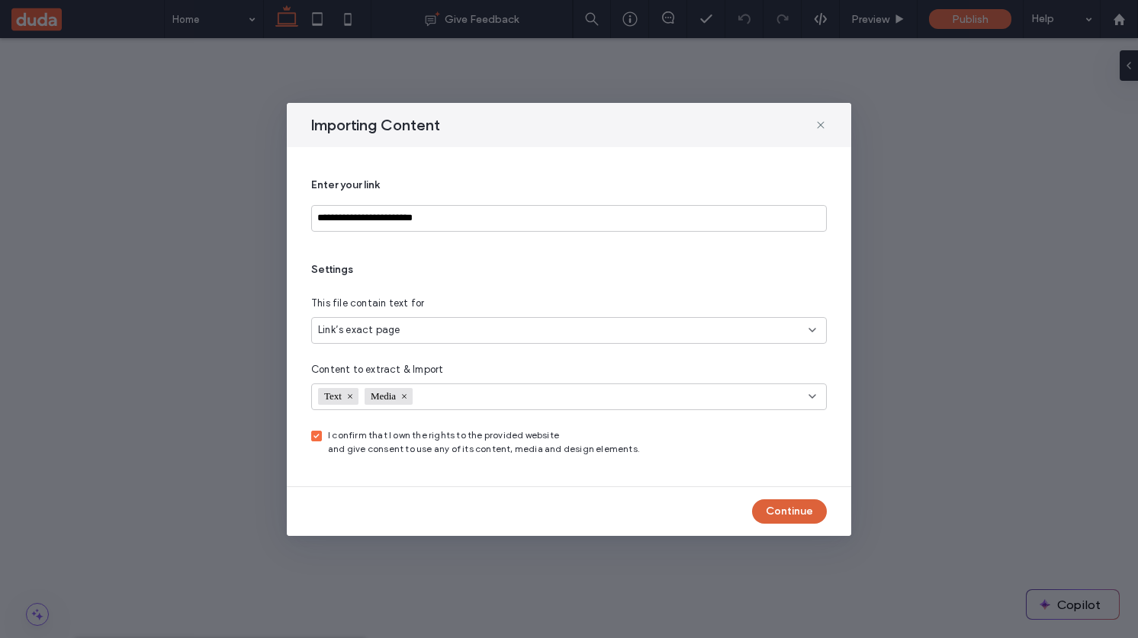
click at [792, 406] on button "Continue" at bounding box center [789, 511] width 75 height 24
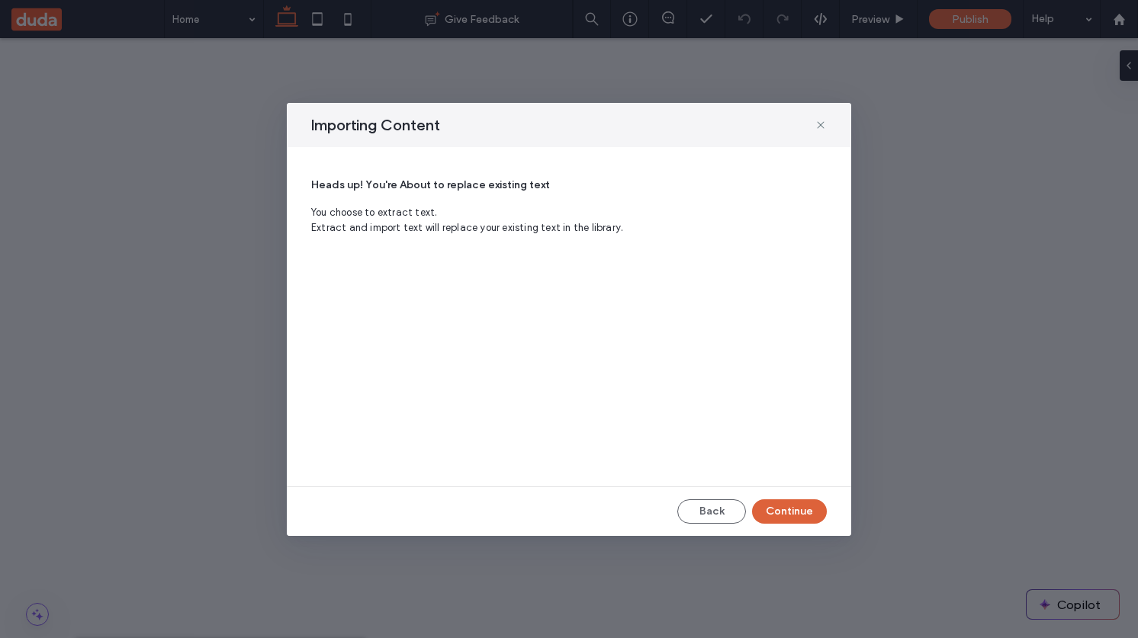
click at [788, 406] on button "Continue" at bounding box center [789, 511] width 75 height 24
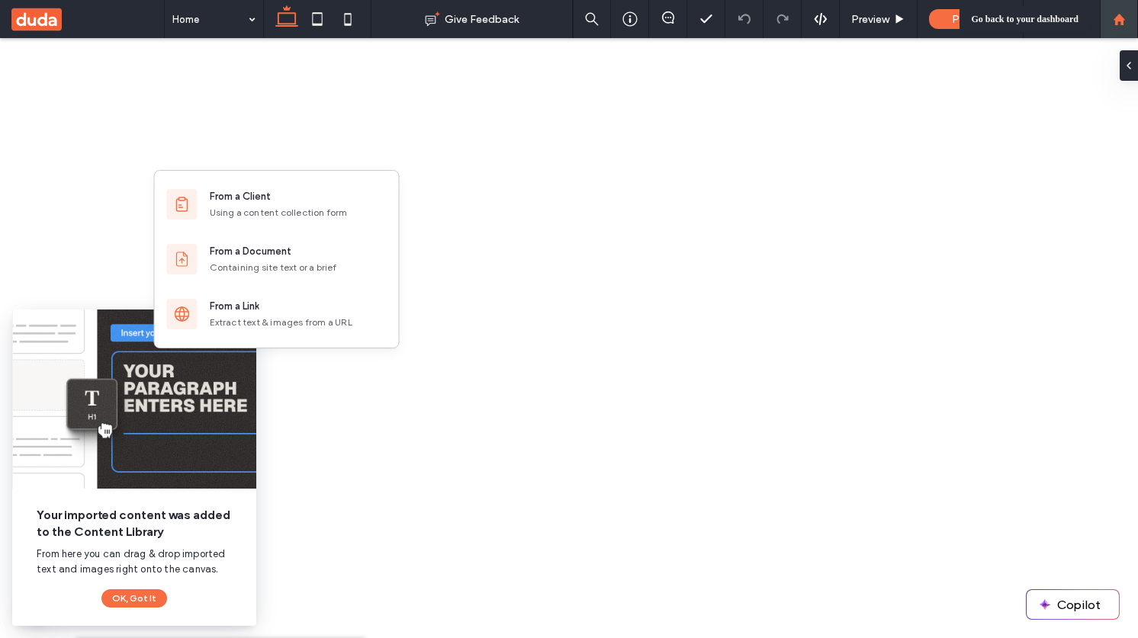
click at [1119, 24] on icon at bounding box center [1119, 19] width 13 height 13
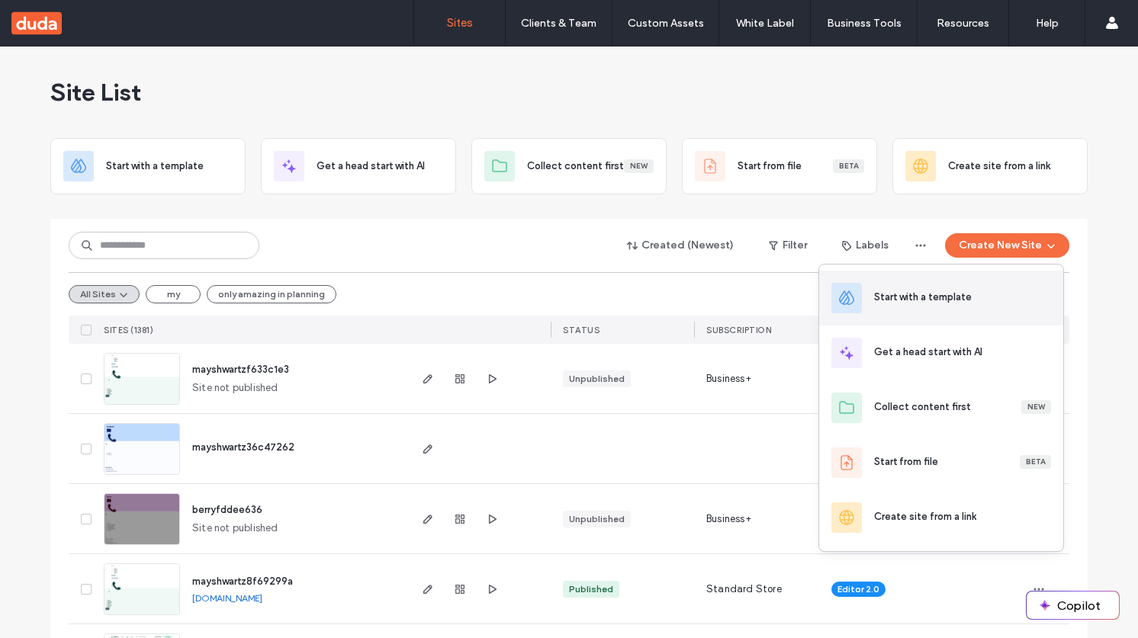
click at [962, 310] on div "Start with a template" at bounding box center [941, 298] width 244 height 55
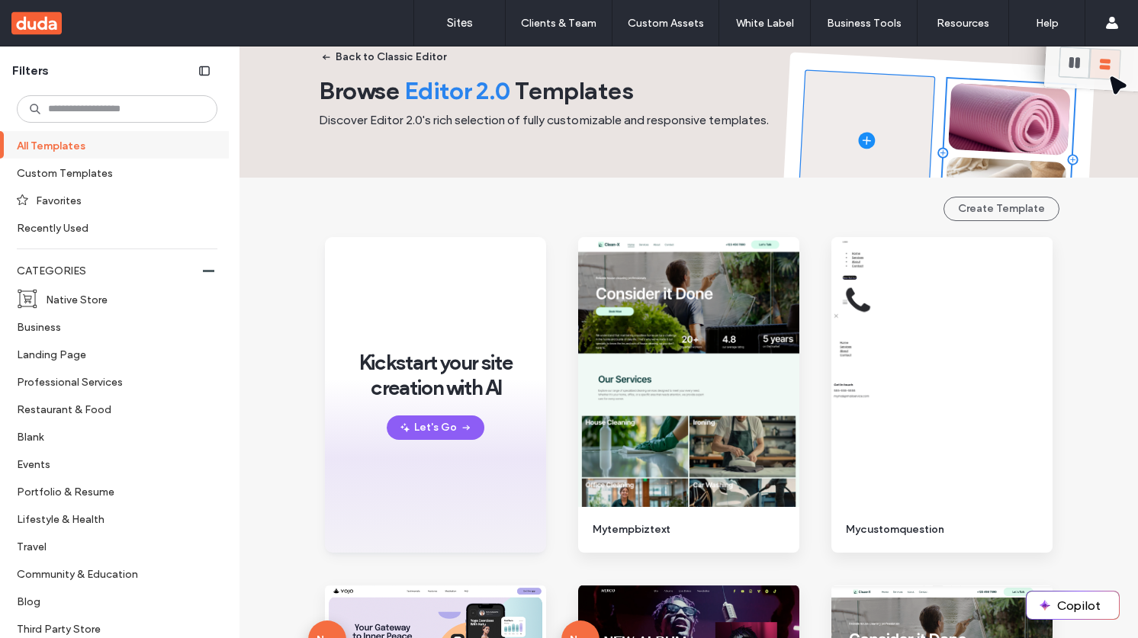
scroll to position [82, 0]
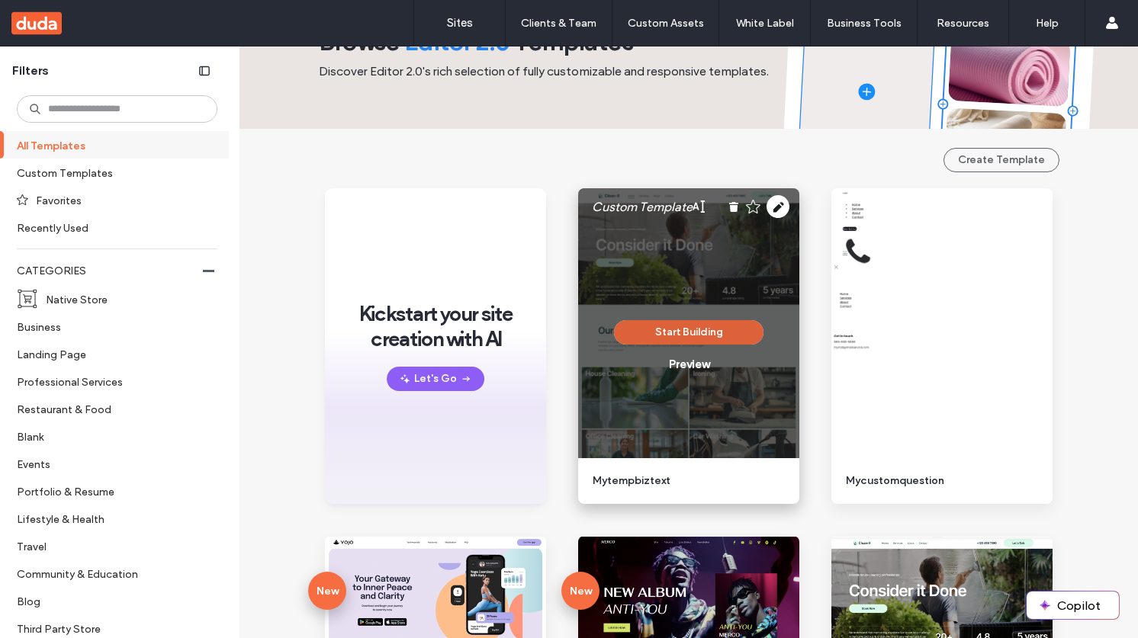
click at [715, 339] on button "Start Building" at bounding box center [688, 332] width 149 height 24
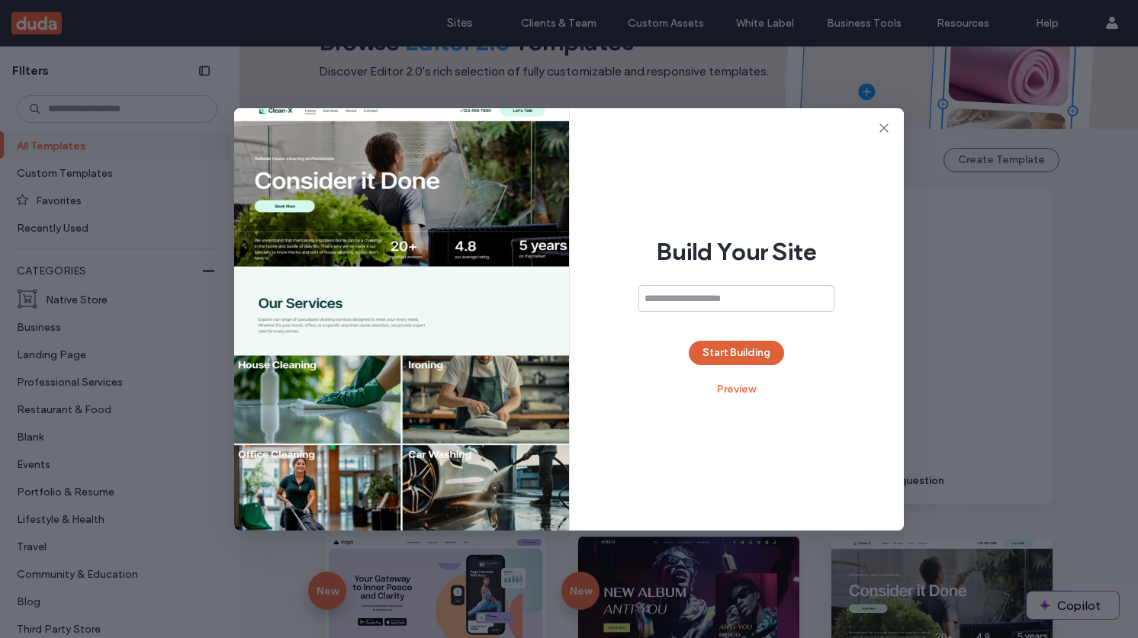
click at [728, 353] on button "Start Building" at bounding box center [736, 353] width 95 height 24
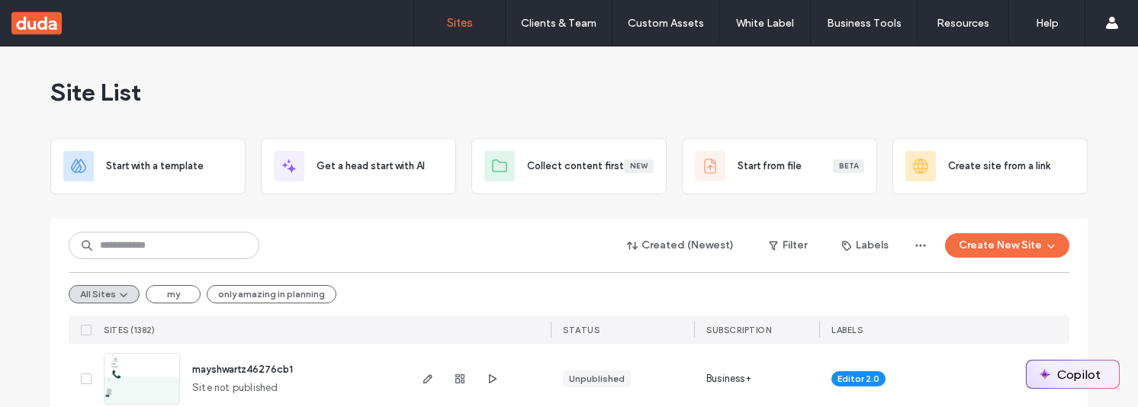
click at [1078, 371] on button "Copilot" at bounding box center [1072, 374] width 92 height 27
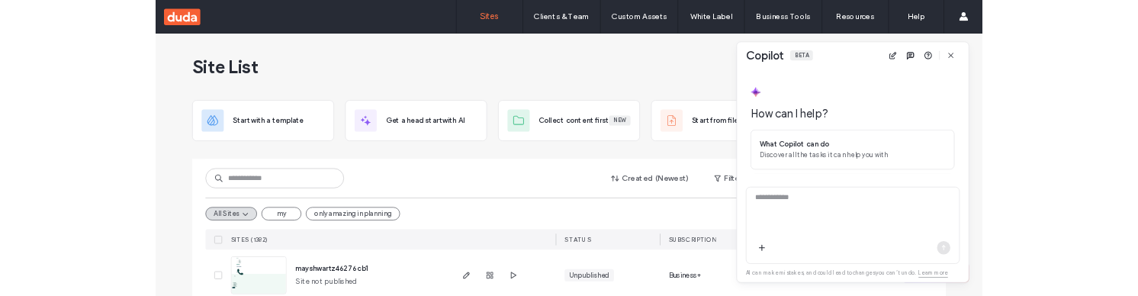
scroll to position [162, 0]
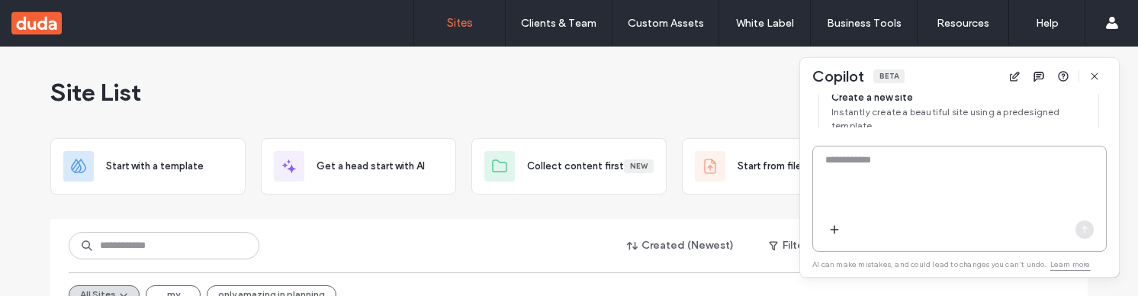
click at [886, 188] on textarea at bounding box center [959, 182] width 293 height 59
type textarea "*****"
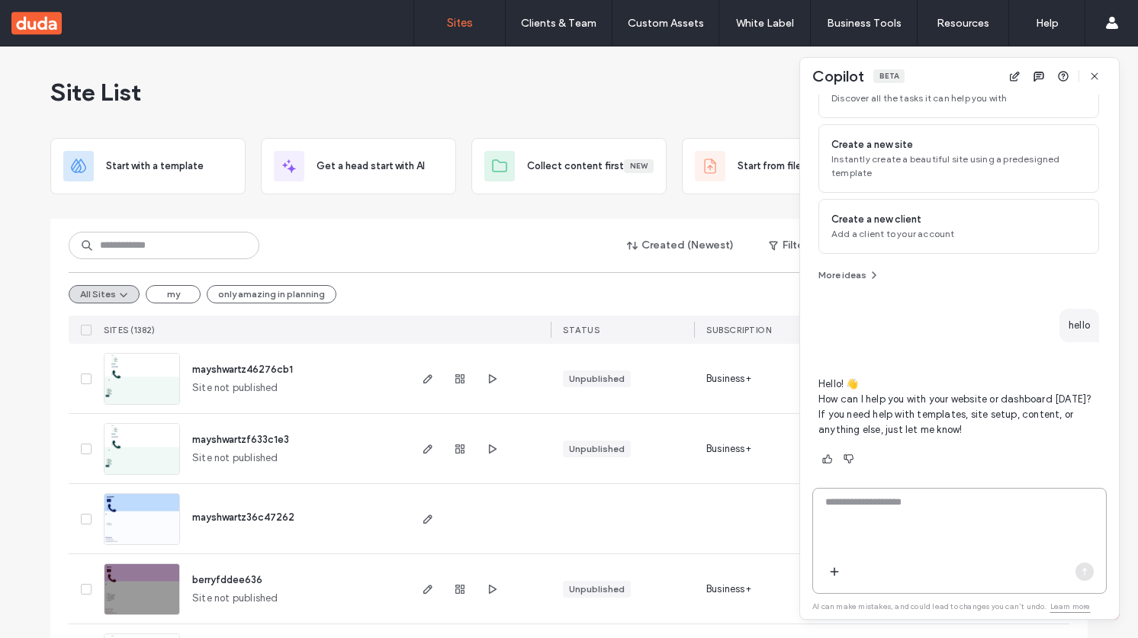
scroll to position [115, 0]
click at [924, 503] on textarea at bounding box center [959, 524] width 293 height 59
